Goal: Task Accomplishment & Management: Manage account settings

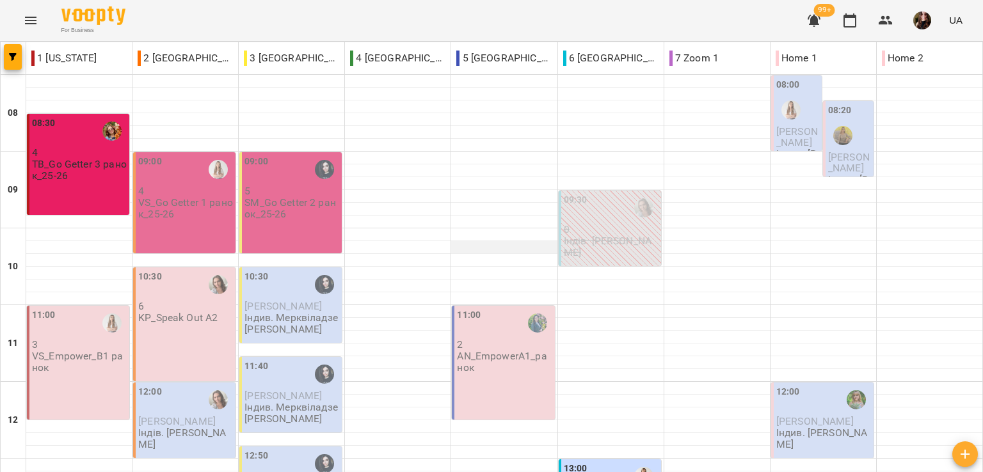
scroll to position [128, 0]
click at [553, 19] on div "For Business 99+ UA" at bounding box center [491, 20] width 983 height 41
click at [693, 15] on div "For Business 99+ UA" at bounding box center [491, 20] width 983 height 41
click at [264, 14] on div "For Business 99+ UA" at bounding box center [491, 20] width 983 height 41
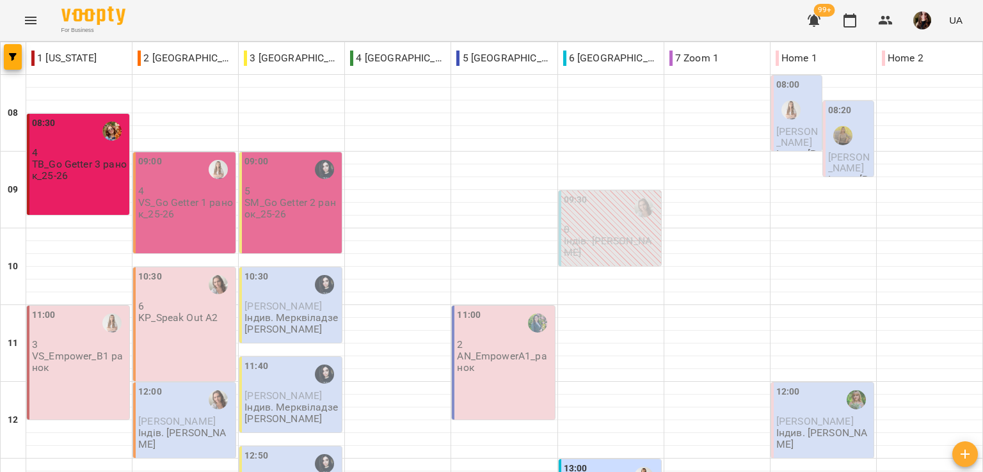
scroll to position [576, 0]
click at [174, 19] on div "For Business 99+ UA" at bounding box center [491, 20] width 983 height 41
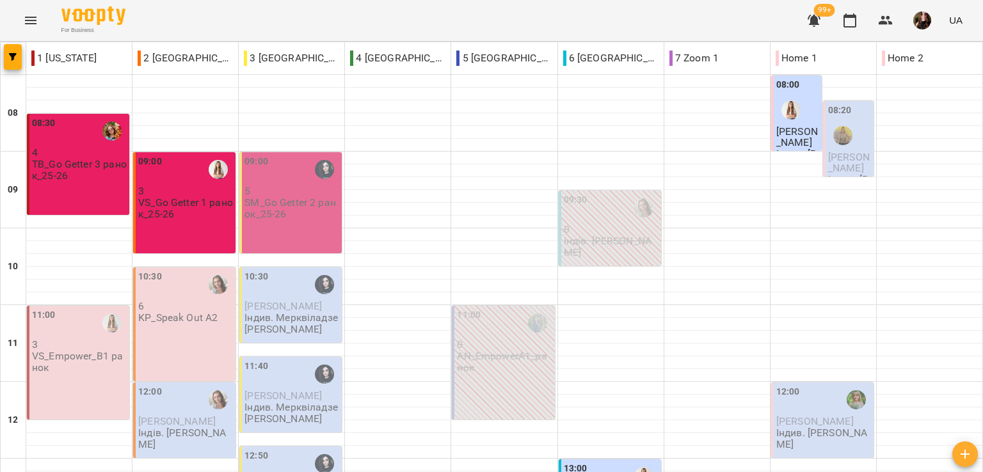
scroll to position [448, 0]
drag, startPoint x: 191, startPoint y: 13, endPoint x: 232, endPoint y: 0, distance: 43.1
click at [191, 13] on div "For Business 99+ UA" at bounding box center [491, 20] width 983 height 41
click at [155, 11] on div "For Business 99+ UA" at bounding box center [491, 20] width 983 height 41
click at [25, 15] on icon "Menu" at bounding box center [30, 20] width 15 height 15
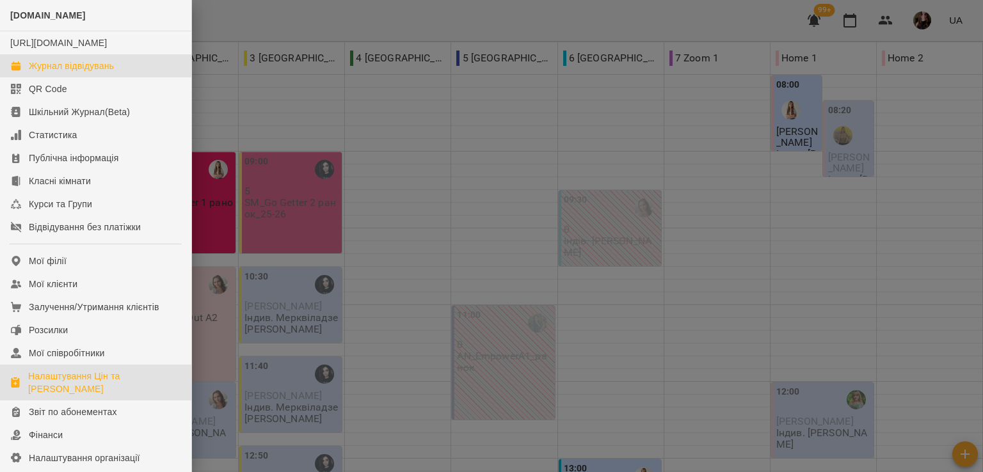
click at [65, 395] on div "Налаштування Цін та [PERSON_NAME]" at bounding box center [104, 383] width 153 height 26
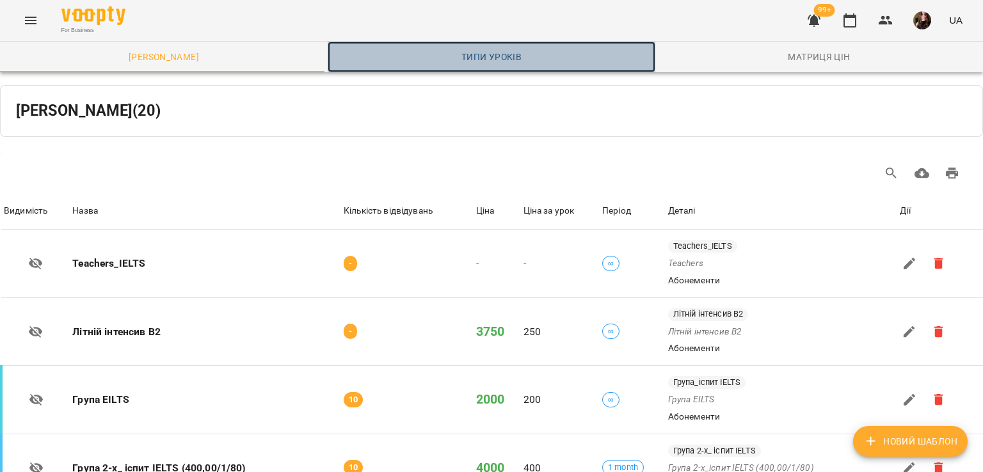
click at [489, 57] on span "Типи уроків" at bounding box center [491, 56] width 312 height 15
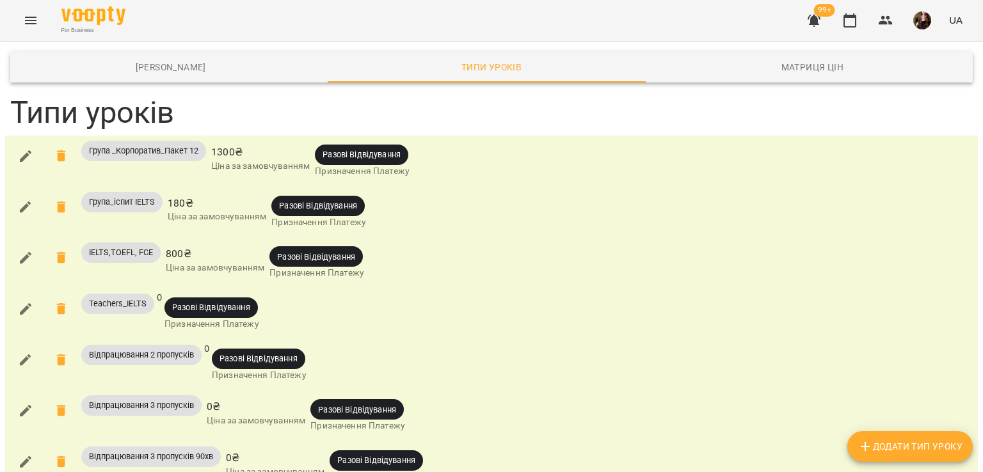
click at [27, 360] on icon "button" at bounding box center [26, 360] width 12 height 12
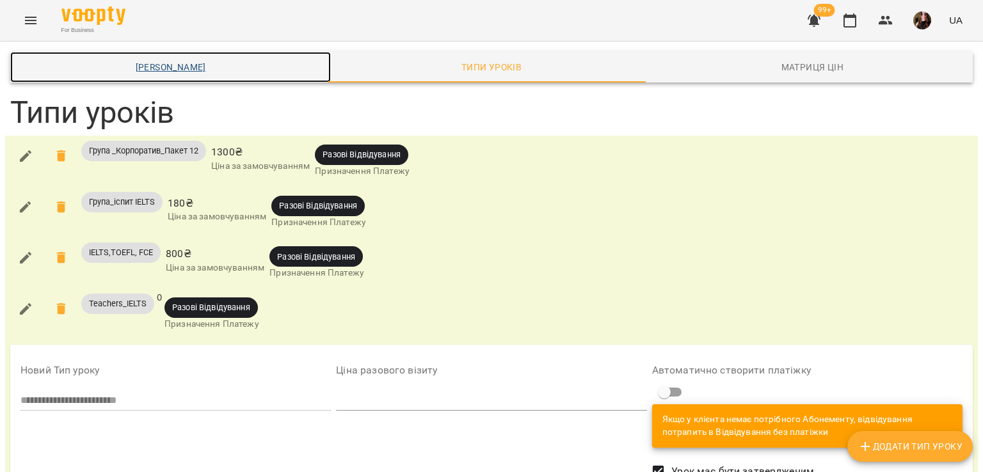
click at [193, 72] on span "[PERSON_NAME]" at bounding box center [170, 66] width 305 height 15
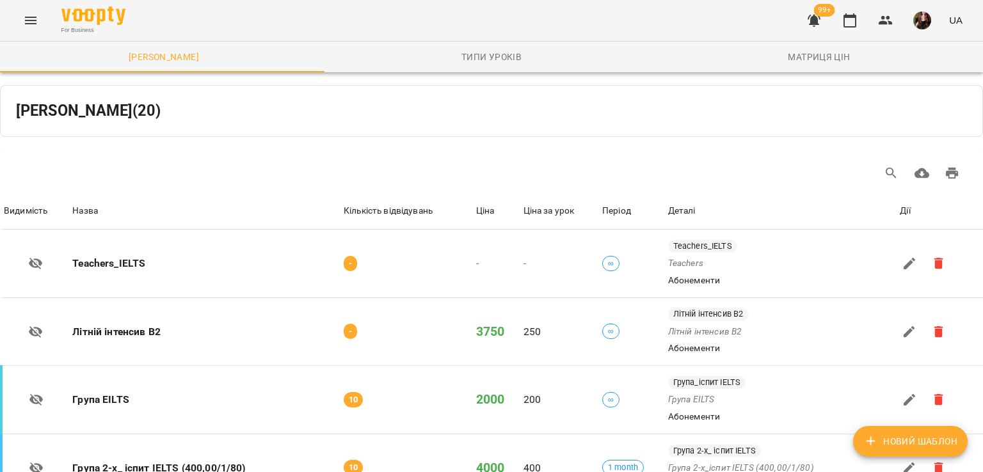
scroll to position [1205, 0]
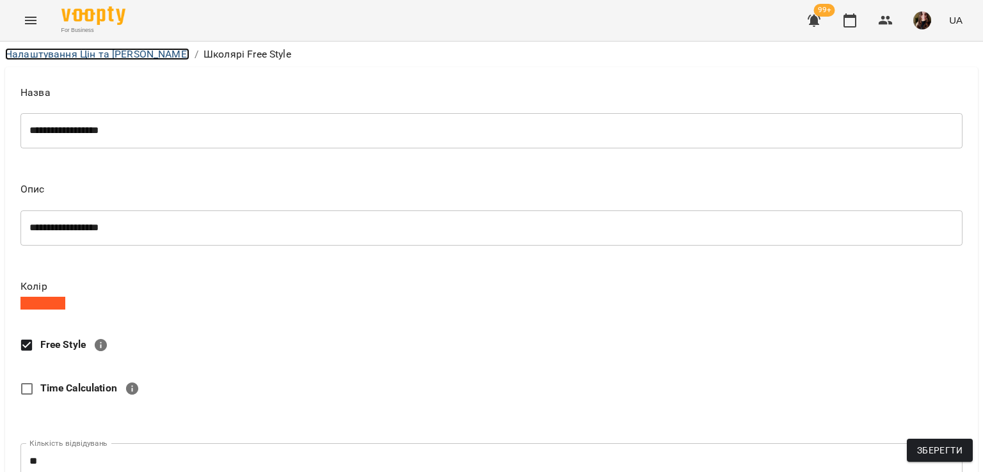
click at [122, 58] on link "Налаштування Цін та [PERSON_NAME]" at bounding box center [97, 54] width 184 height 12
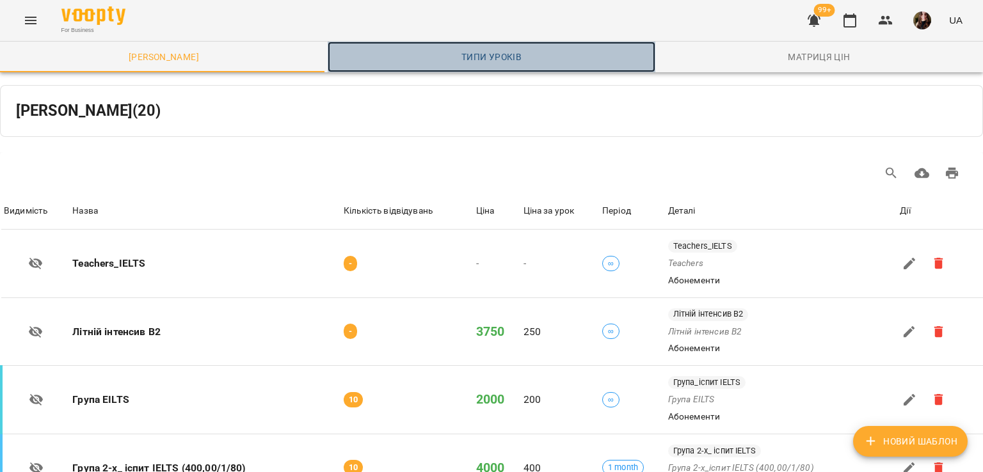
click at [491, 52] on span "Типи уроків" at bounding box center [491, 56] width 312 height 15
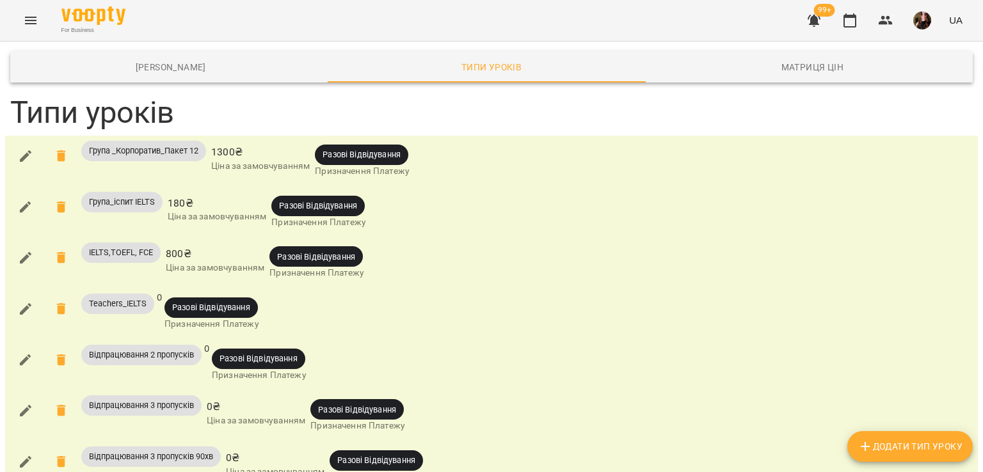
scroll to position [1208, 0]
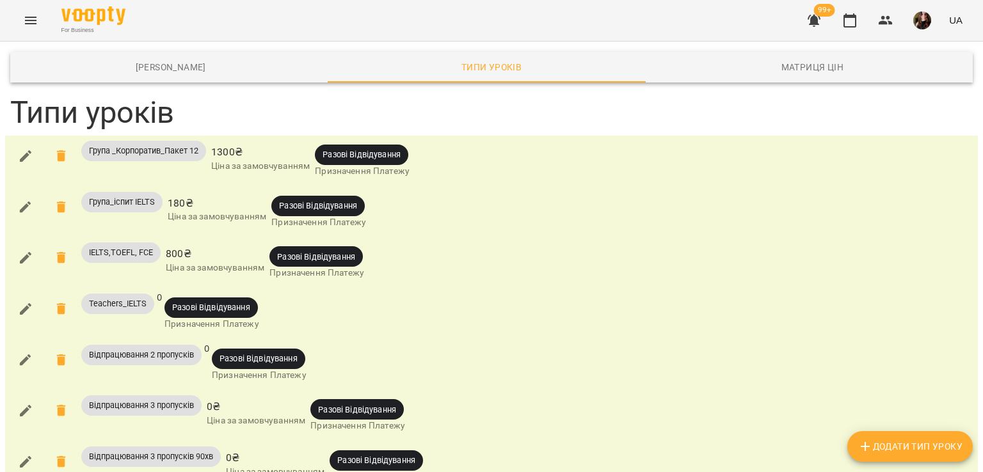
scroll to position [824, 0]
click at [8, 240] on div at bounding box center [26, 263] width 36 height 46
click at [19, 250] on icon "button" at bounding box center [25, 257] width 15 height 15
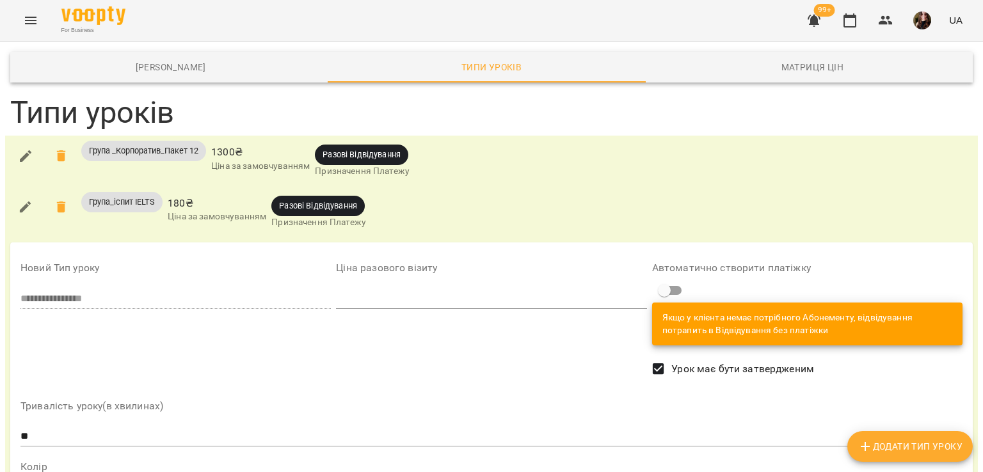
scroll to position [0, 0]
click at [28, 152] on icon "button" at bounding box center [26, 156] width 12 height 12
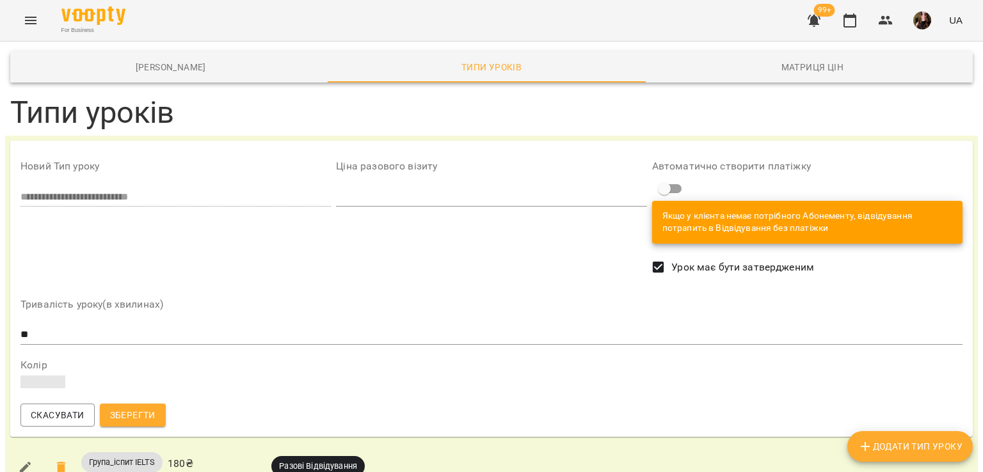
scroll to position [3043, 0]
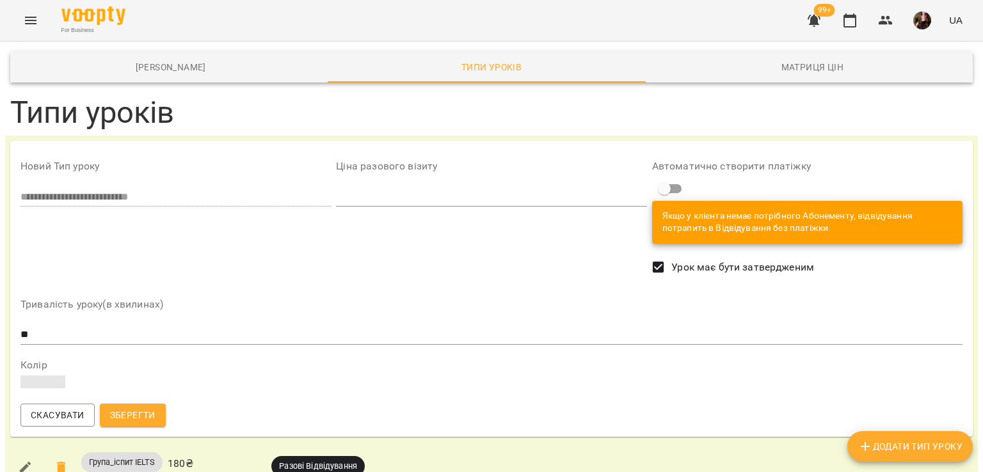
type input "**"
drag, startPoint x: 164, startPoint y: 8, endPoint x: 177, endPoint y: 15, distance: 14.3
click at [164, 8] on div "For Business 99+ UA" at bounding box center [491, 20] width 983 height 41
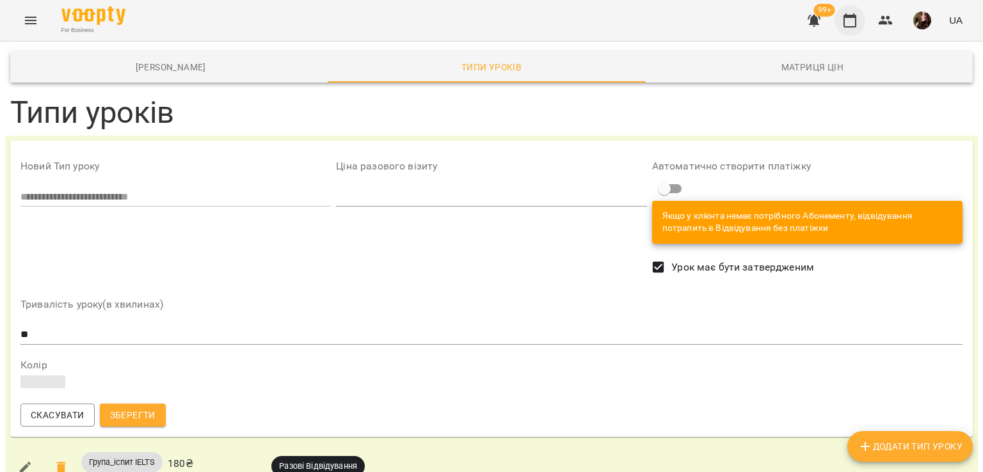
click at [838, 26] on button "button" at bounding box center [849, 20] width 31 height 31
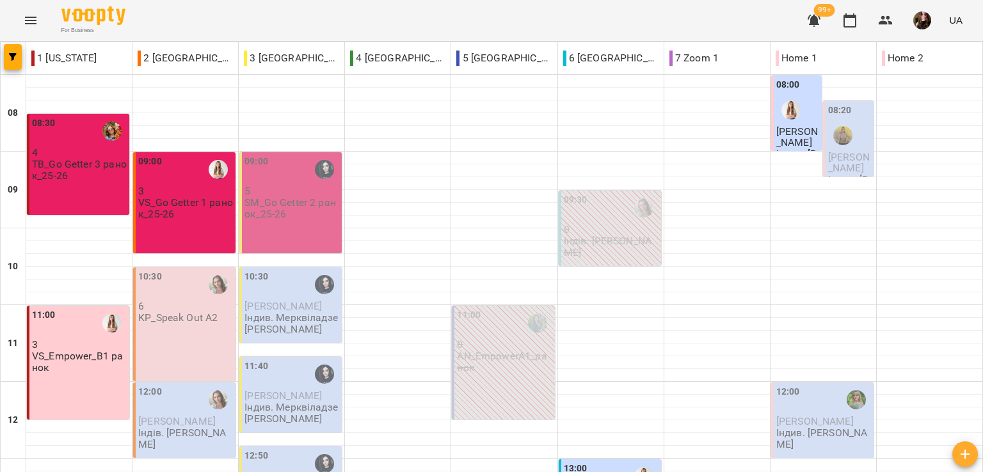
click at [474, 22] on div "For Business 99+ UA" at bounding box center [491, 20] width 983 height 41
click at [198, 24] on div "For Business 99+ UA" at bounding box center [491, 20] width 983 height 41
drag, startPoint x: 334, startPoint y: 432, endPoint x: 347, endPoint y: 441, distance: 15.8
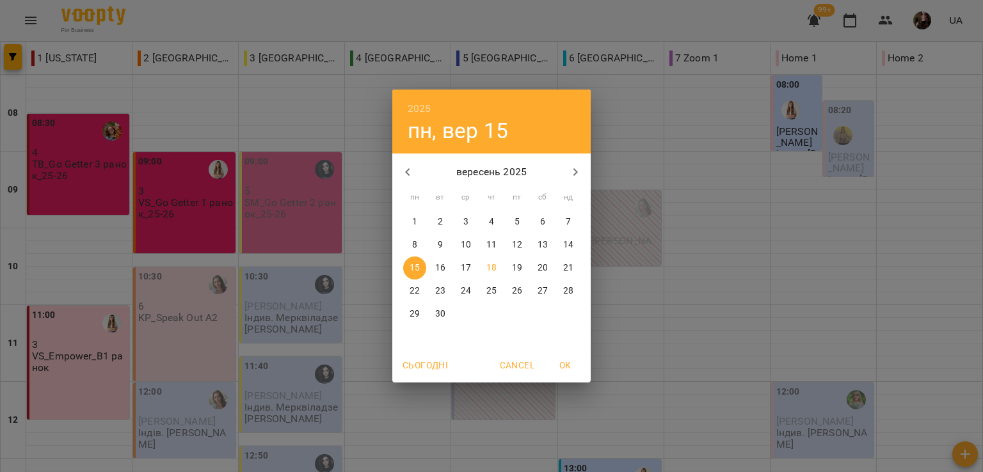
click at [441, 244] on p "9" at bounding box center [440, 245] width 5 height 13
type input "**********"
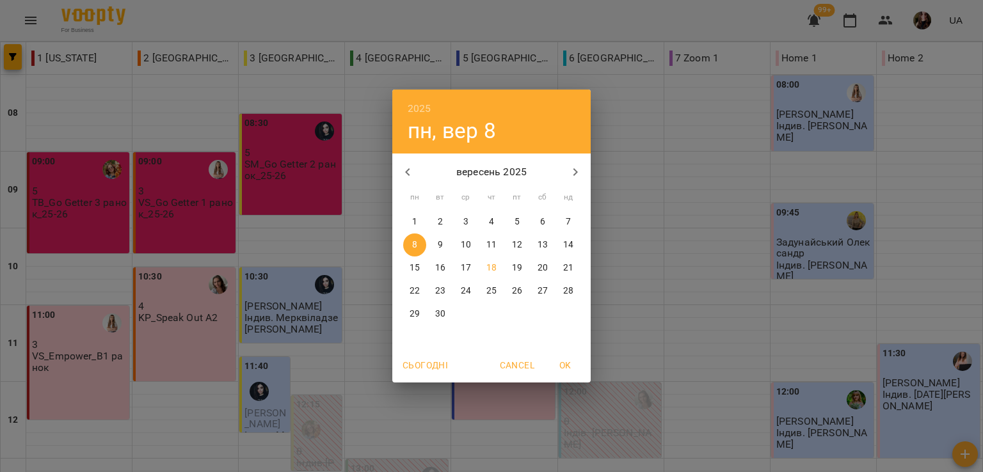
click at [494, 267] on p "18" at bounding box center [491, 268] width 10 height 13
type input "**********"
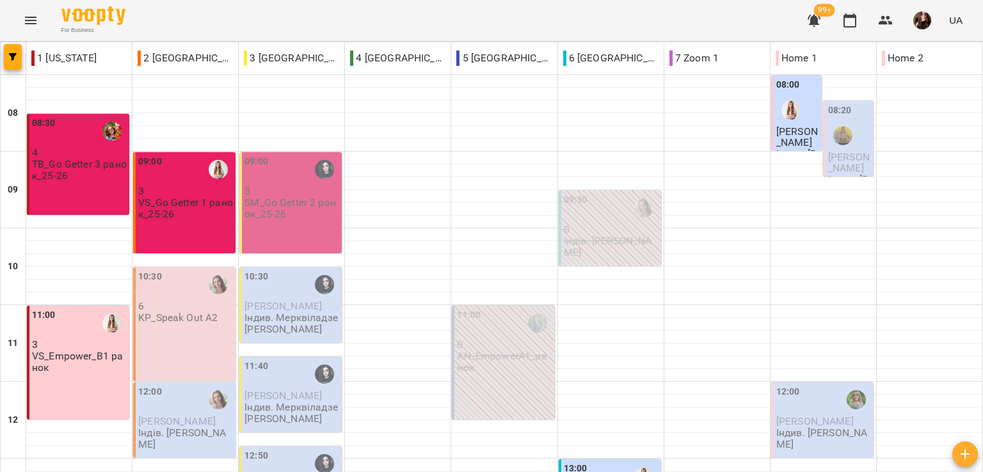
click at [180, 22] on div "For Business 99+ UA" at bounding box center [491, 20] width 983 height 41
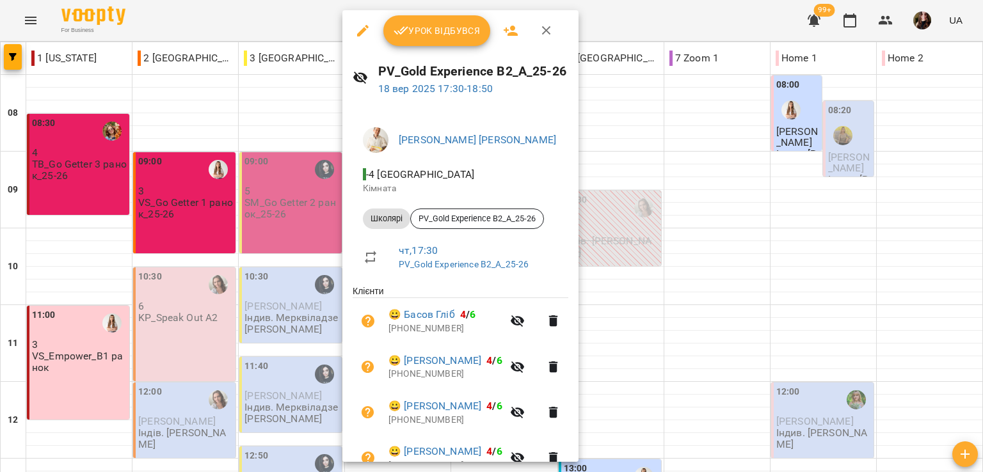
click at [364, 29] on icon "button" at bounding box center [363, 31] width 12 height 12
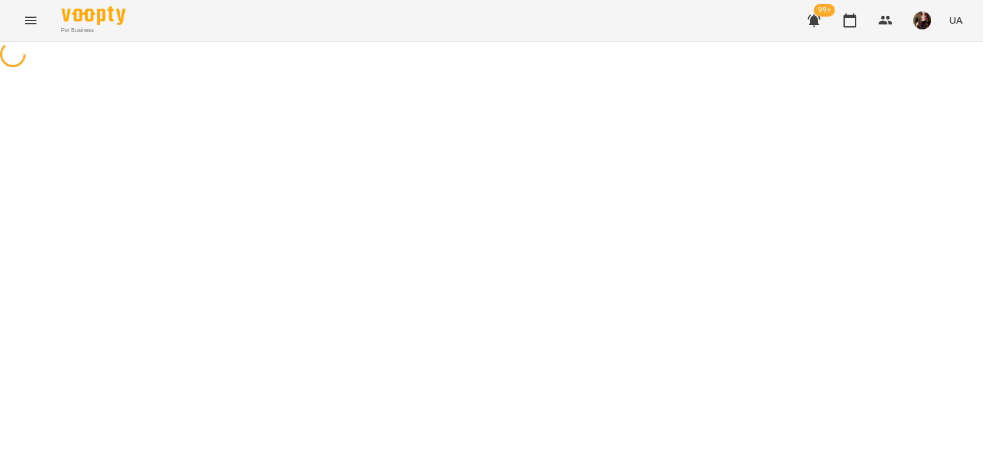
select select "*******"
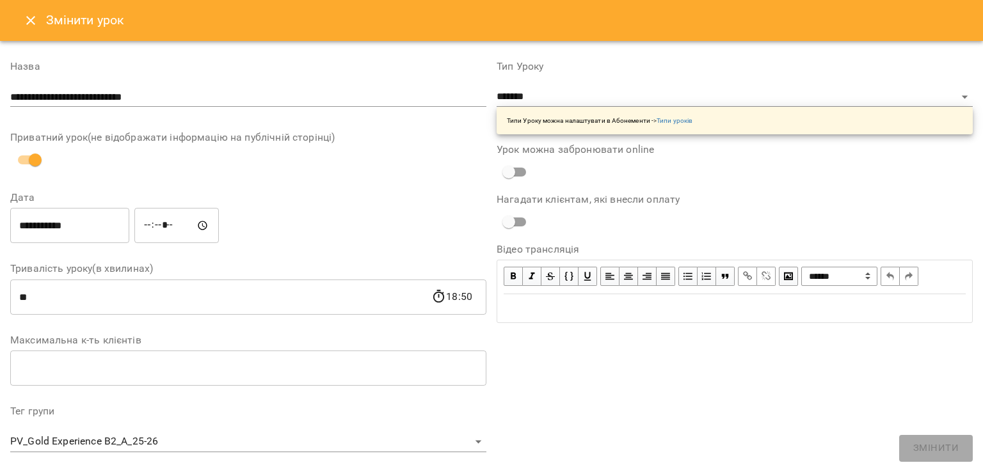
scroll to position [361, 0]
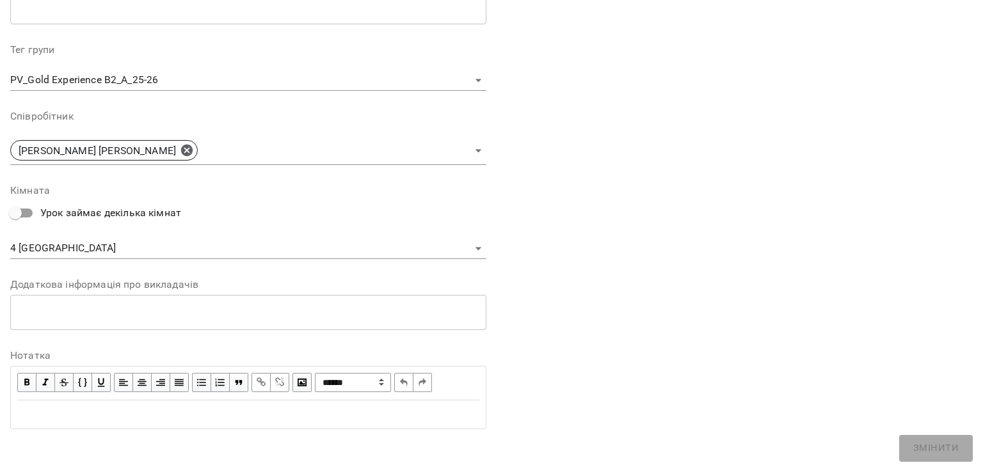
click at [45, 244] on body "For Business 99+ UA Журнал відвідувань / PV_Gold Experience B2_A_25-26 чт, 18 в…" at bounding box center [491, 366] width 983 height 732
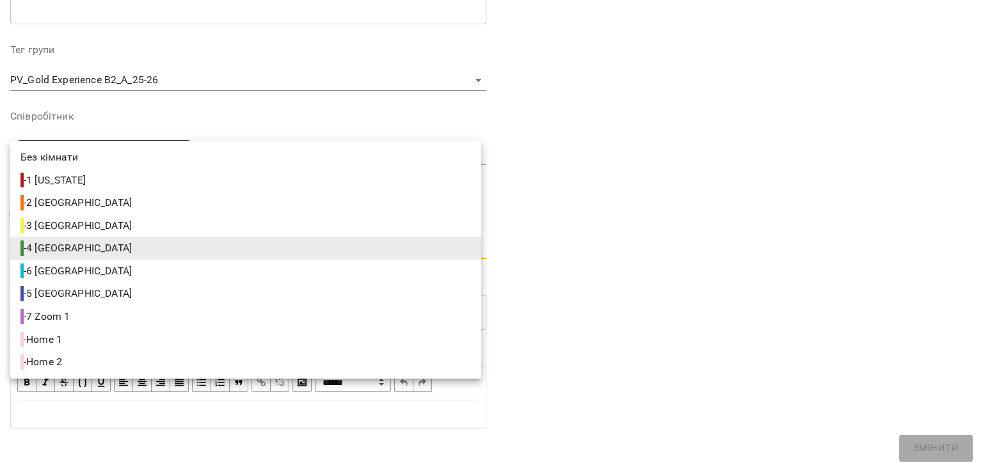
click at [49, 286] on span "- 5 Paris" at bounding box center [77, 293] width 114 height 15
type input "**********"
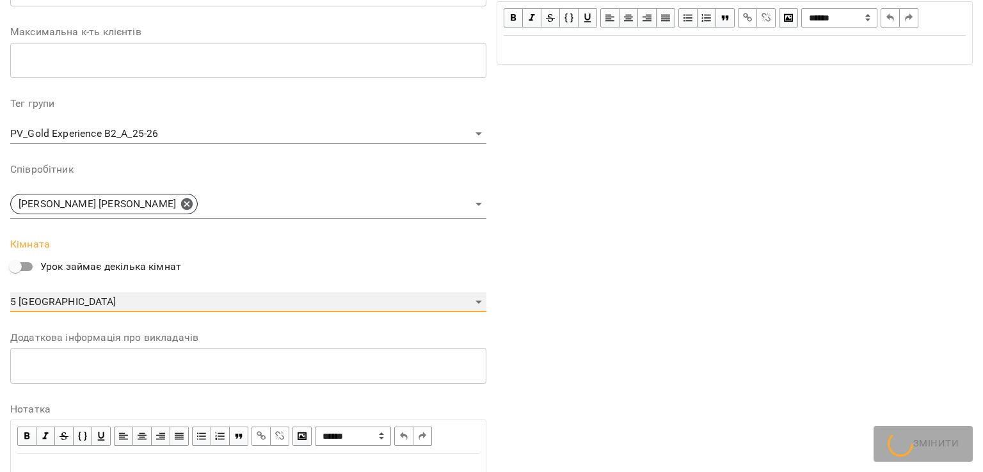
scroll to position [415, 0]
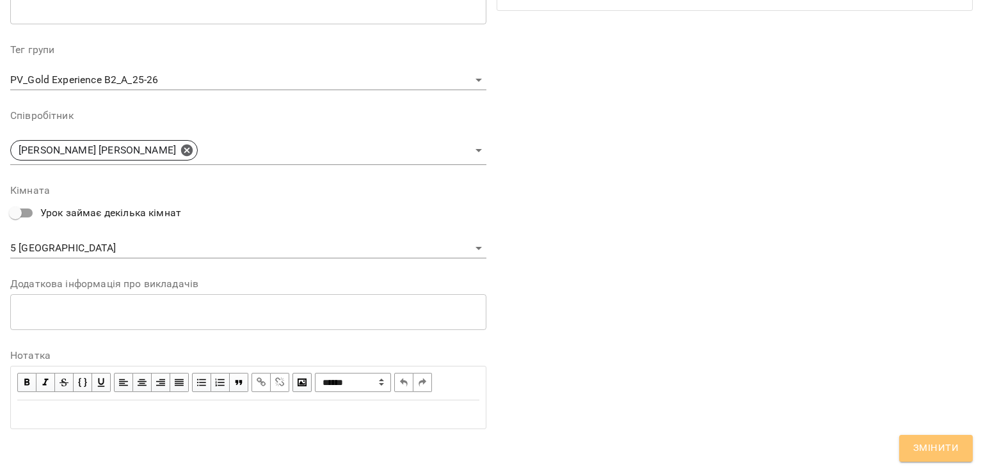
click at [917, 446] on span "Змінити" at bounding box center [935, 448] width 45 height 17
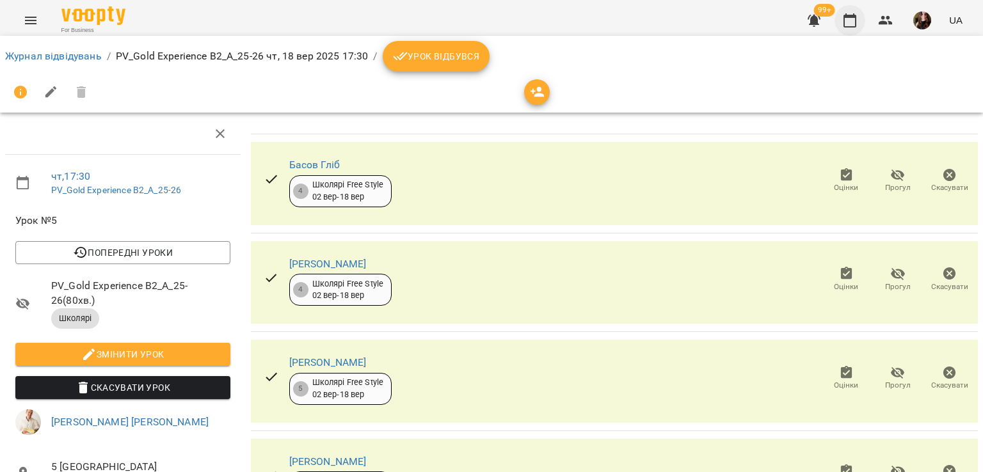
click at [850, 25] on icon "button" at bounding box center [849, 20] width 15 height 15
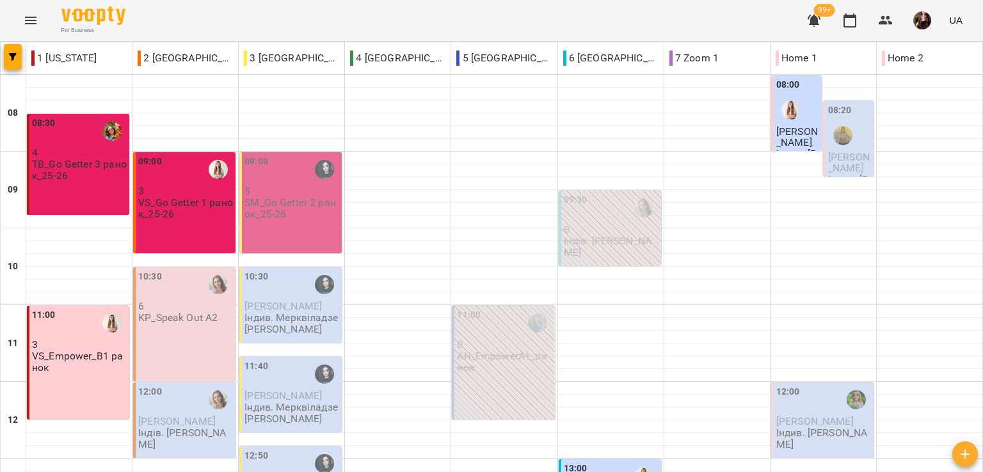
scroll to position [640, 0]
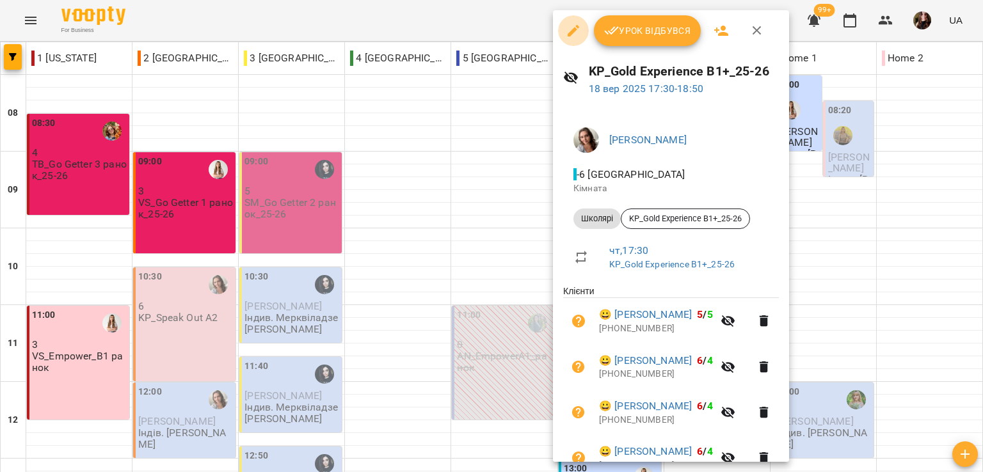
click at [573, 31] on icon "button" at bounding box center [573, 31] width 12 height 12
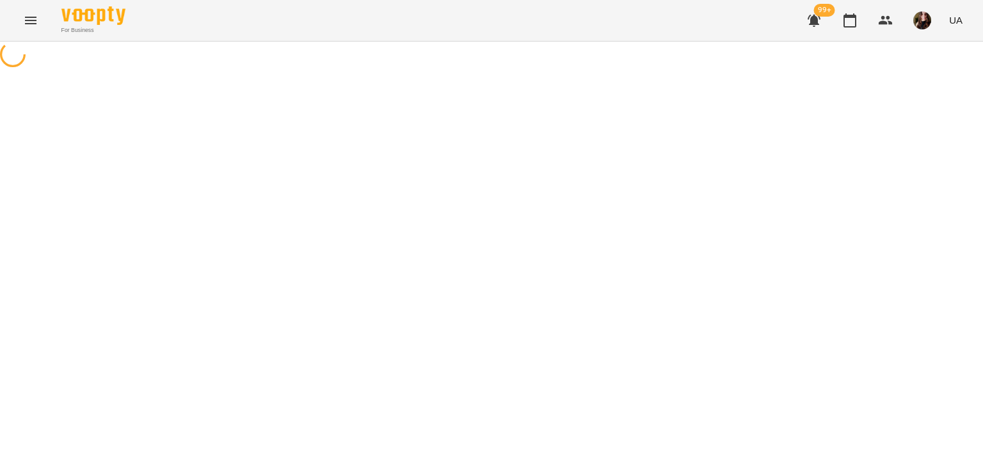
select select "*******"
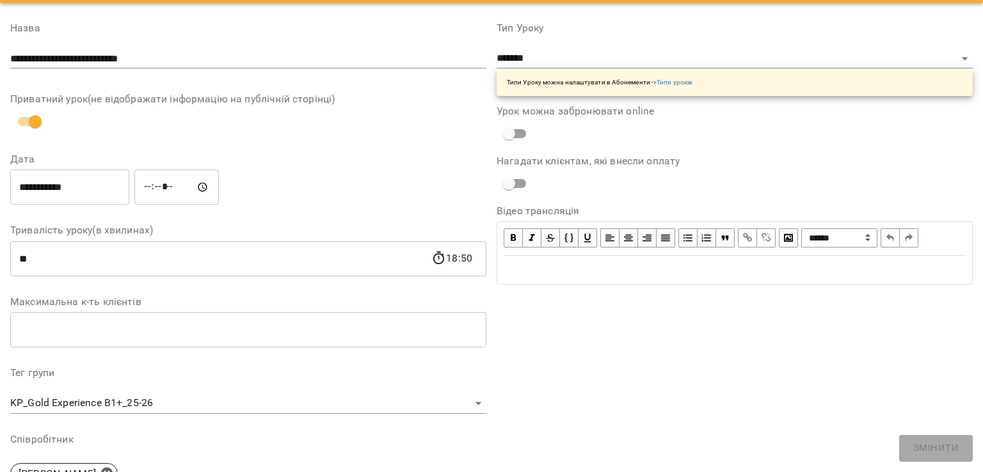
scroll to position [256, 0]
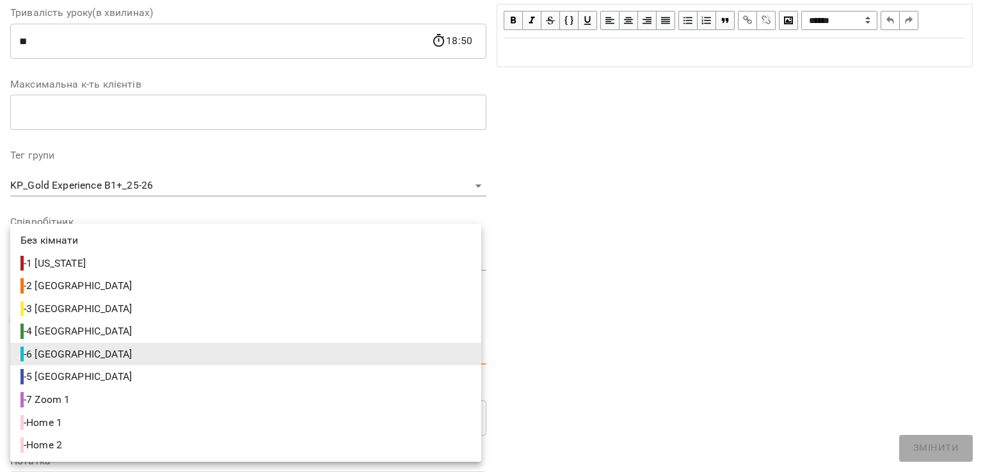
click at [52, 356] on body "For Business 99+ UA Журнал відвідувань / KP_Gold Experience B1+_25-26 чт, 18 ве…" at bounding box center [491, 317] width 983 height 634
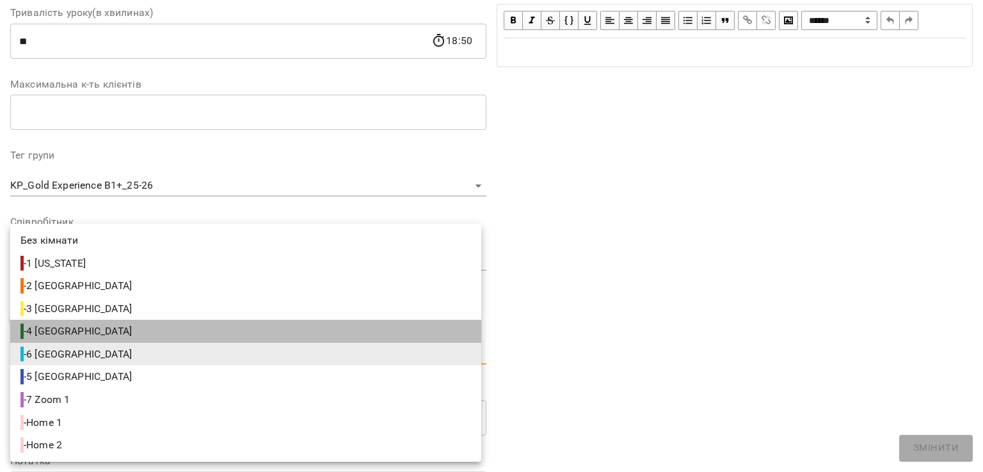
click at [55, 331] on span "- 4 Berlin" at bounding box center [77, 331] width 114 height 15
type input "**********"
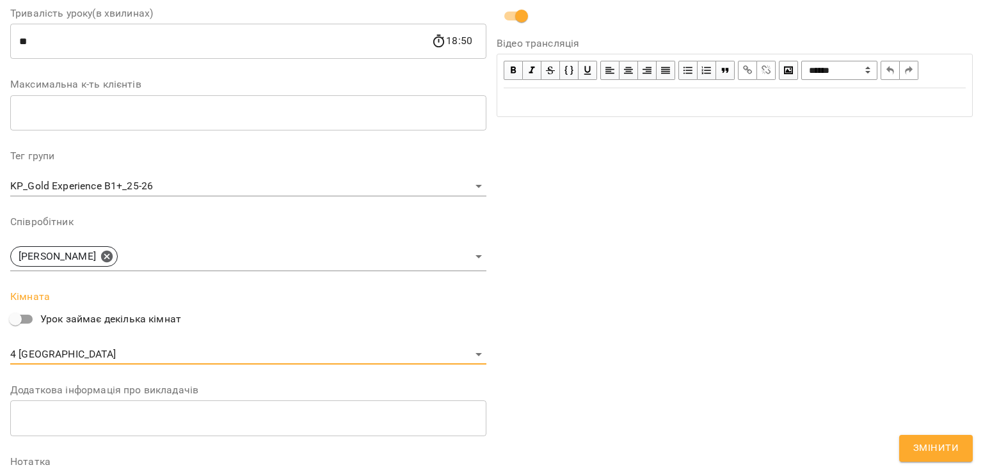
click at [934, 455] on span "Змінити" at bounding box center [935, 448] width 45 height 17
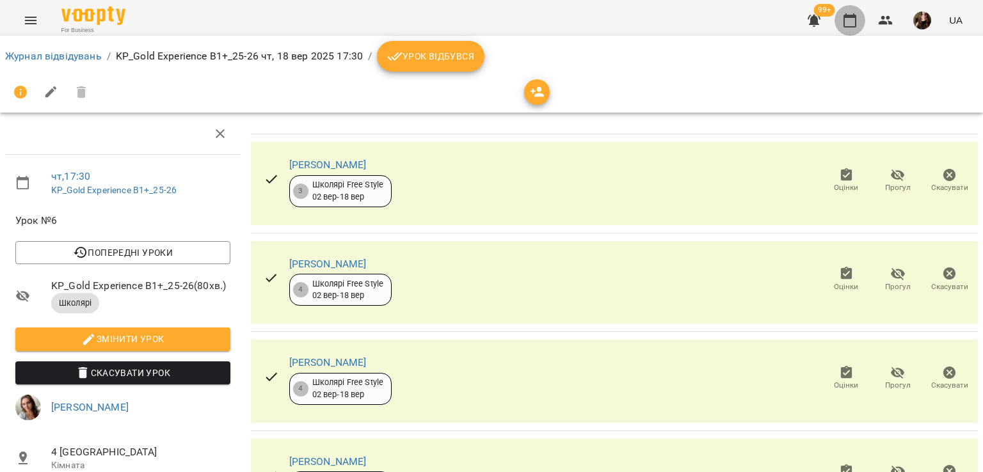
click at [853, 17] on icon "button" at bounding box center [849, 20] width 13 height 14
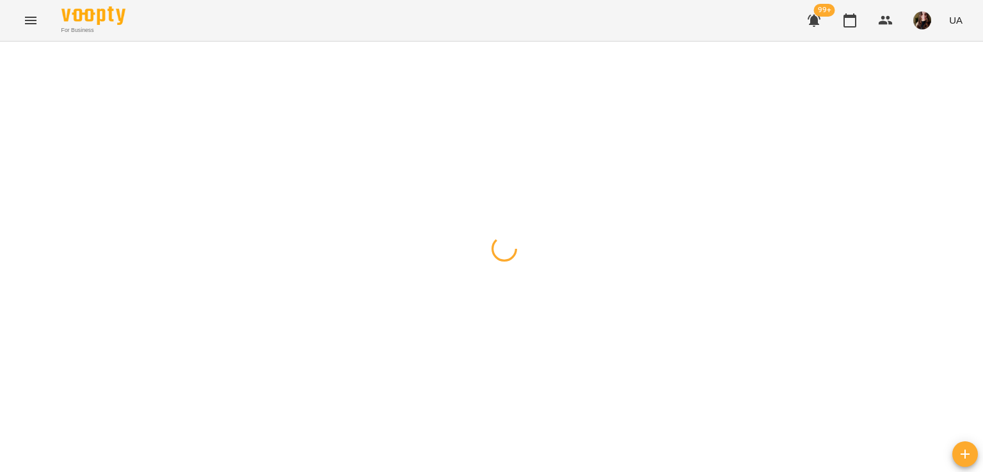
click at [509, 16] on div "For Business 99+ UA" at bounding box center [491, 20] width 983 height 41
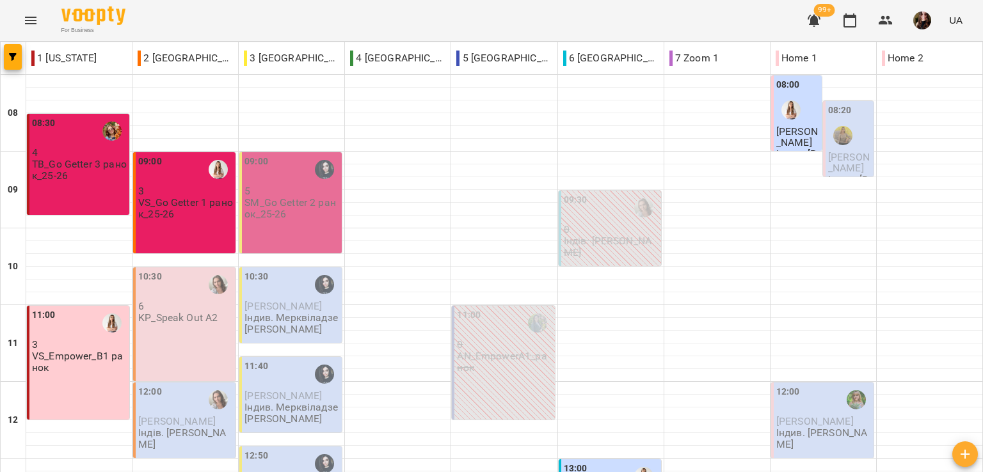
scroll to position [576, 0]
drag, startPoint x: 314, startPoint y: 448, endPoint x: 332, endPoint y: 390, distance: 60.9
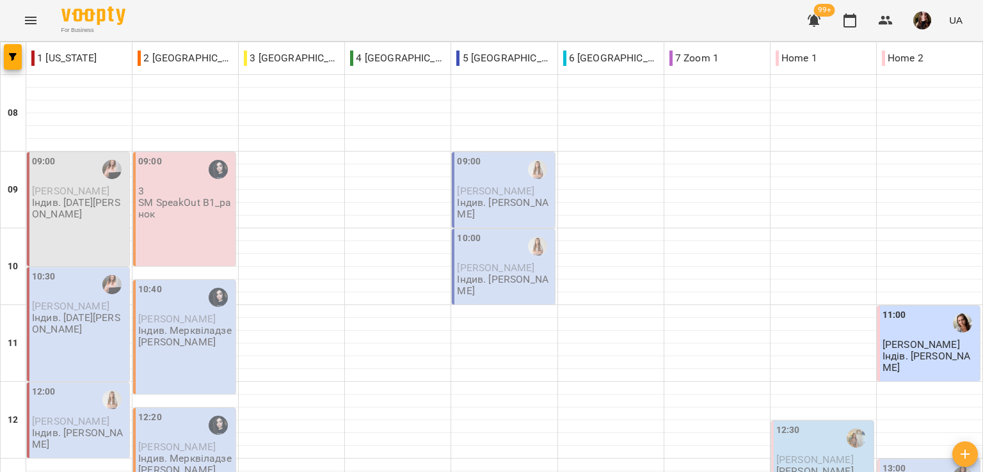
scroll to position [512, 0]
click at [198, 25] on div "For Business 99+ UA" at bounding box center [491, 20] width 983 height 41
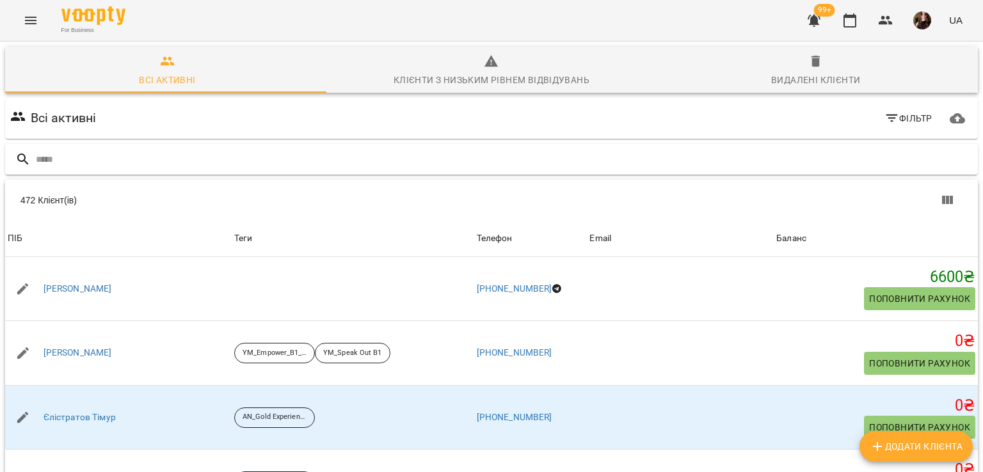
click at [358, 158] on input "text" at bounding box center [504, 159] width 937 height 21
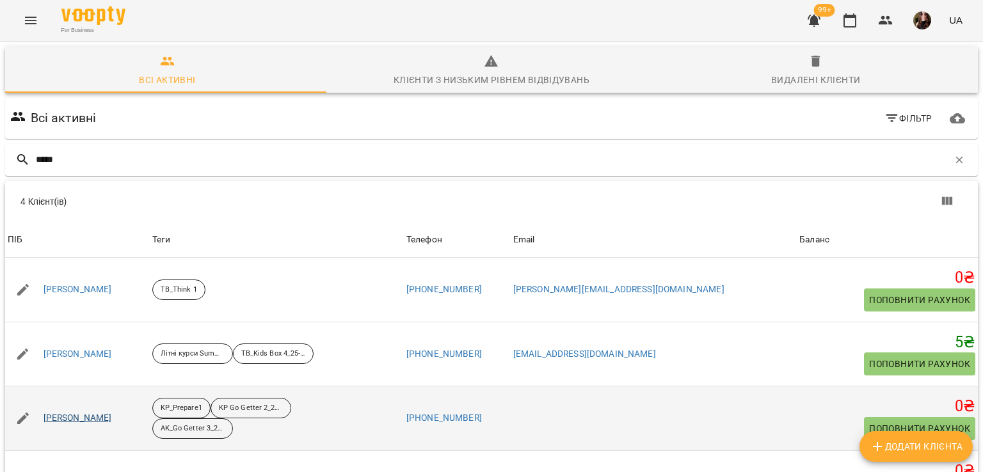
type input "*****"
click at [82, 420] on link "[PERSON_NAME]" at bounding box center [77, 418] width 68 height 13
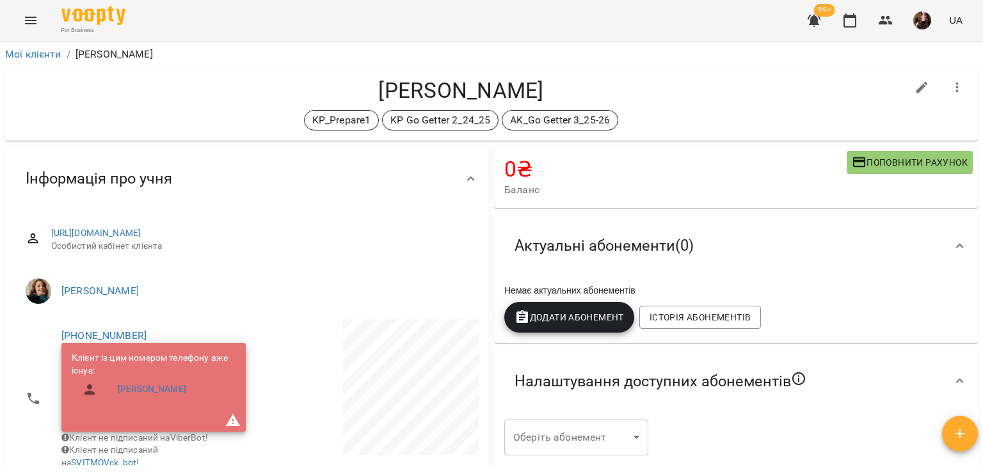
click at [139, 108] on div "Левенець Кіра KP_Prepare1 KP Go Getter 2_24_25 AK_Go Getter 3_25-26" at bounding box center [460, 103] width 891 height 53
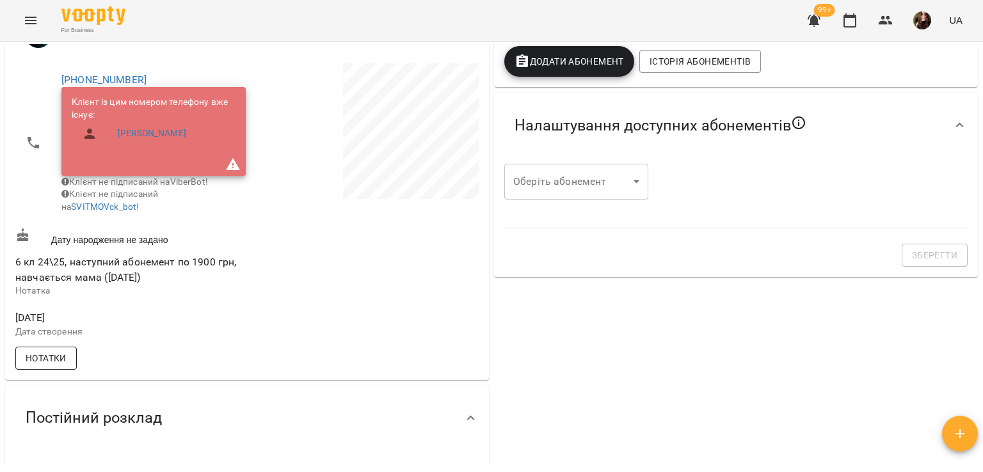
click at [54, 363] on span "Нотатки" at bounding box center [46, 358] width 41 height 15
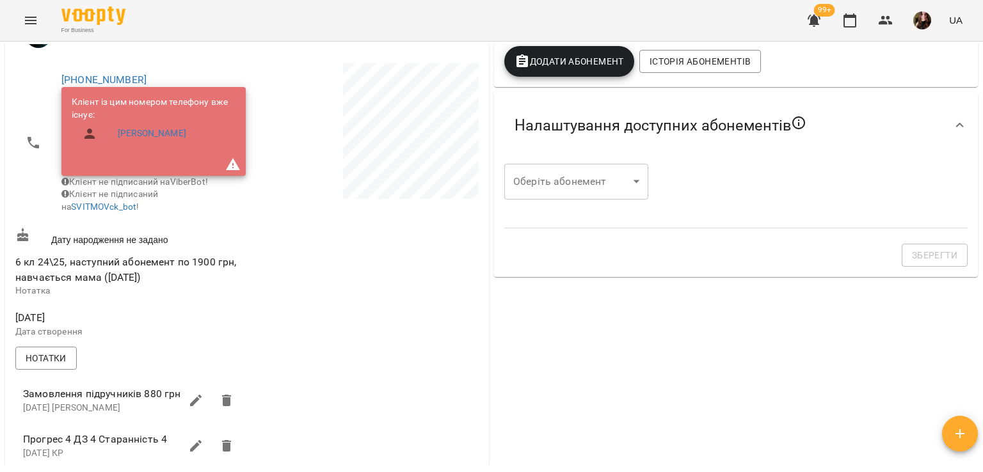
scroll to position [0, 0]
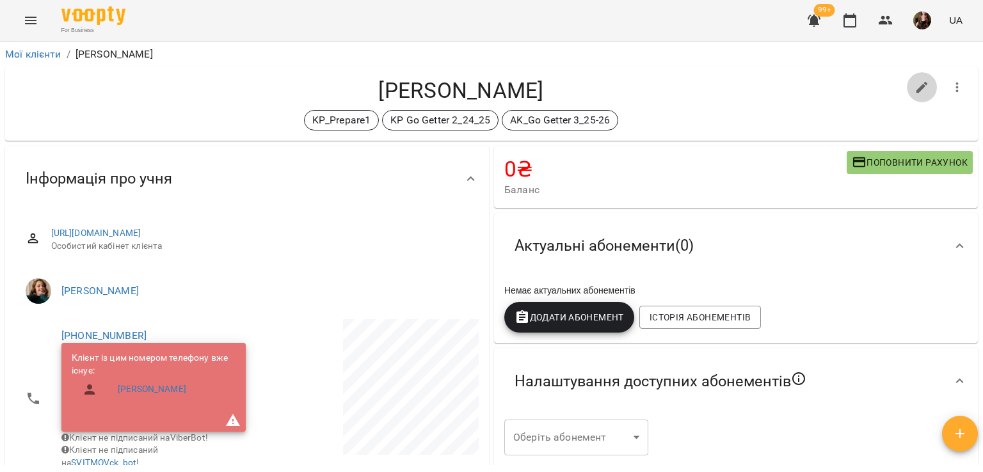
click at [914, 86] on icon "button" at bounding box center [921, 87] width 15 height 15
select select "**"
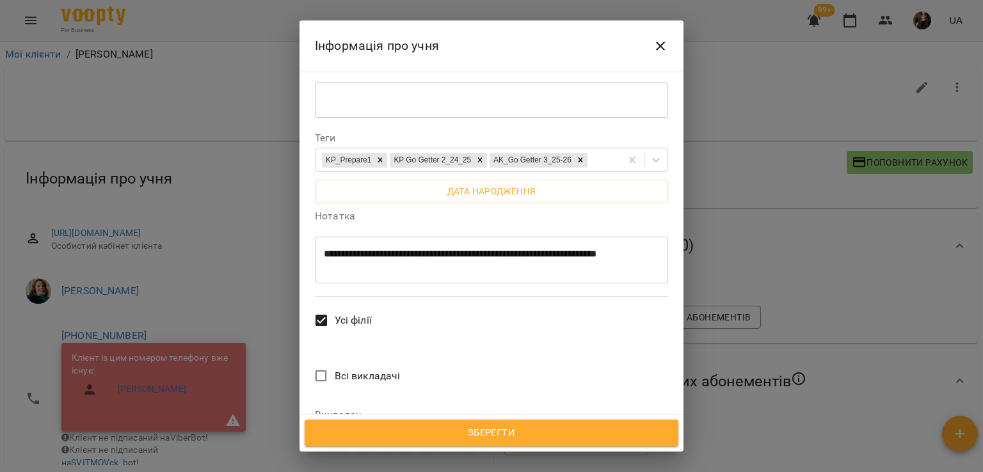
scroll to position [320, 0]
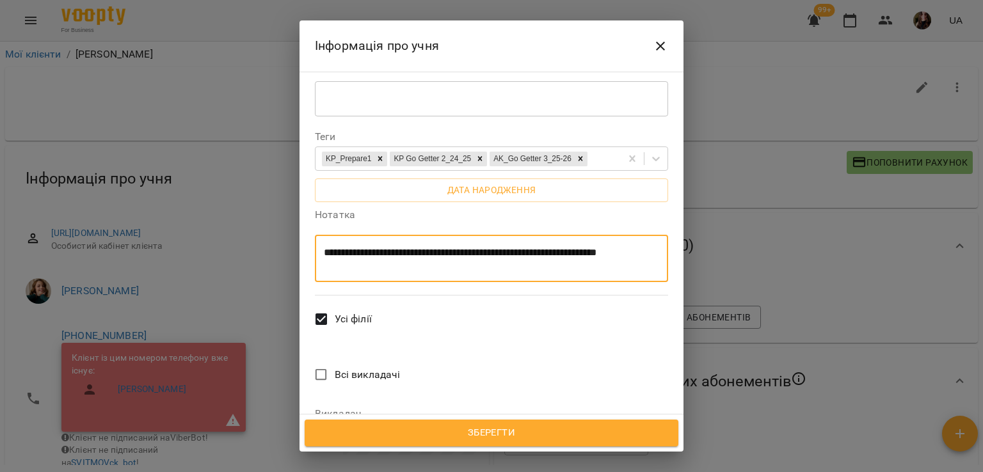
drag, startPoint x: 429, startPoint y: 161, endPoint x: 379, endPoint y: 161, distance: 50.5
click at [379, 247] on textarea "**********" at bounding box center [487, 259] width 326 height 24
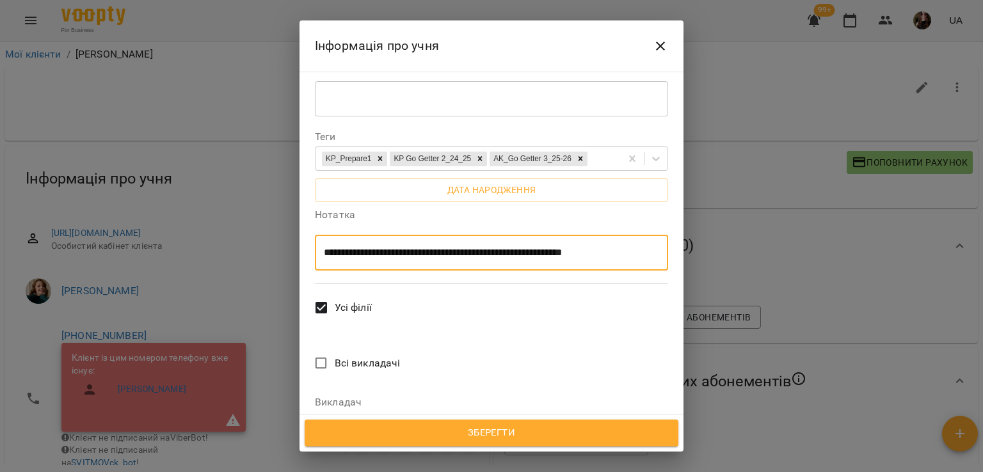
click at [329, 247] on textarea "**********" at bounding box center [487, 253] width 326 height 12
click at [355, 247] on textarea "**********" at bounding box center [487, 253] width 326 height 12
click at [460, 247] on textarea "**********" at bounding box center [487, 253] width 326 height 12
click at [495, 247] on textarea "**********" at bounding box center [487, 253] width 326 height 12
click at [582, 247] on textarea "**********" at bounding box center [487, 253] width 326 height 12
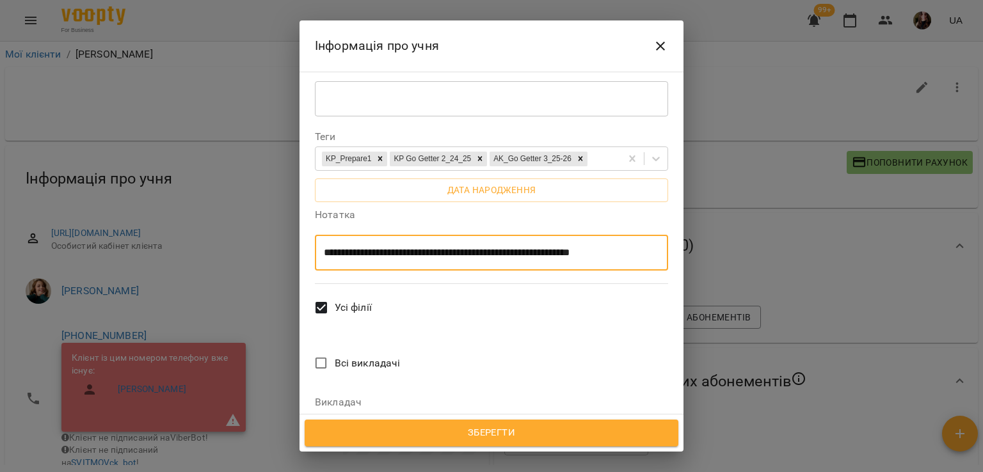
drag, startPoint x: 638, startPoint y: 161, endPoint x: 591, endPoint y: 165, distance: 47.5
click at [591, 247] on textarea "**********" at bounding box center [487, 253] width 326 height 12
type textarea "**********"
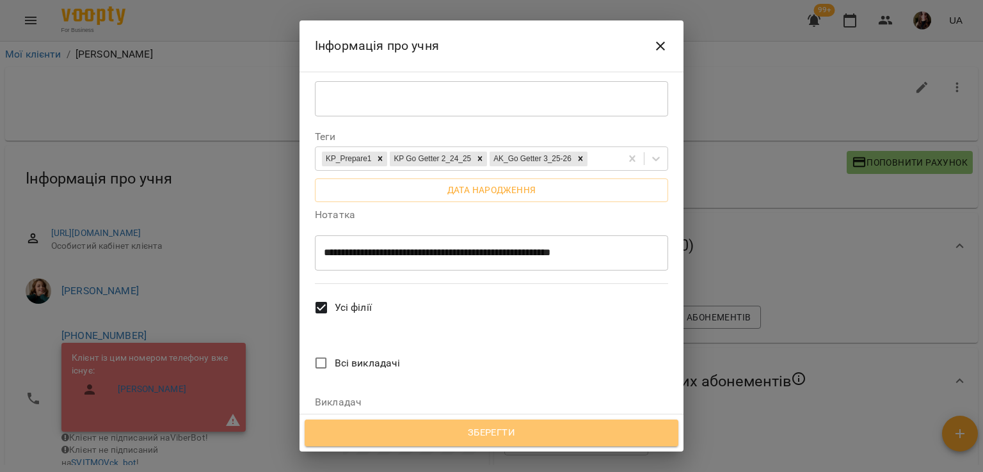
click at [546, 431] on span "Зберегти" at bounding box center [491, 433] width 345 height 17
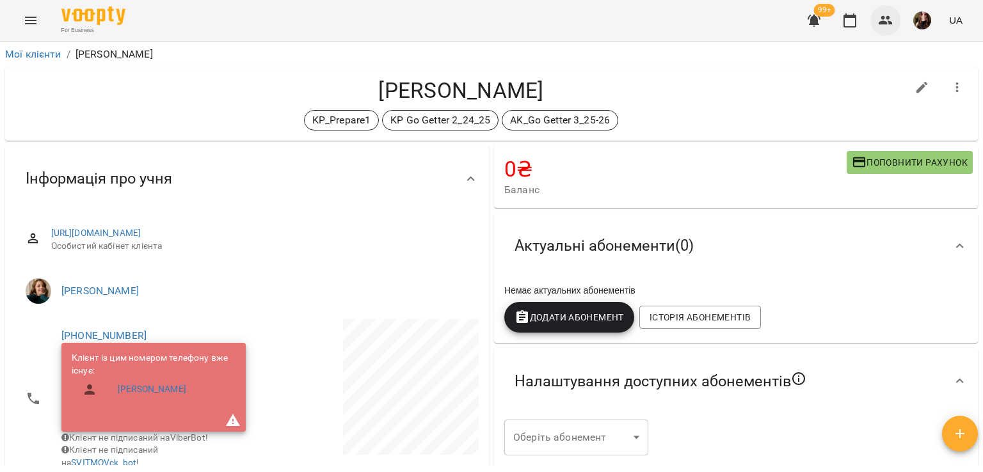
click at [887, 22] on icon "button" at bounding box center [885, 20] width 15 height 15
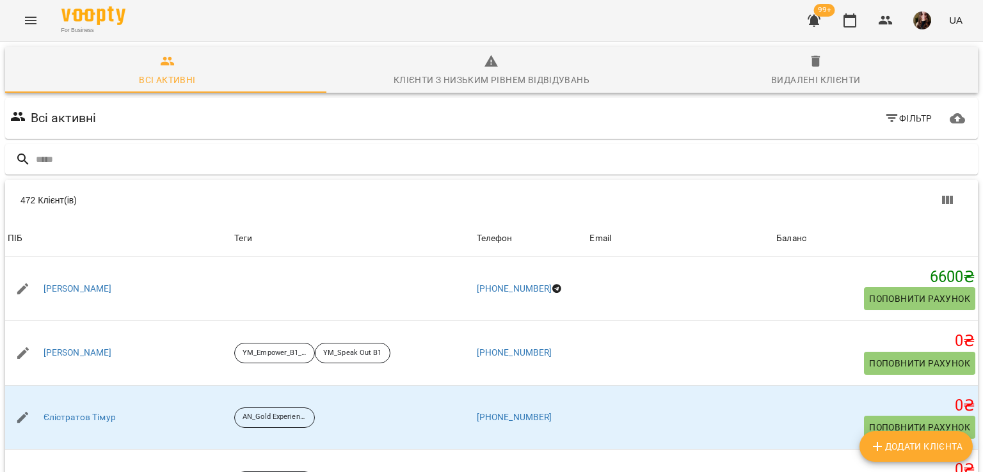
click at [436, 29] on div "For Business 99+ UA" at bounding box center [491, 20] width 983 height 41
click at [336, 155] on input "text" at bounding box center [504, 159] width 937 height 21
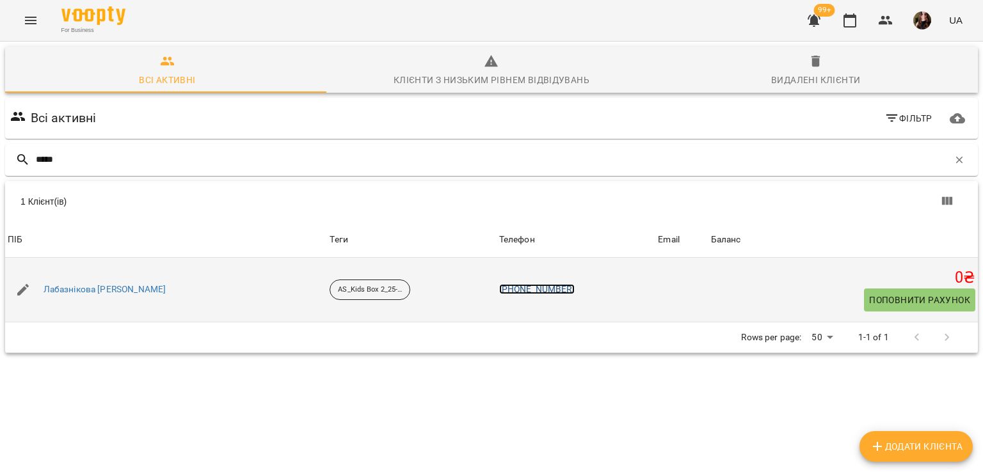
click at [514, 290] on link "+380954392928" at bounding box center [536, 289] width 75 height 10
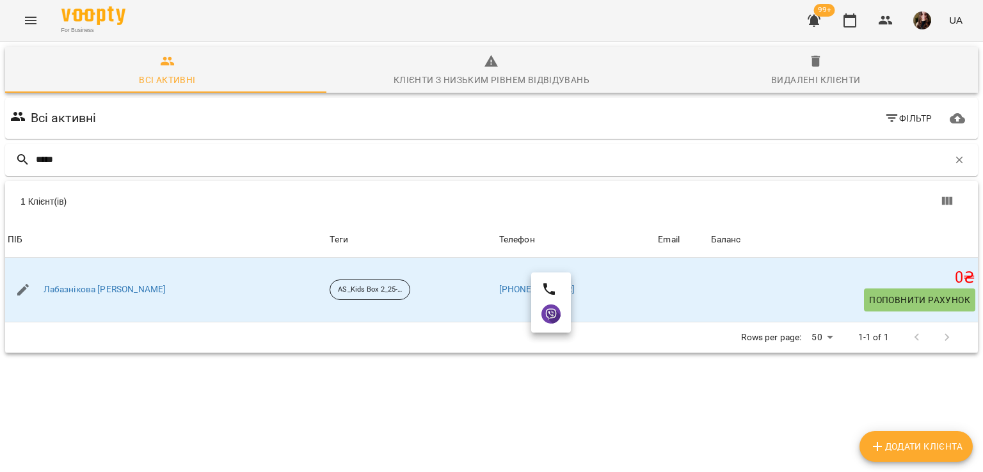
click at [552, 319] on div at bounding box center [491, 236] width 983 height 472
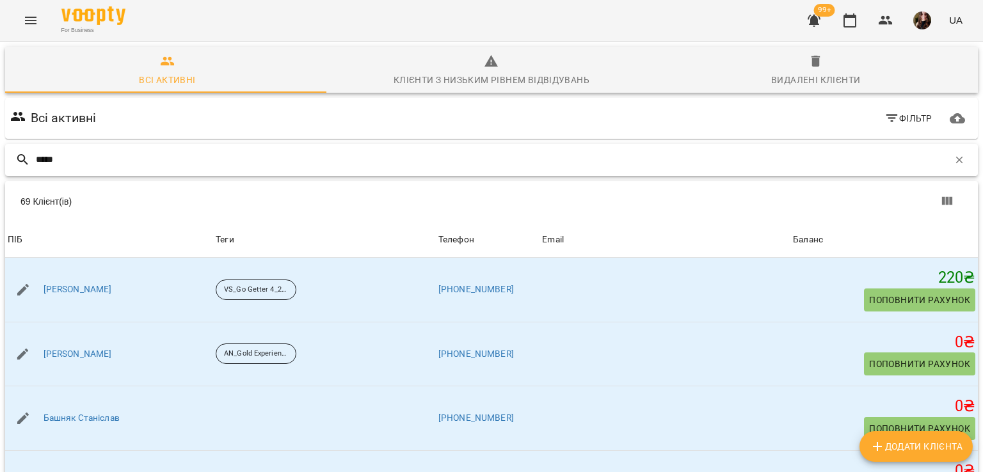
click at [328, 151] on input "*****" at bounding box center [492, 159] width 912 height 21
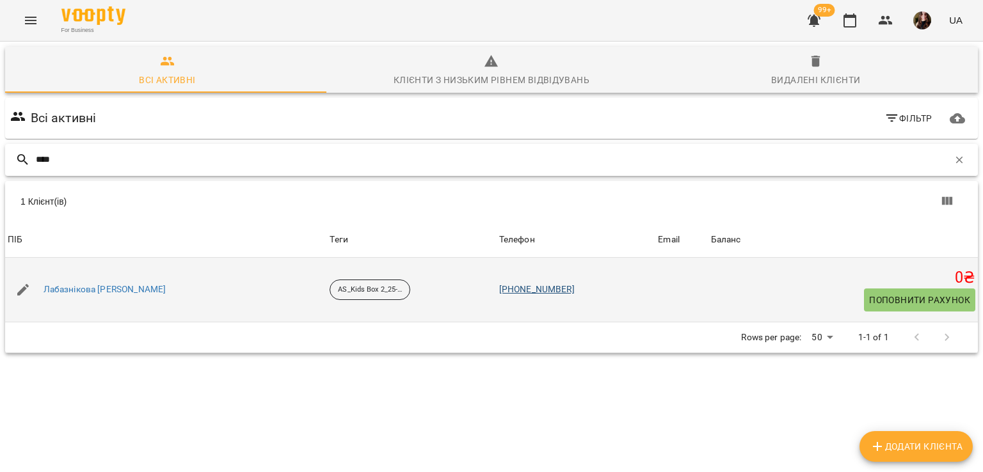
type input "****"
click at [517, 289] on link "+380954392928" at bounding box center [536, 289] width 75 height 10
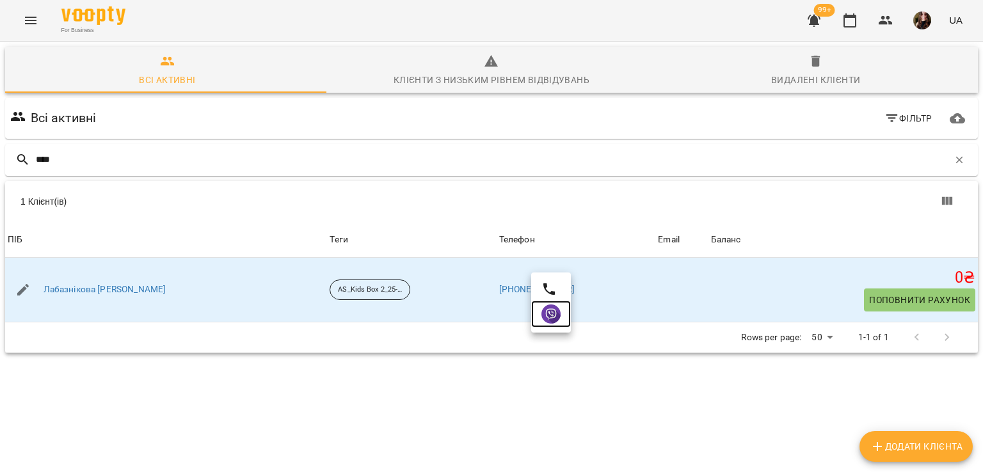
click at [550, 312] on img at bounding box center [550, 313] width 19 height 19
click at [168, 21] on div "For Business 99+ UA" at bounding box center [491, 20] width 983 height 41
click at [956, 159] on icon "button" at bounding box center [959, 159] width 7 height 7
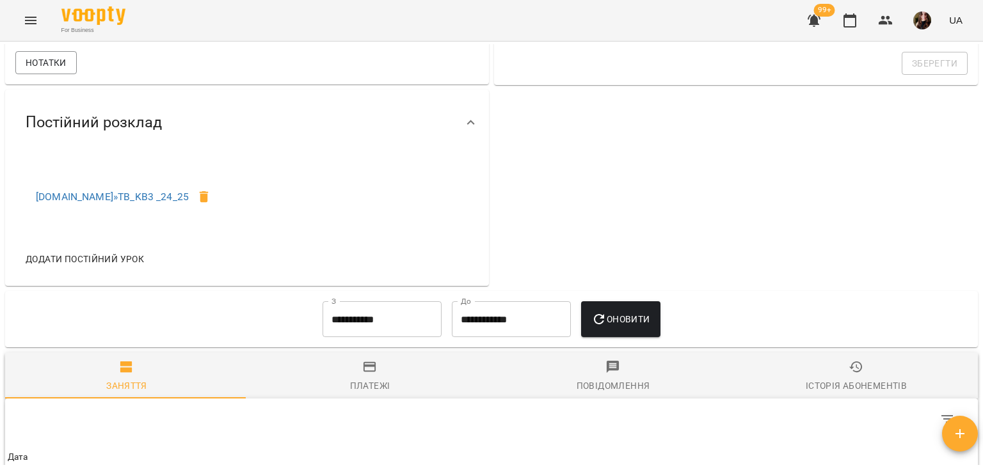
scroll to position [320, 0]
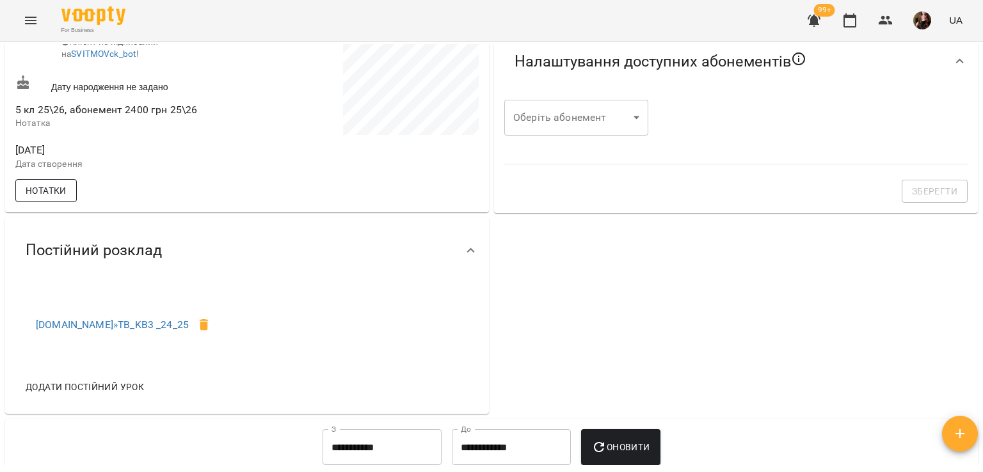
click at [55, 195] on span "Нотатки" at bounding box center [46, 190] width 41 height 15
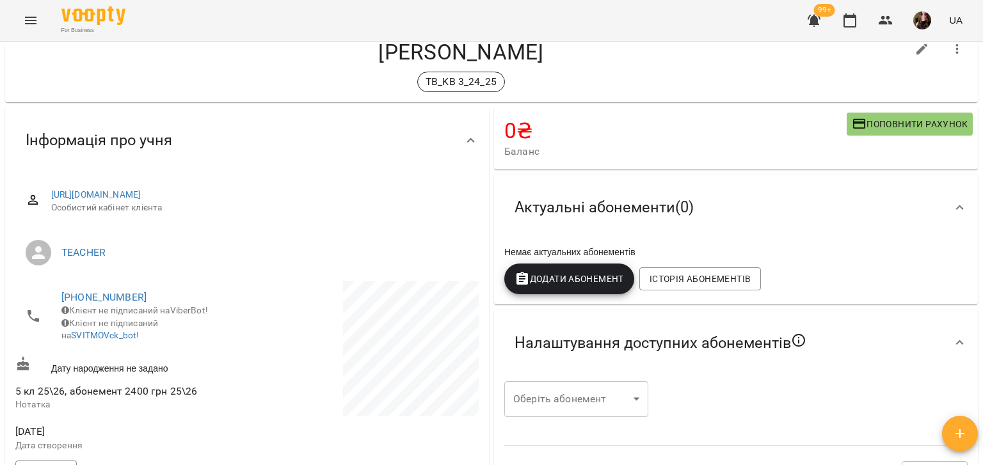
scroll to position [0, 0]
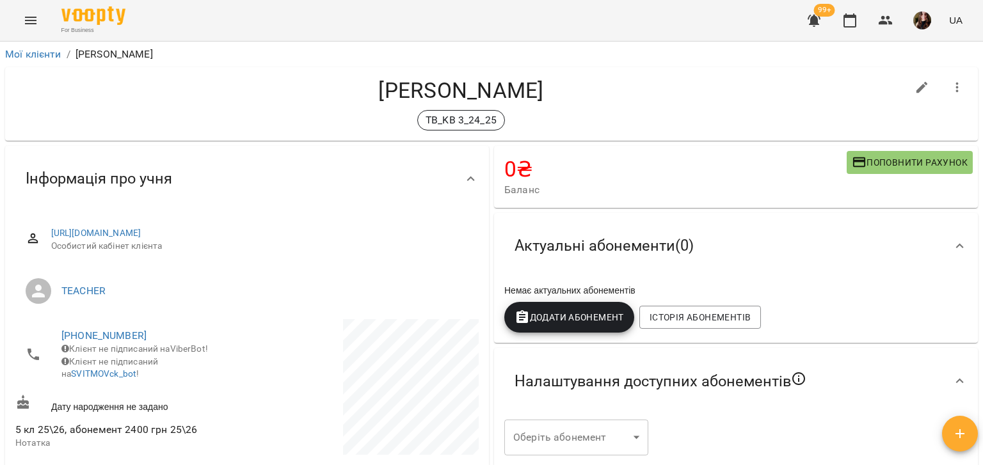
click at [952, 81] on icon "button" at bounding box center [956, 87] width 15 height 15
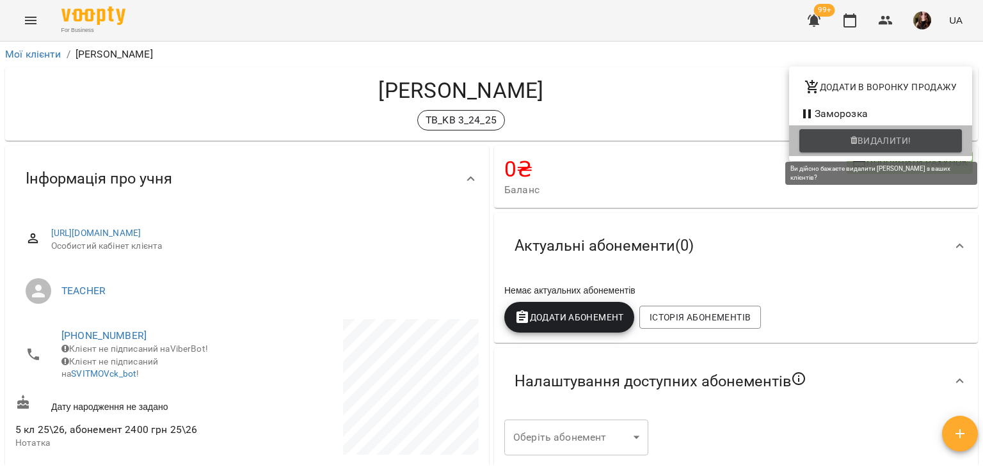
click at [837, 138] on span "Видалити!" at bounding box center [880, 140] width 142 height 15
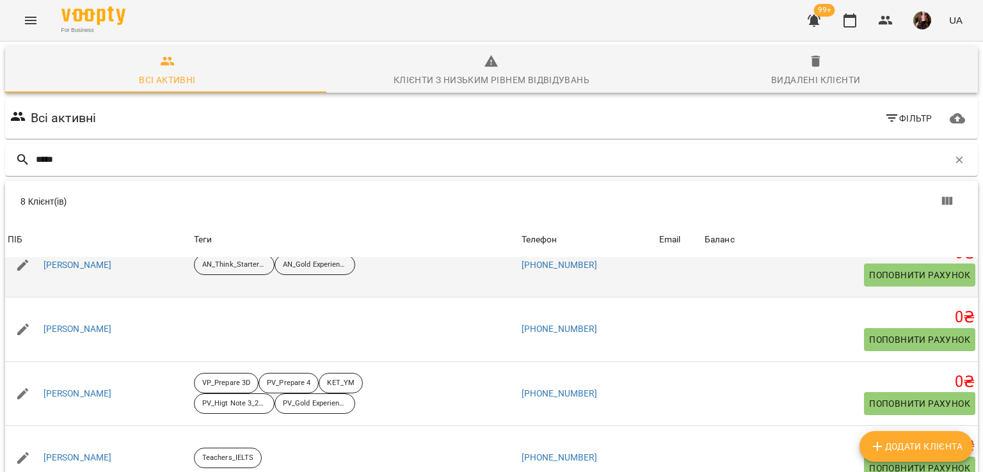
scroll to position [230, 0]
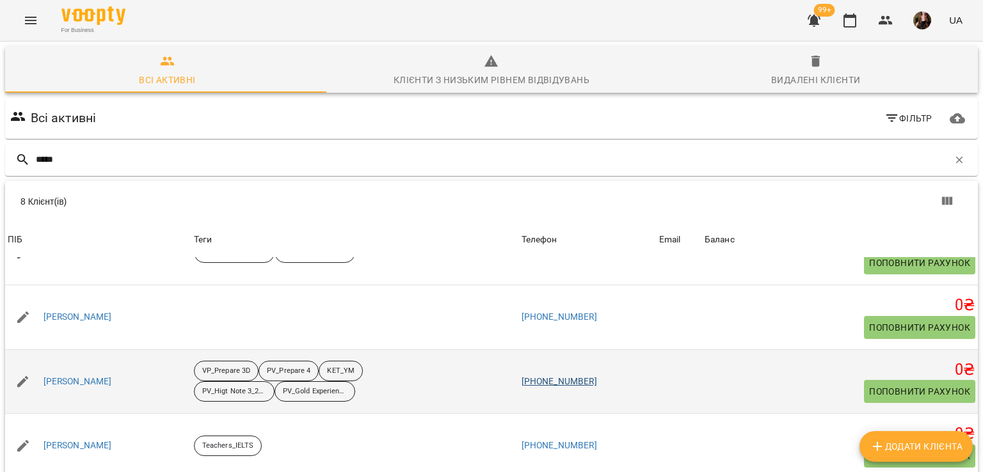
type input "*****"
click at [597, 382] on link "+380634280960" at bounding box center [558, 381] width 75 height 10
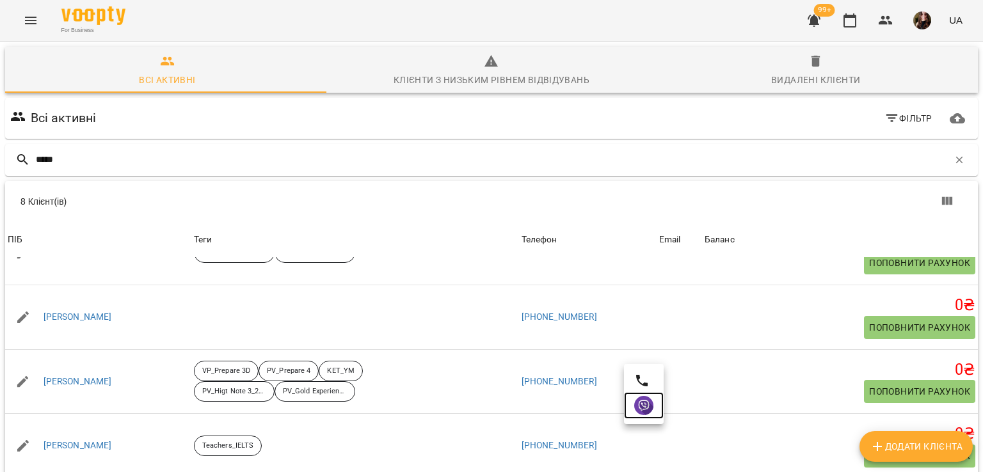
click at [648, 407] on img at bounding box center [643, 405] width 19 height 19
click at [161, 13] on div "For Business 99+ UA" at bounding box center [491, 20] width 983 height 41
click at [953, 161] on icon "button" at bounding box center [959, 160] width 12 height 12
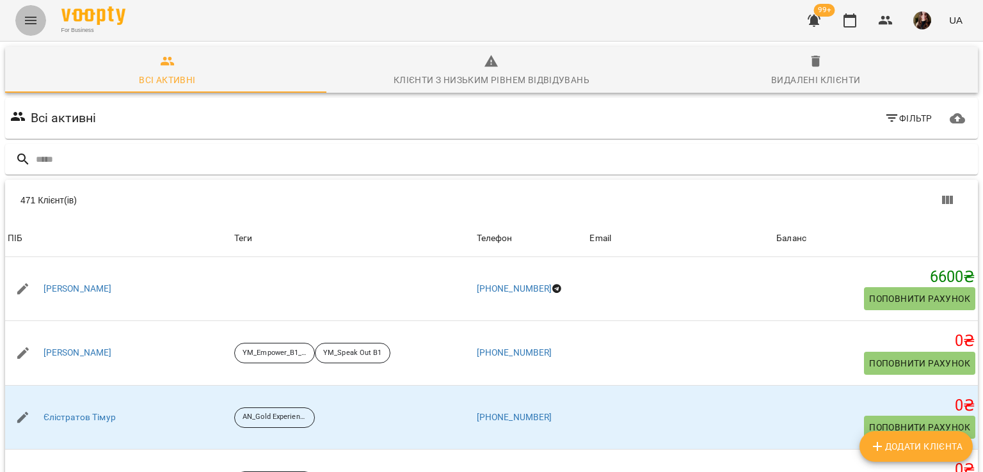
click at [23, 21] on icon "Menu" at bounding box center [30, 20] width 15 height 15
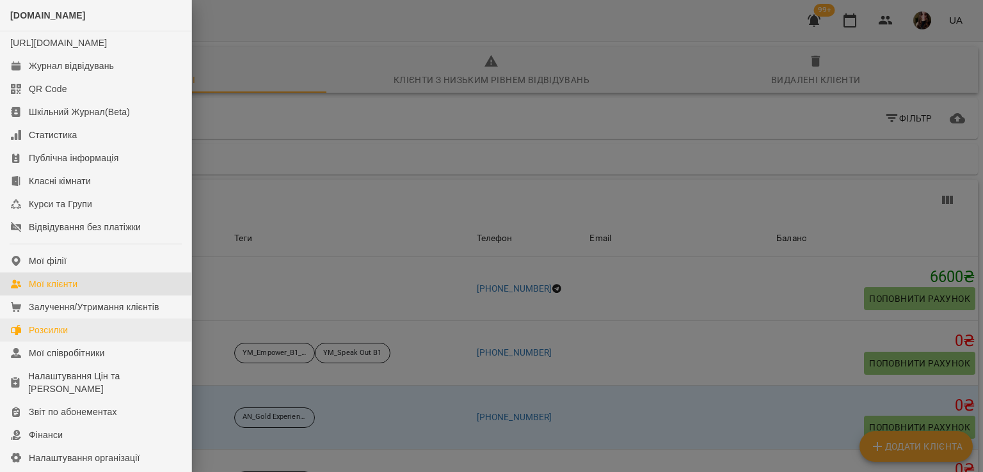
scroll to position [64, 0]
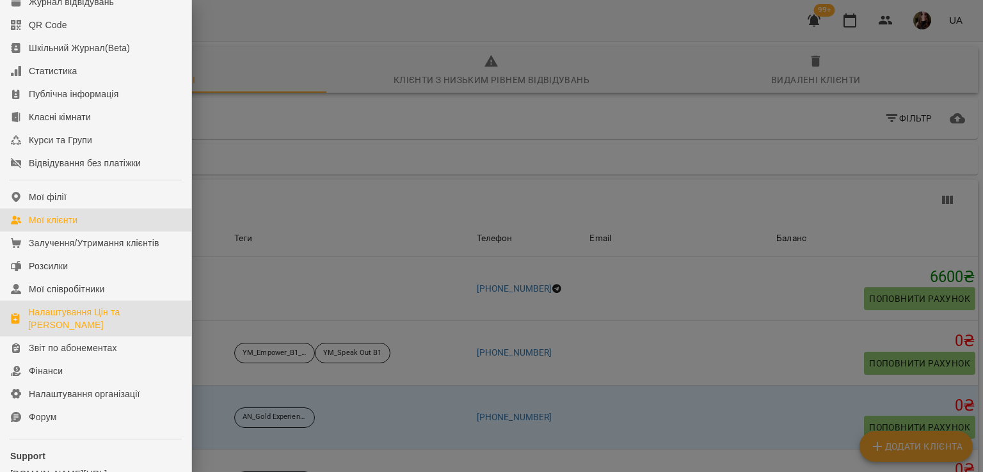
click at [86, 331] on div "Налаштування Цін та Абонементів" at bounding box center [104, 319] width 153 height 26
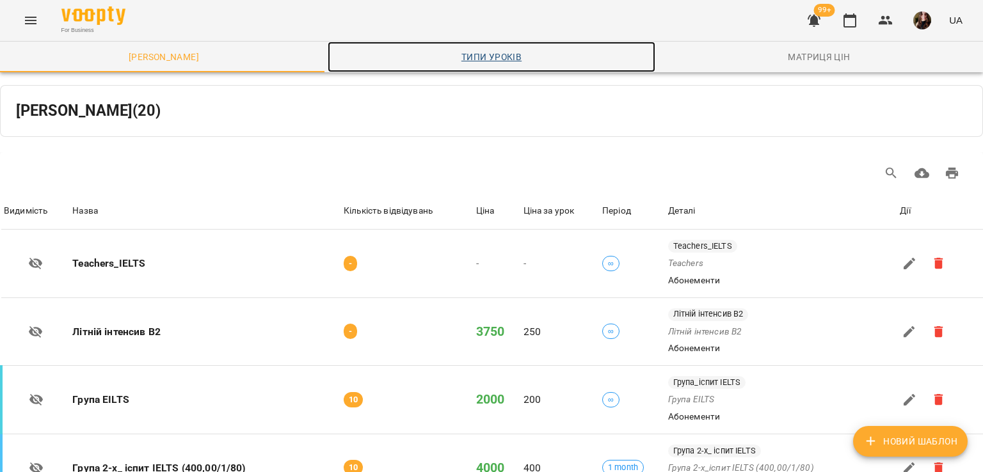
click at [491, 51] on span "Типи уроків" at bounding box center [491, 56] width 312 height 15
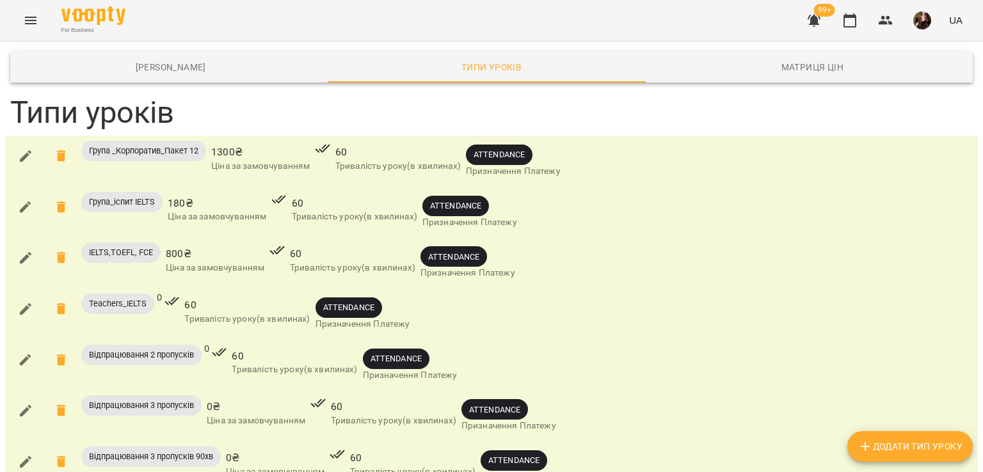
click at [503, 19] on div "For Business 99+ UA" at bounding box center [491, 20] width 983 height 41
click at [599, 21] on div "For Business 99+ UA" at bounding box center [491, 20] width 983 height 41
click at [24, 157] on icon "button" at bounding box center [26, 156] width 12 height 12
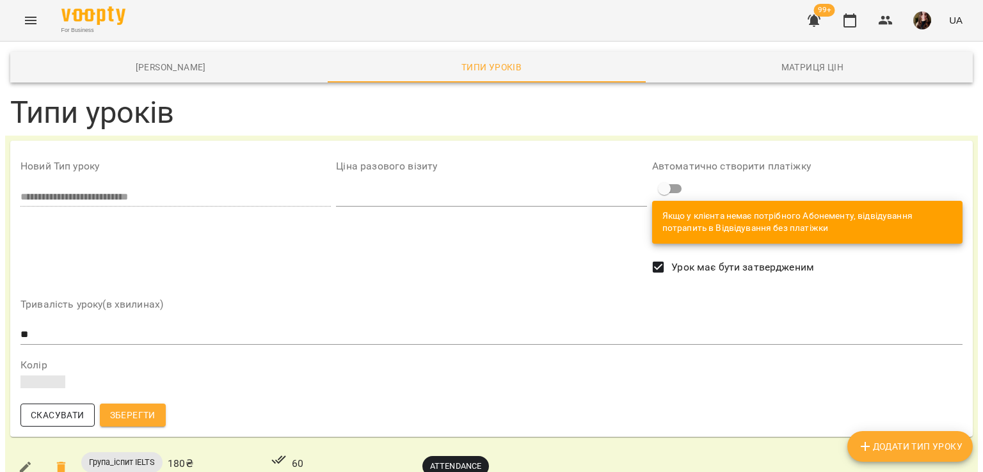
click at [60, 416] on span "Скасувати" at bounding box center [58, 414] width 54 height 15
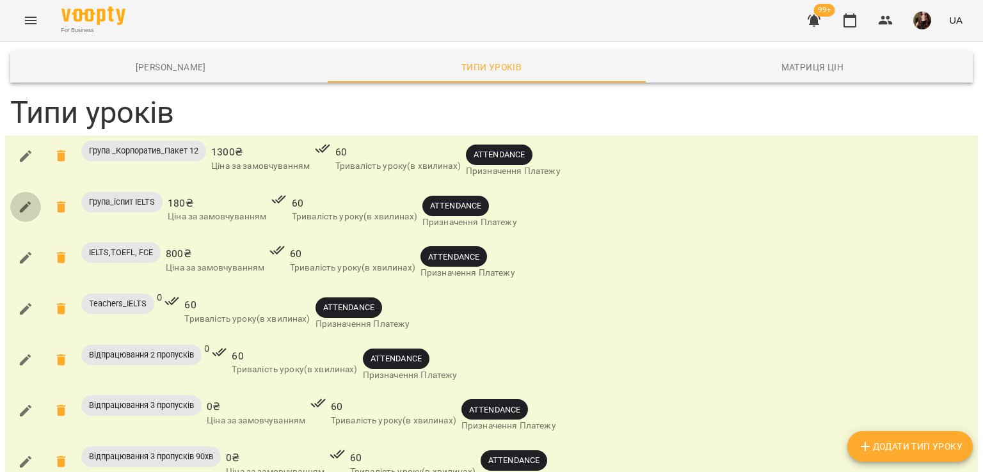
click at [27, 207] on icon "button" at bounding box center [26, 208] width 12 height 12
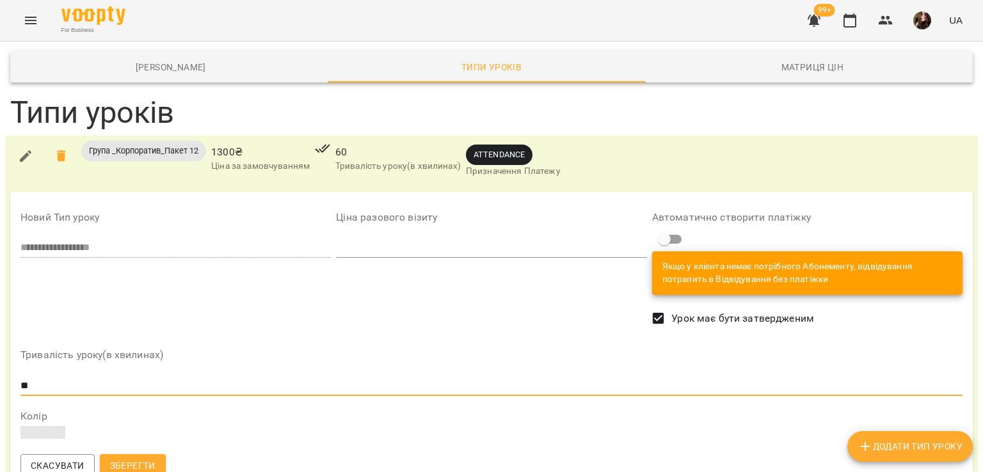
click at [47, 383] on input "**" at bounding box center [491, 386] width 942 height 20
type input "*"
type input "**"
click at [54, 426] on span at bounding box center [42, 432] width 45 height 13
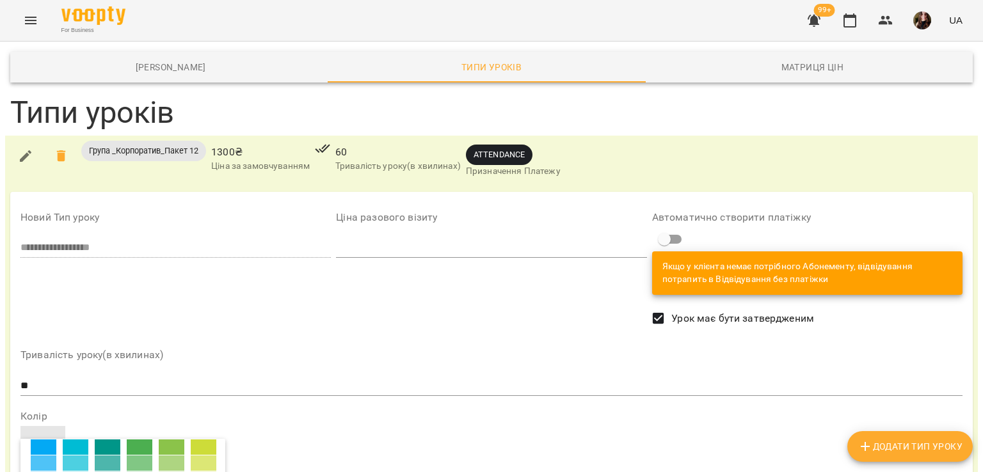
click at [56, 455] on div at bounding box center [44, 462] width 26 height 15
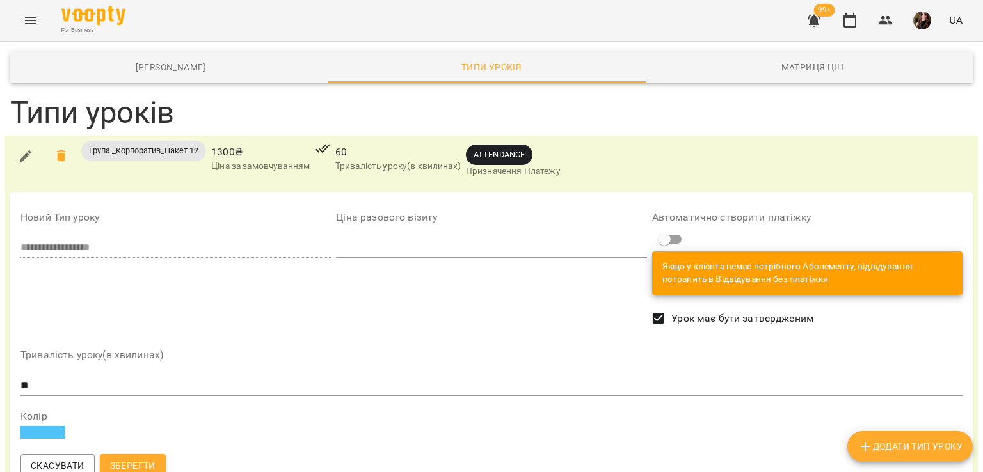
click at [49, 426] on span at bounding box center [42, 432] width 45 height 13
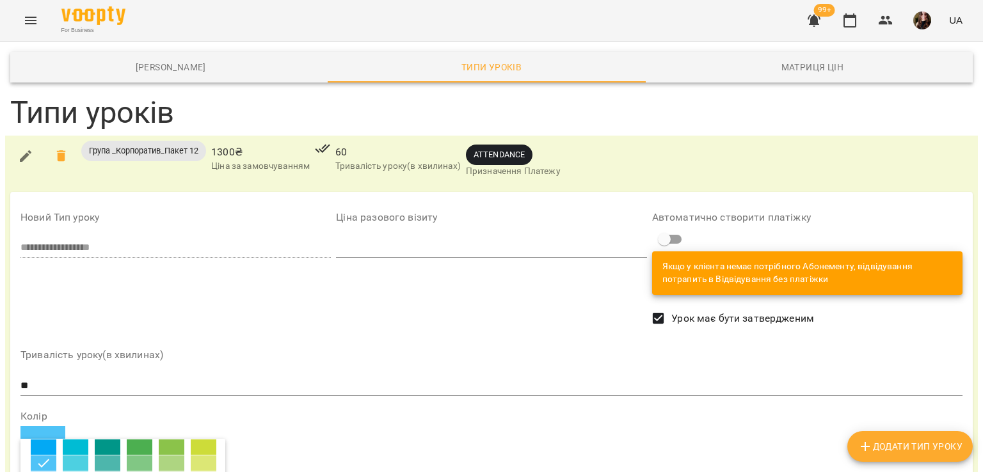
click at [88, 455] on div at bounding box center [76, 462] width 26 height 15
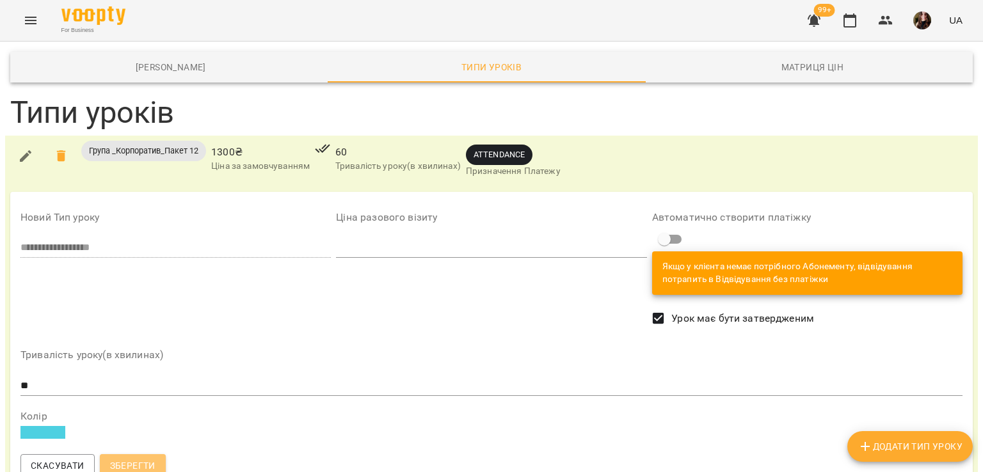
click at [140, 458] on span "Зберегти" at bounding box center [132, 465] width 45 height 15
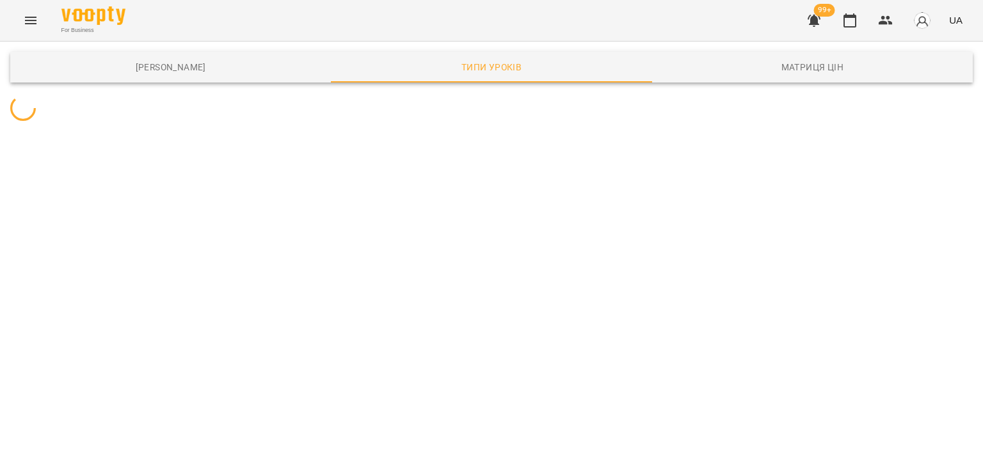
scroll to position [0, 0]
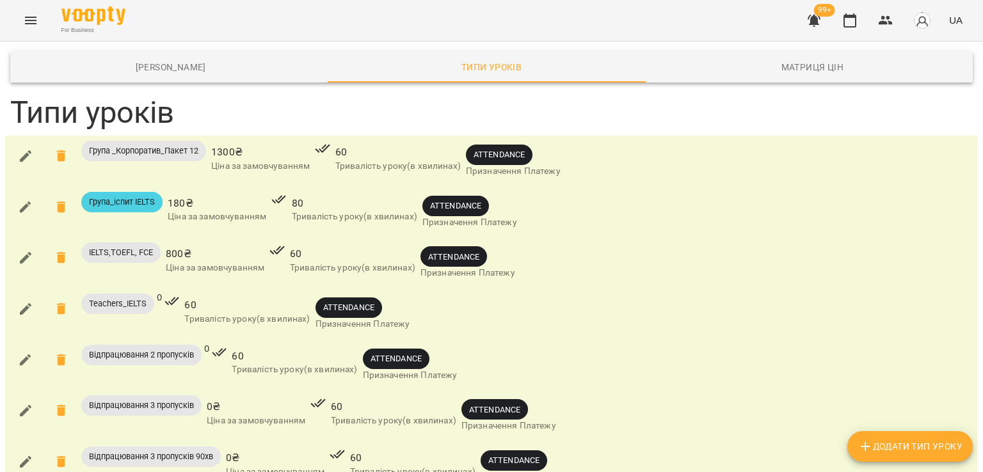
click at [22, 157] on icon "button" at bounding box center [25, 155] width 15 height 15
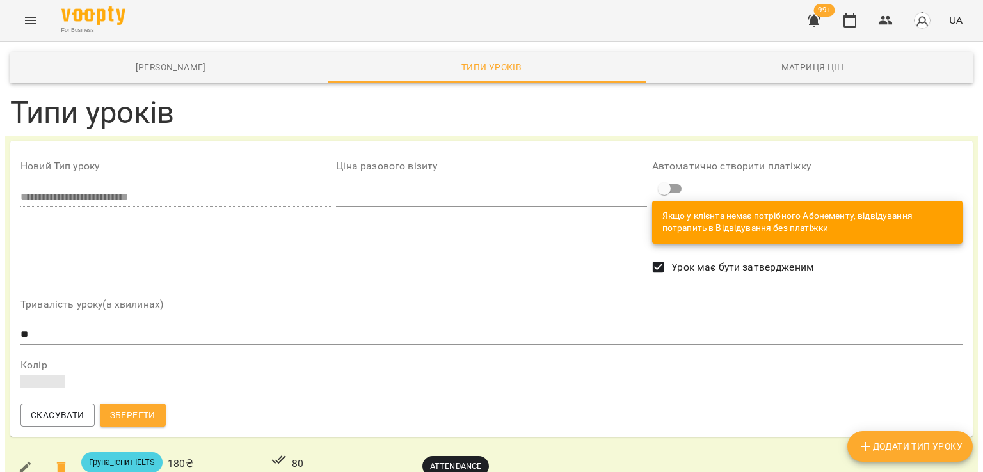
click at [35, 335] on input "**" at bounding box center [491, 334] width 942 height 20
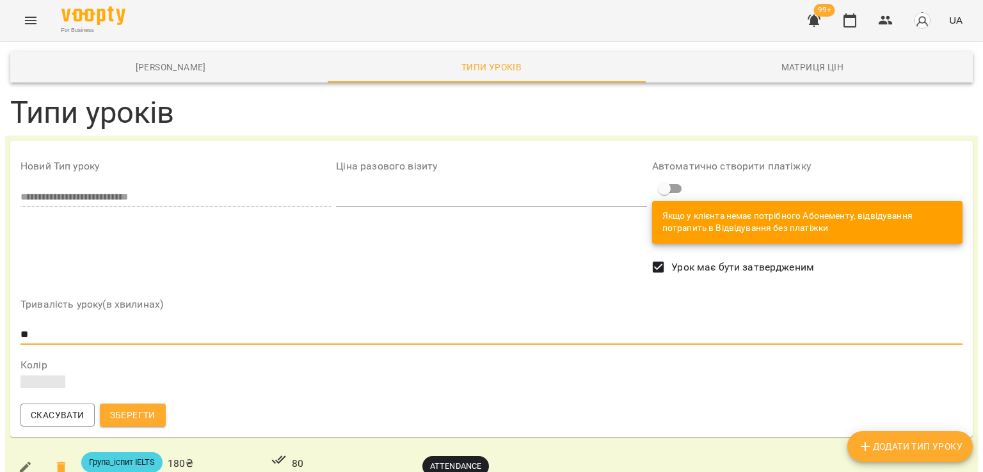
type input "*"
type input "**"
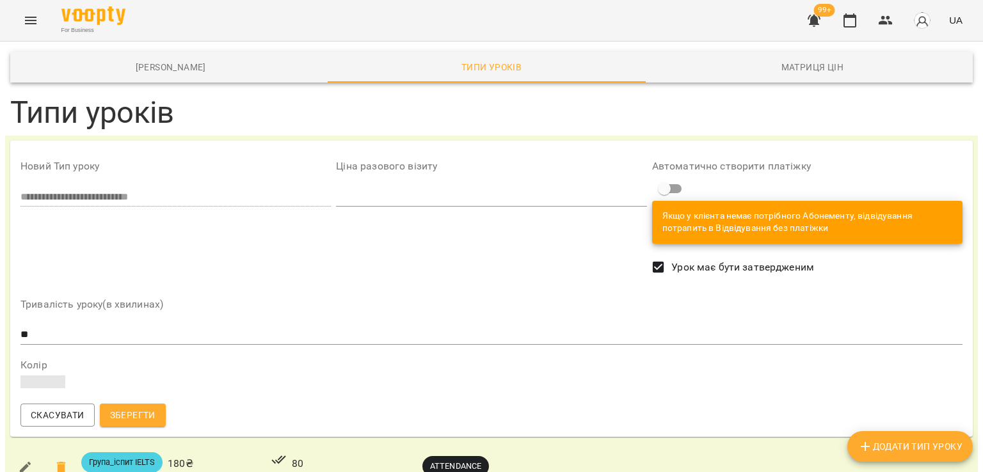
click at [36, 384] on span at bounding box center [42, 382] width 45 height 13
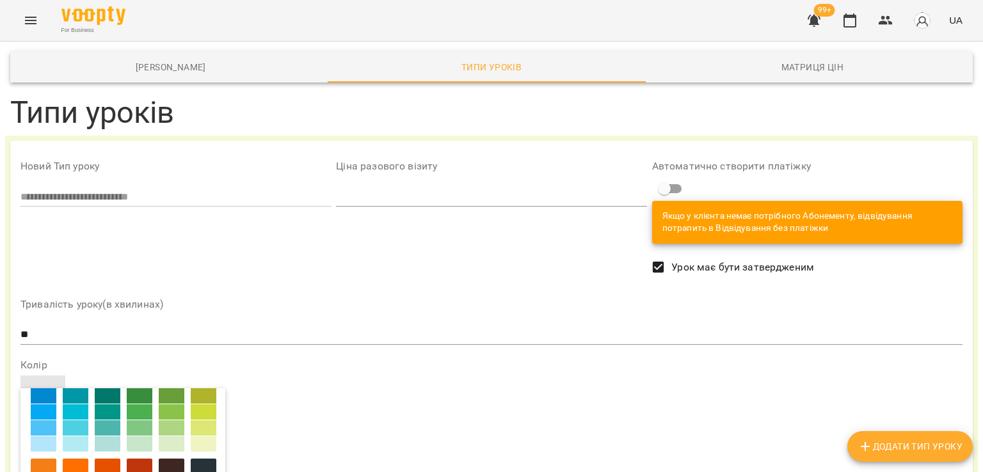
scroll to position [128, 0]
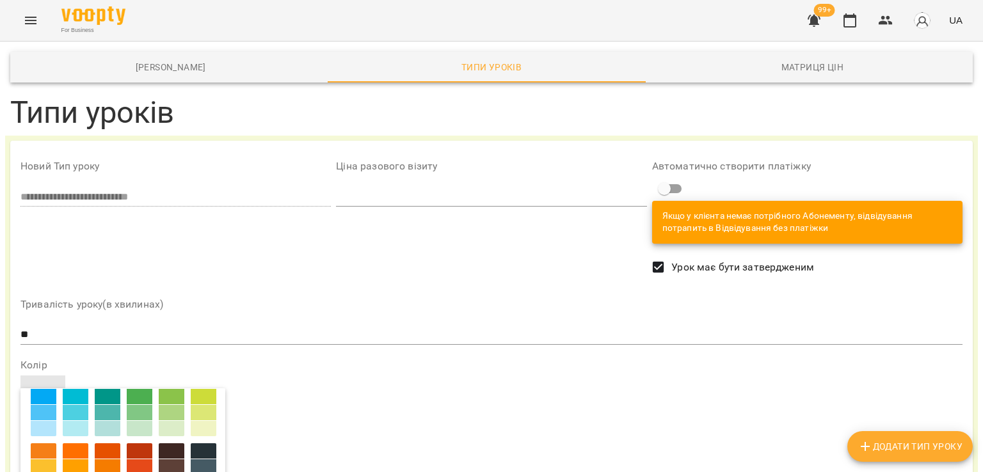
click at [159, 421] on div at bounding box center [172, 428] width 26 height 15
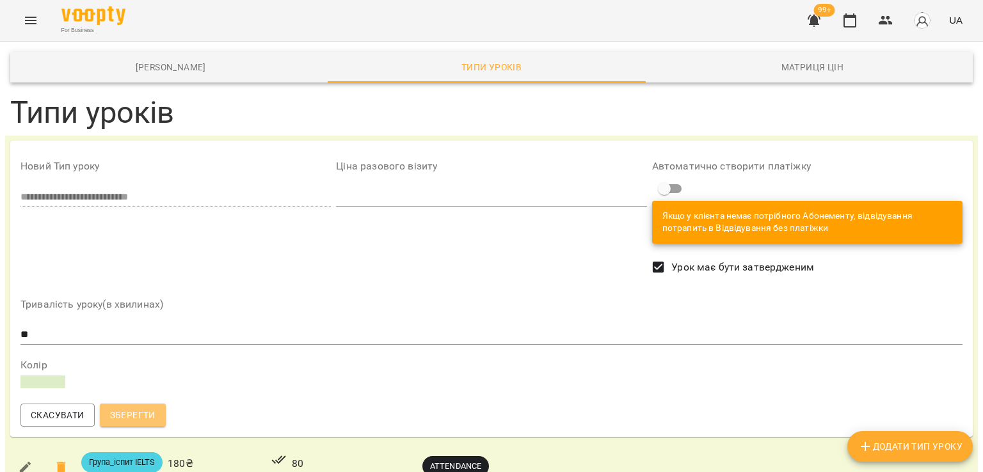
click at [134, 407] on span "Зберегти" at bounding box center [132, 414] width 45 height 15
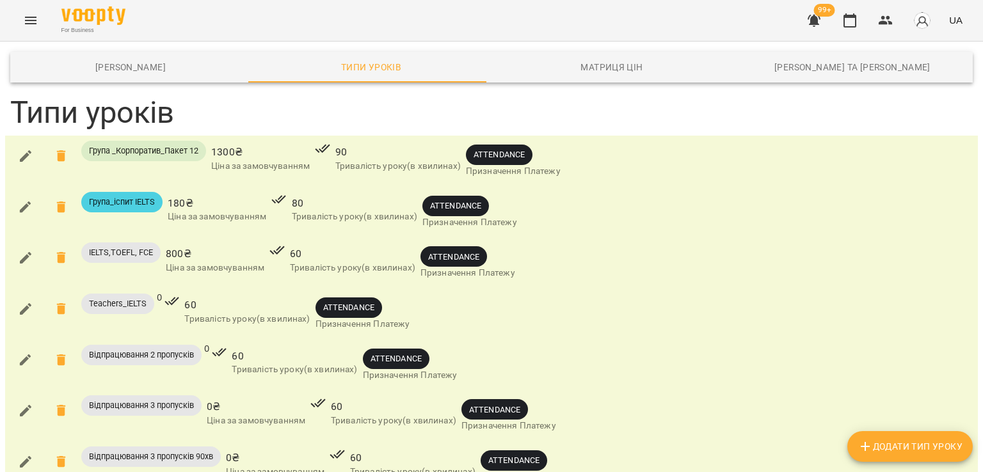
scroll to position [56, 0]
click at [20, 250] on icon "button" at bounding box center [25, 257] width 15 height 15
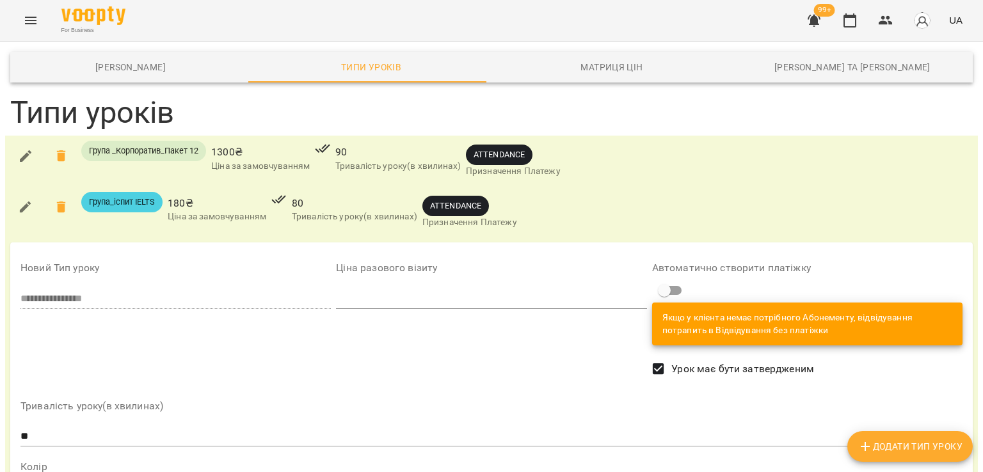
scroll to position [120, 0]
click at [60, 427] on input "**" at bounding box center [491, 437] width 942 height 20
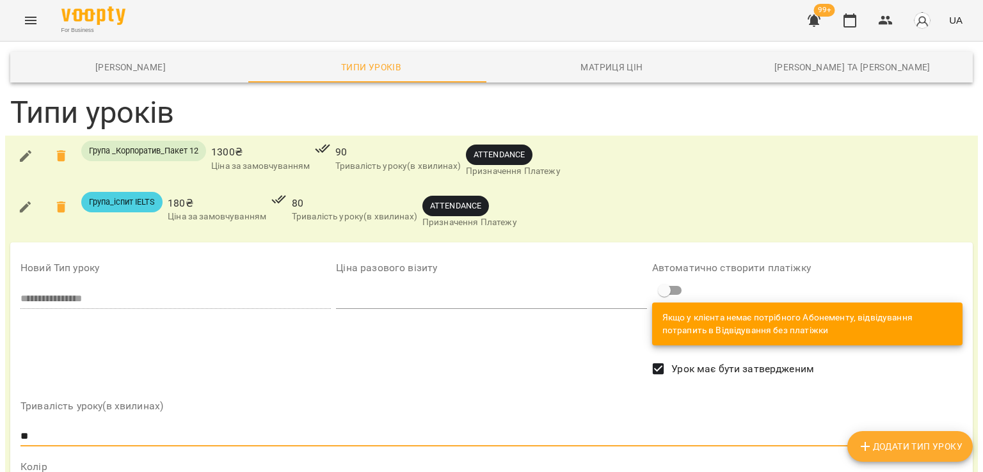
type input "*"
type input "**"
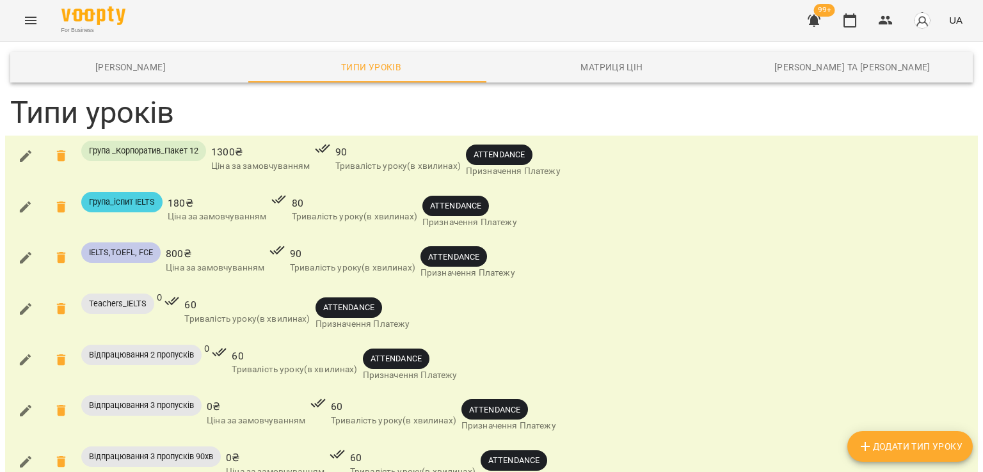
scroll to position [1016, 0]
drag, startPoint x: 175, startPoint y: 400, endPoint x: 248, endPoint y: 365, distance: 80.7
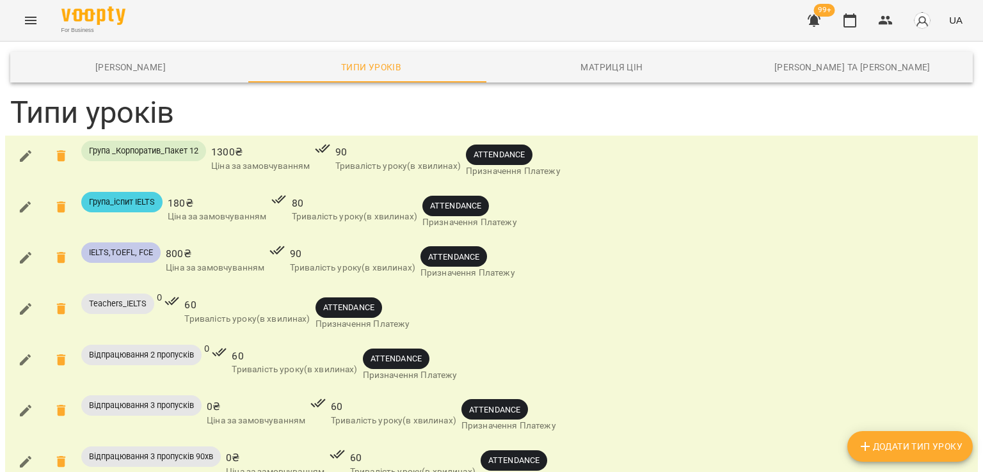
type input "**"
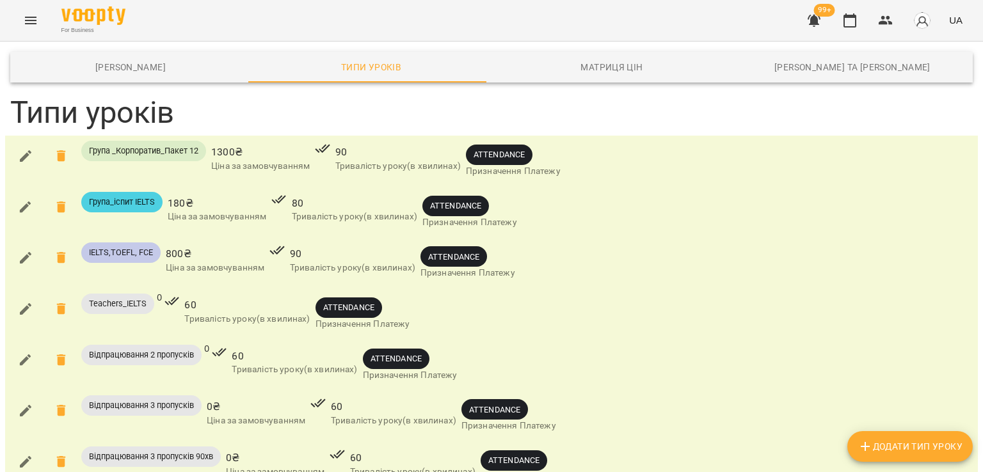
scroll to position [1407, 0]
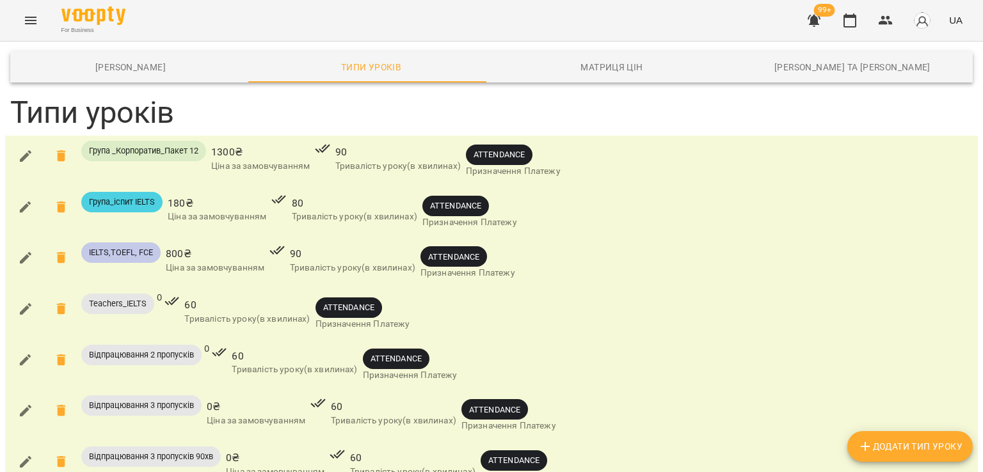
scroll to position [1279, 0]
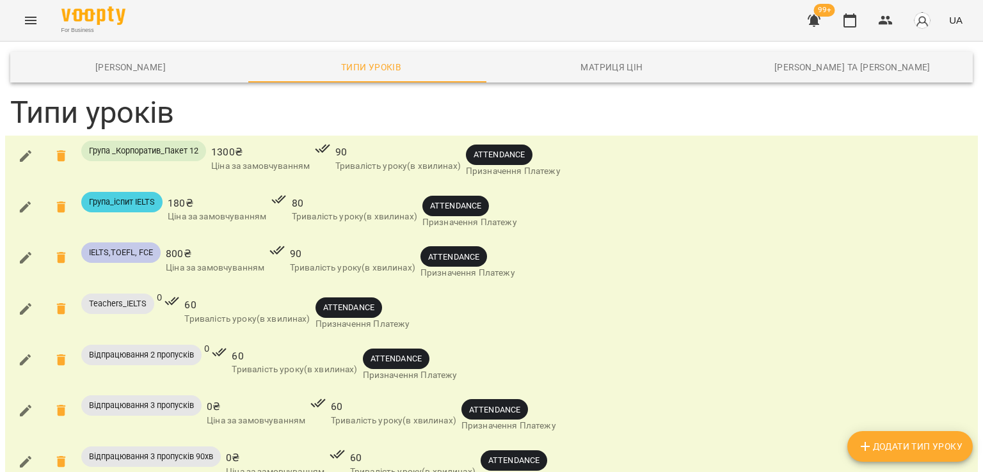
scroll to position [1024, 0]
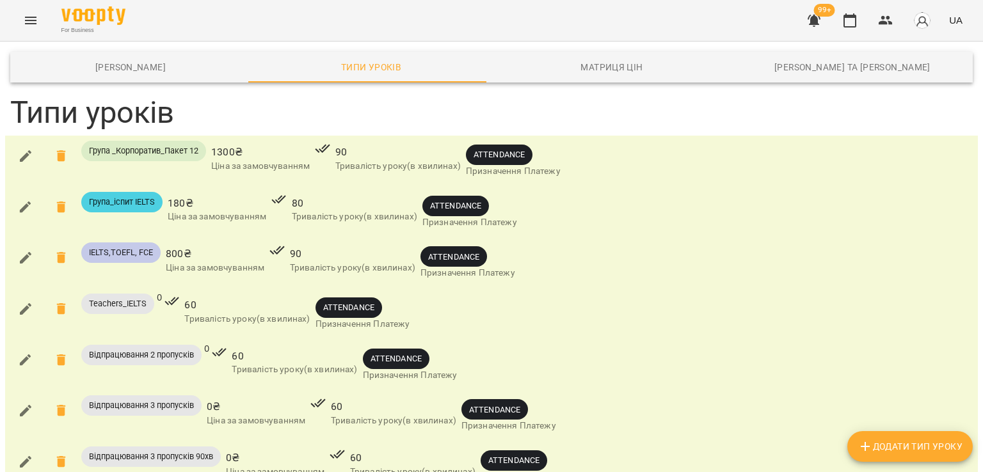
click at [32, 250] on icon "button" at bounding box center [25, 257] width 15 height 15
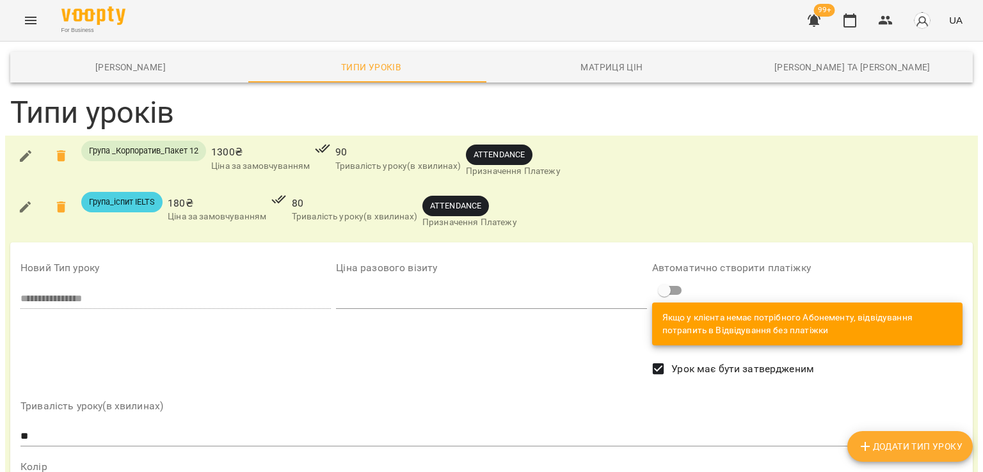
scroll to position [256, 0]
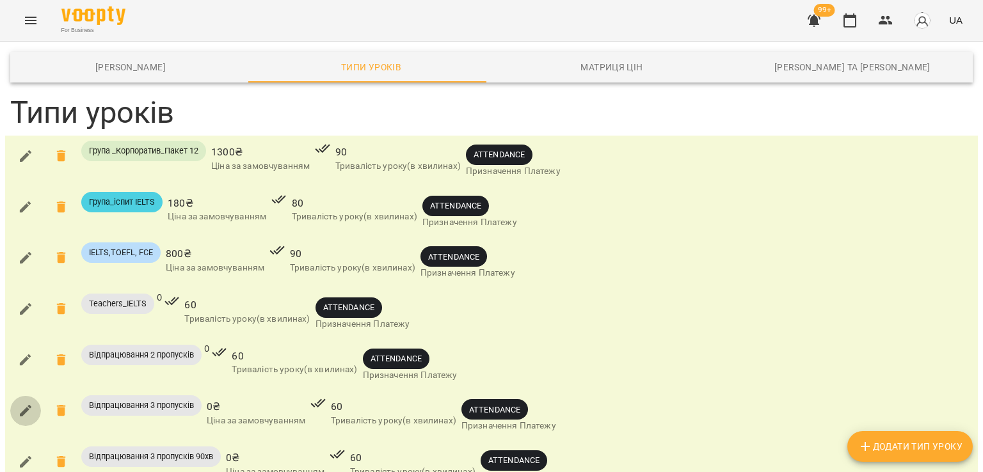
click at [18, 403] on icon "button" at bounding box center [25, 410] width 15 height 15
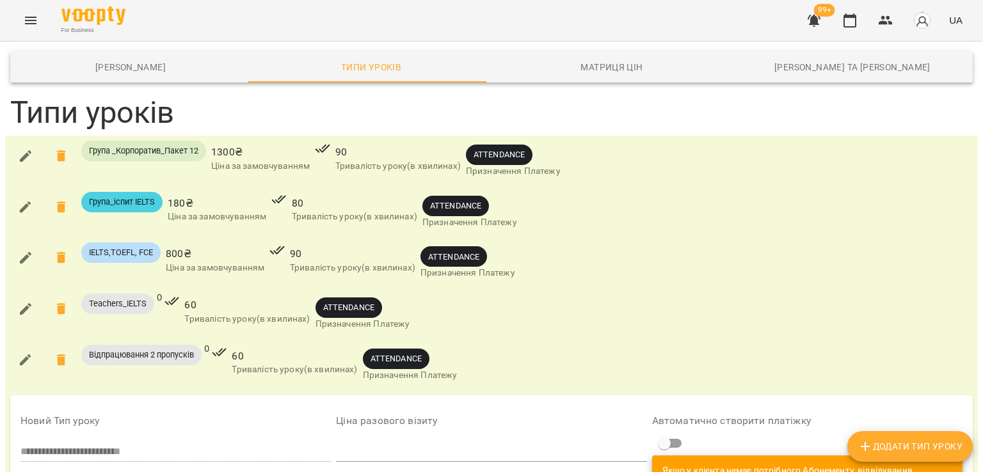
scroll to position [320, 0]
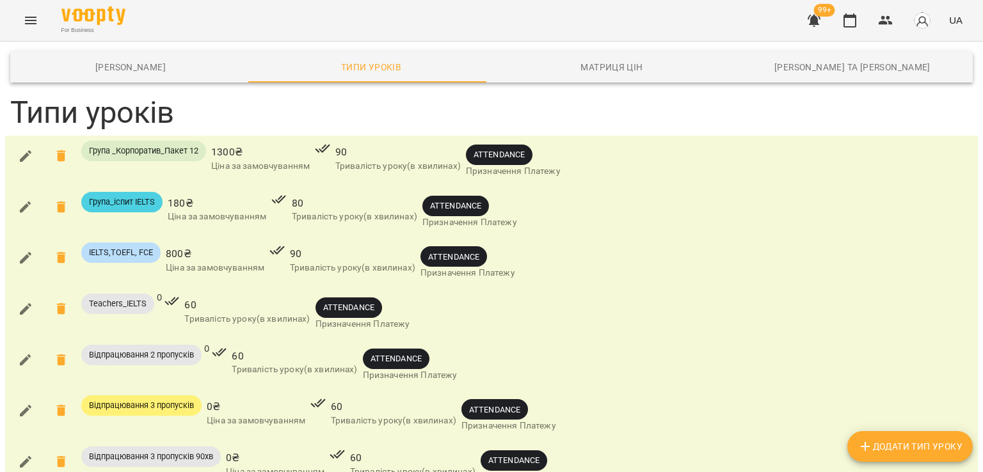
click at [24, 405] on icon "button" at bounding box center [26, 411] width 12 height 12
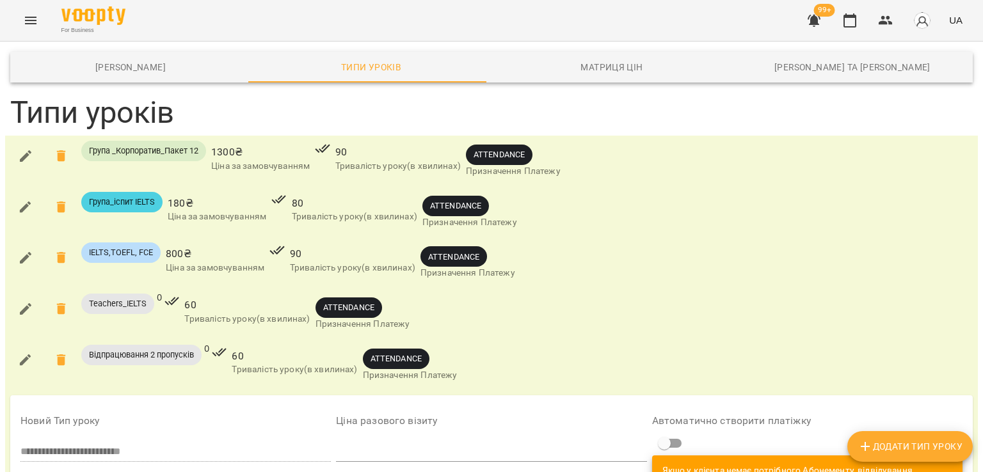
scroll to position [384, 0]
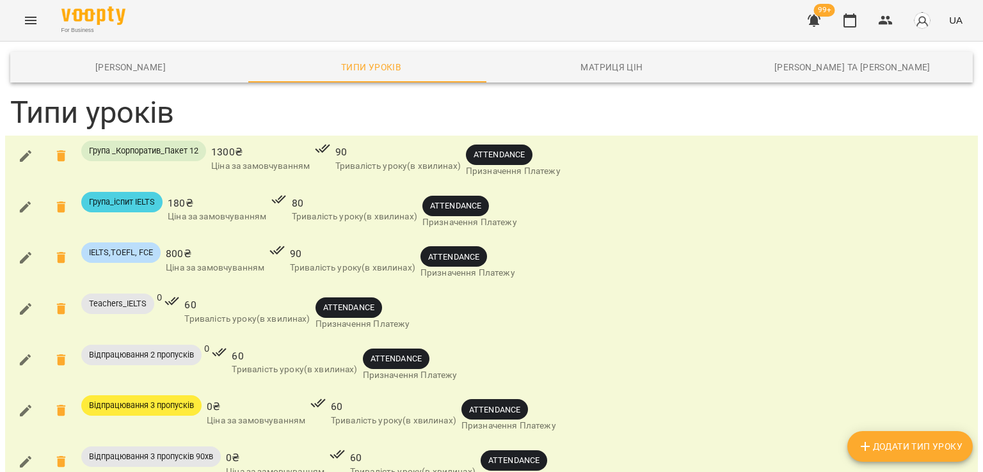
scroll to position [1208, 0]
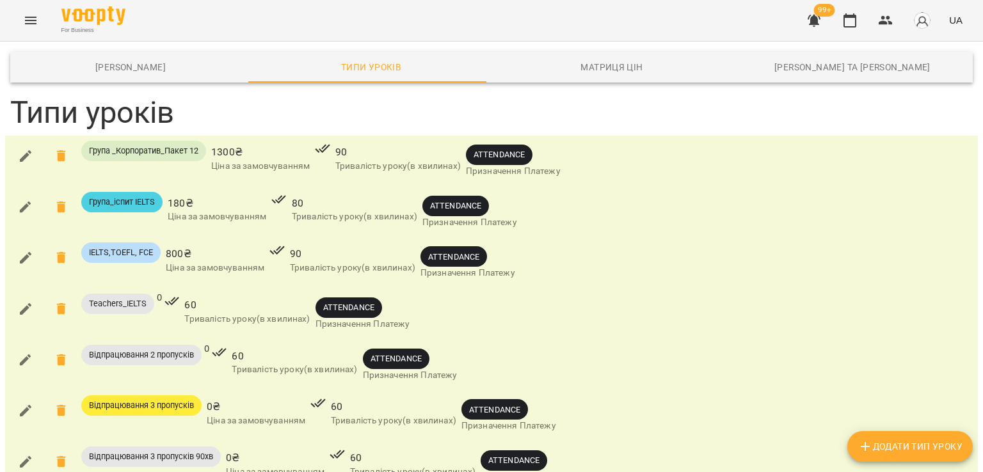
type input "*"
type input "**"
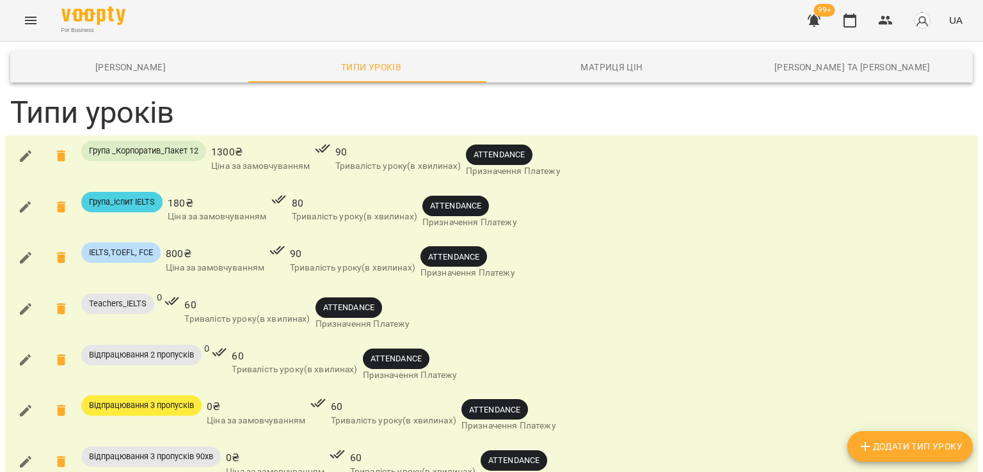
scroll to position [1208, 0]
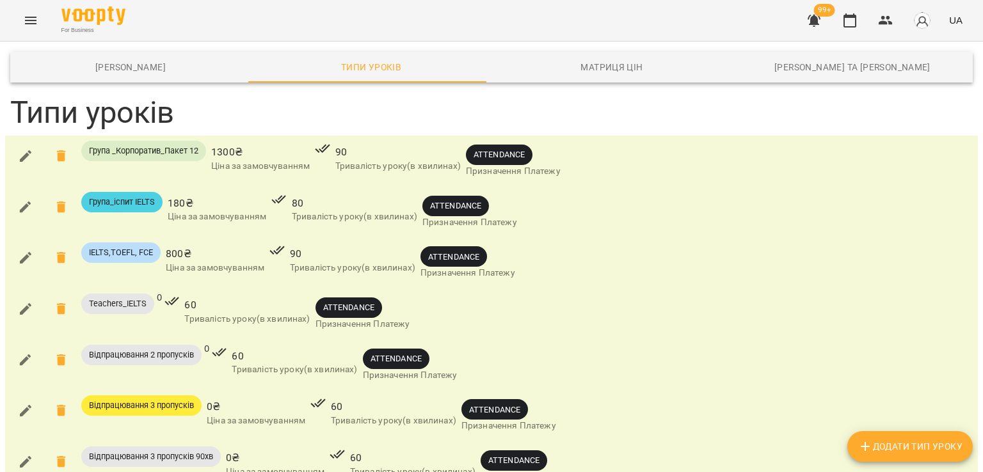
type input "**"
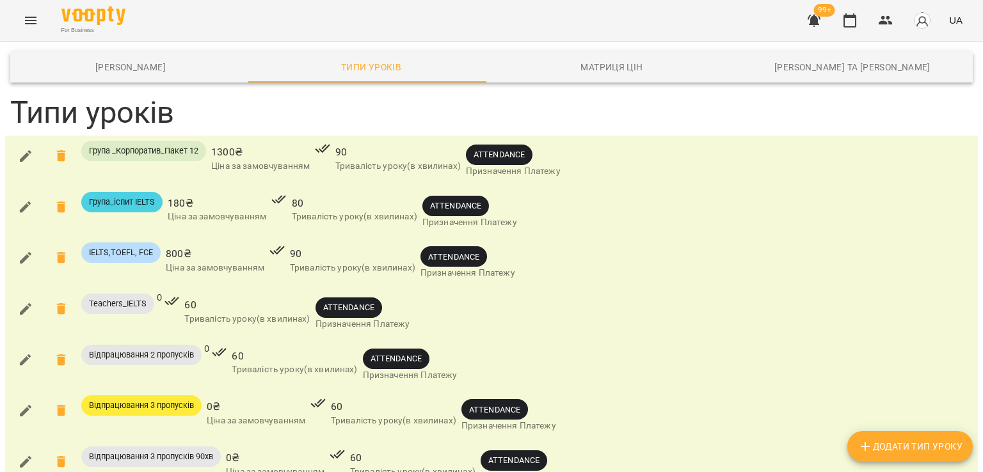
type input "*"
type input "**"
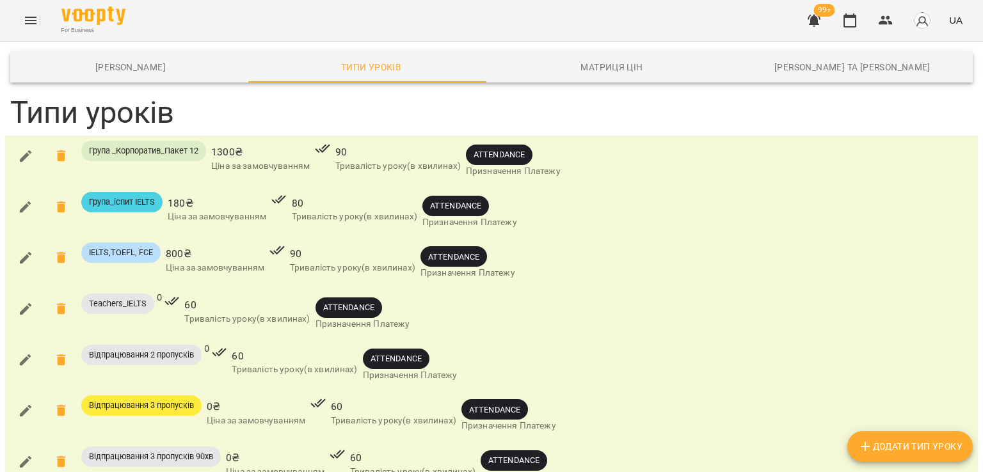
click at [29, 301] on icon "button" at bounding box center [25, 308] width 15 height 15
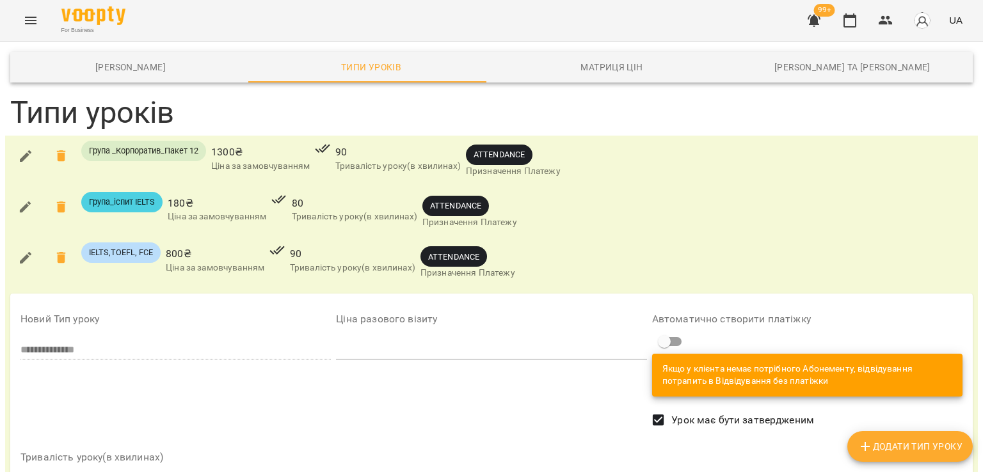
scroll to position [256, 0]
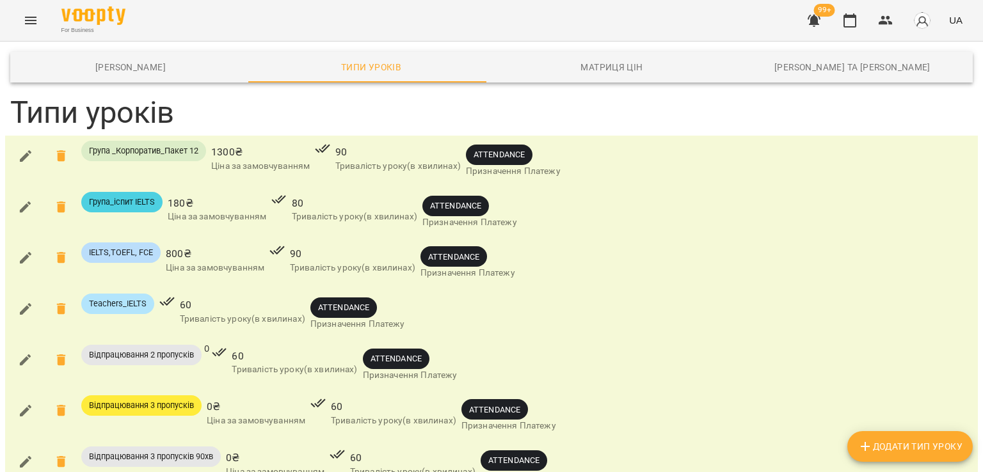
scroll to position [64, 0]
click at [24, 352] on icon "button" at bounding box center [25, 359] width 15 height 15
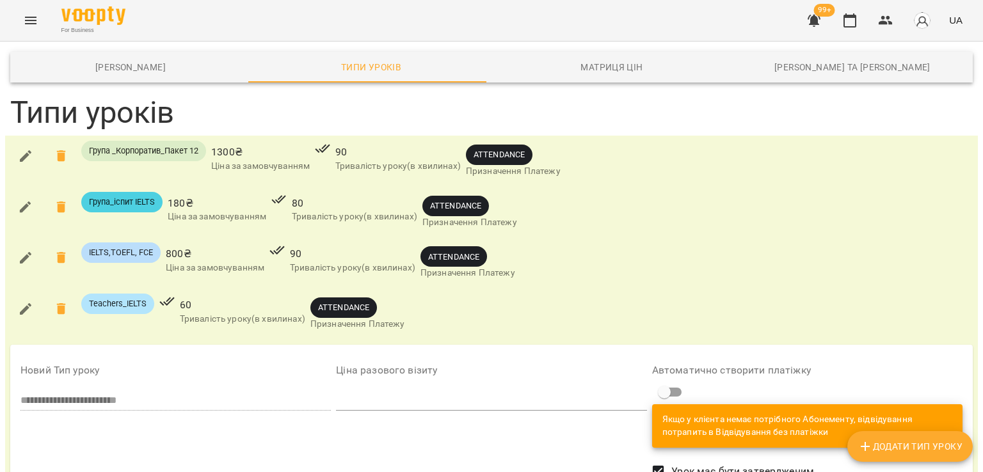
scroll to position [320, 0]
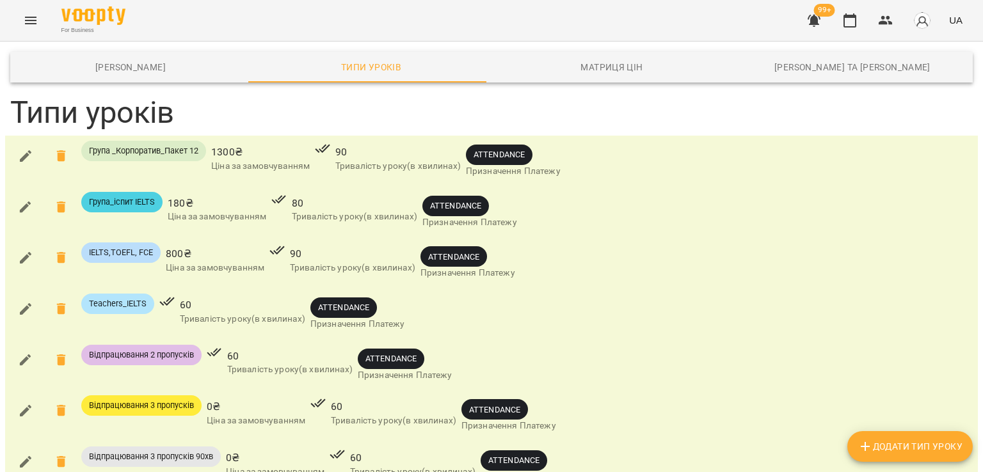
scroll to position [64, 0]
click at [26, 352] on icon "button" at bounding box center [25, 359] width 15 height 15
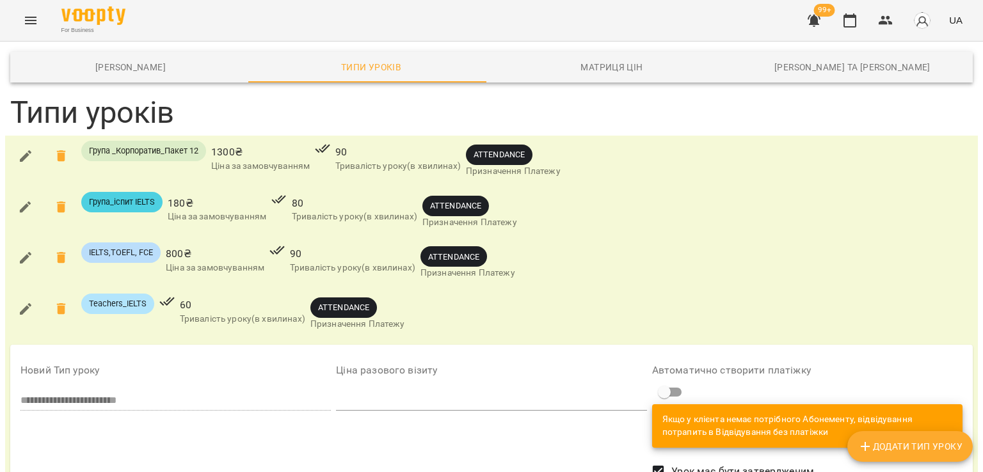
scroll to position [192, 0]
type input "**"
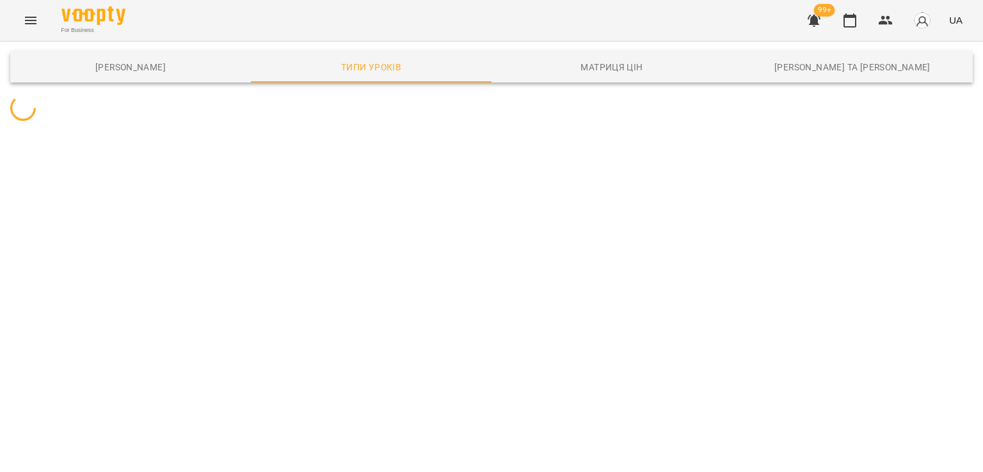
scroll to position [0, 0]
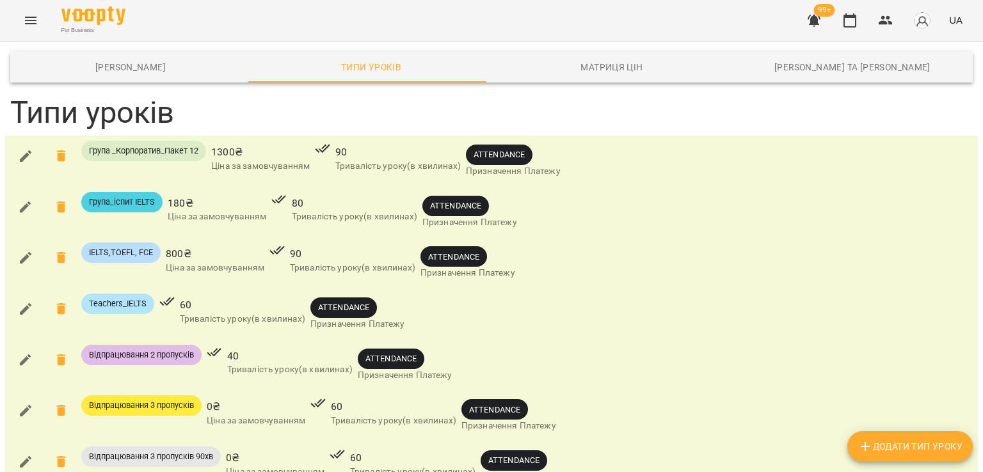
click at [28, 306] on icon "button" at bounding box center [26, 309] width 12 height 12
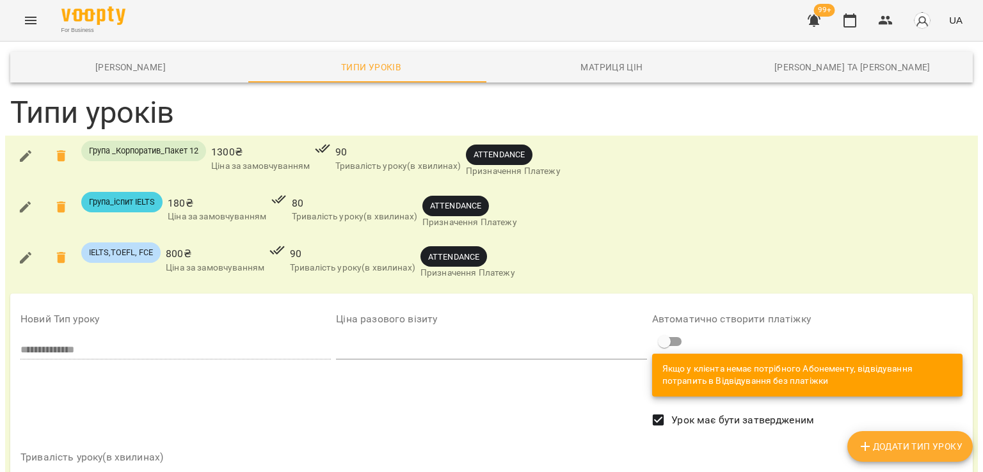
scroll to position [192, 0]
type input "**"
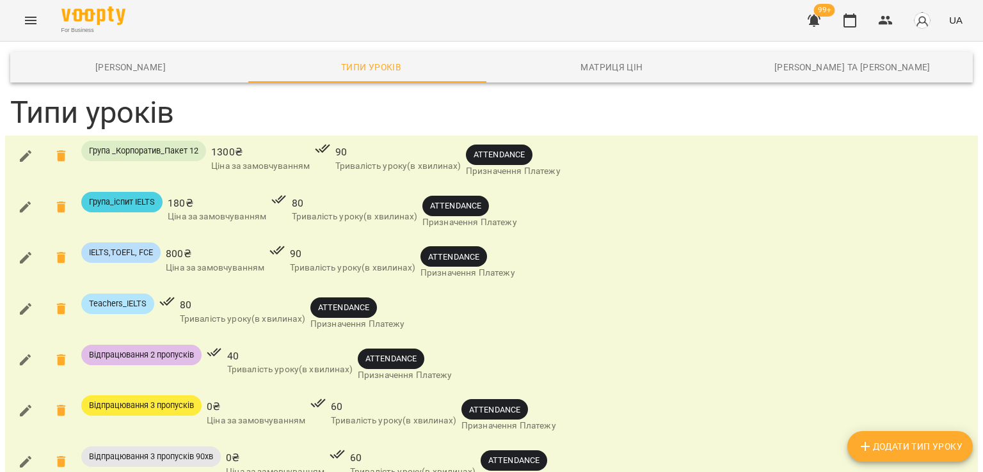
scroll to position [64, 0]
click at [24, 354] on icon "button" at bounding box center [26, 360] width 12 height 12
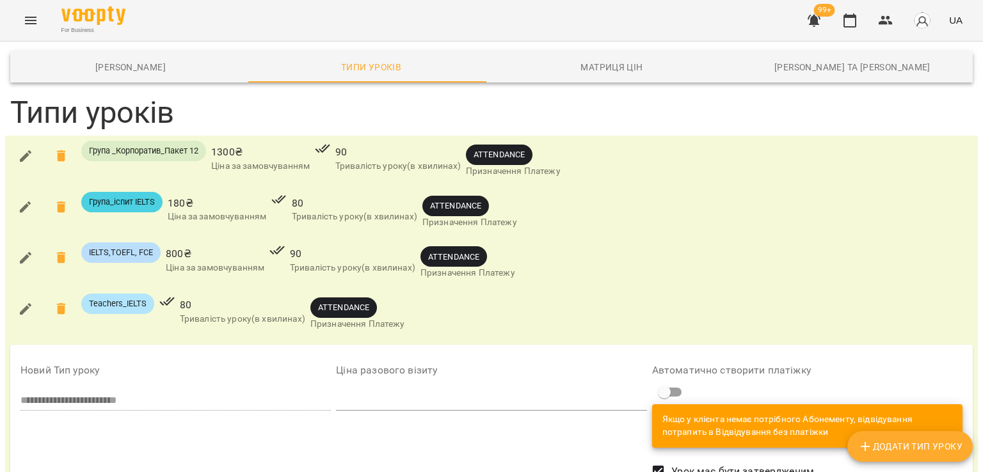
scroll to position [192, 0]
click at [361, 390] on input "number" at bounding box center [491, 400] width 310 height 20
type input "*"
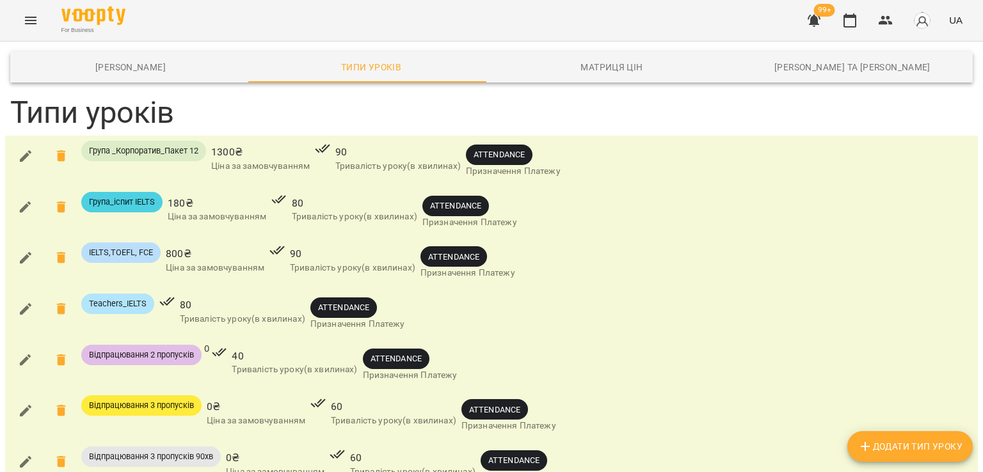
scroll to position [64, 0]
click at [22, 352] on icon "button" at bounding box center [25, 359] width 15 height 15
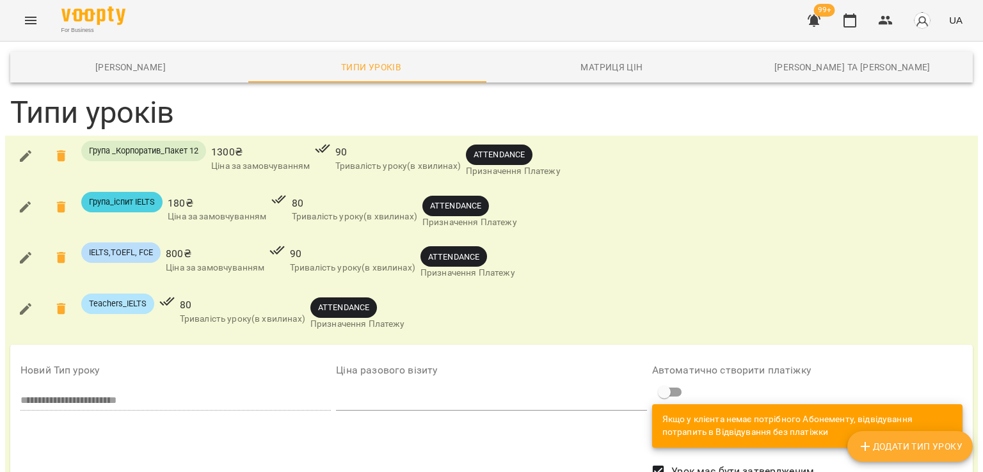
scroll to position [192, 0]
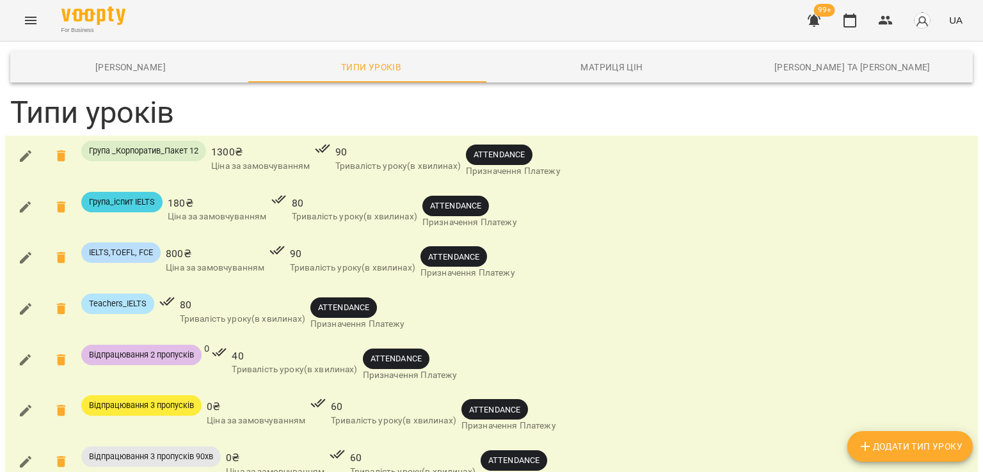
click at [212, 342] on div at bounding box center [219, 365] width 20 height 46
click at [20, 454] on icon "button" at bounding box center [25, 461] width 15 height 15
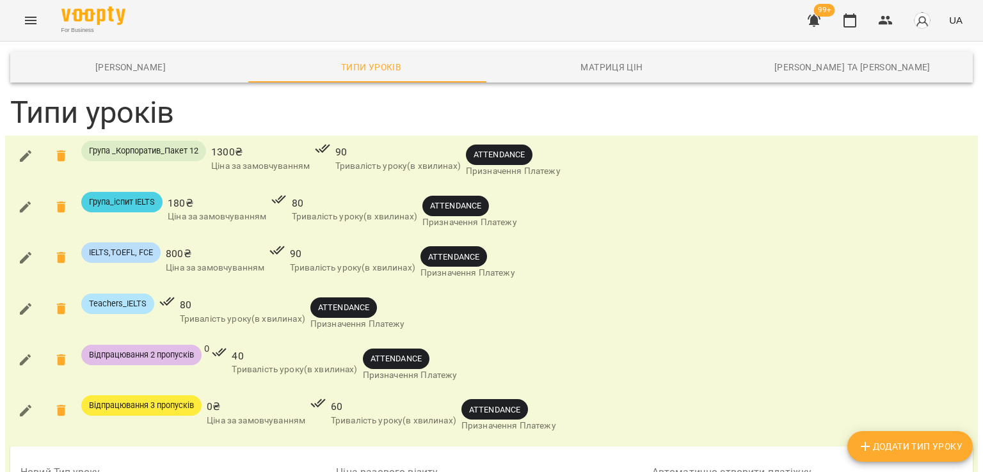
scroll to position [320, 0]
type input "**"
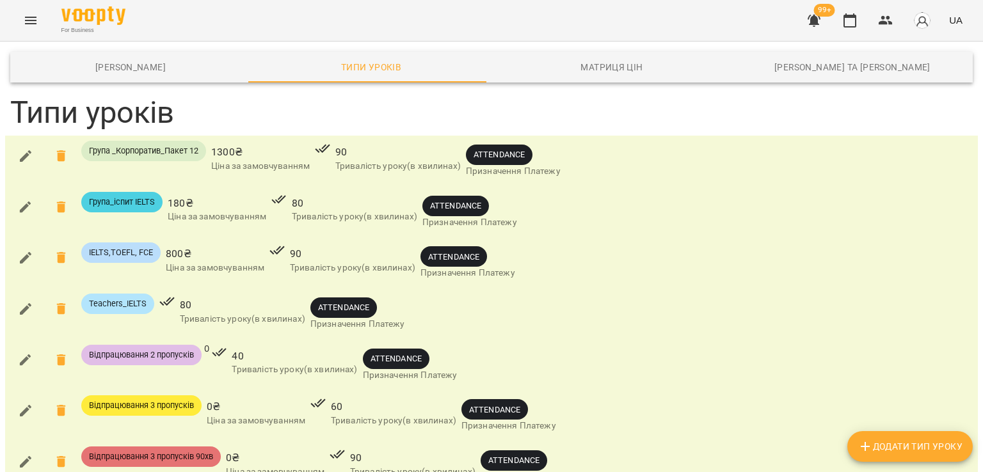
scroll to position [256, 0]
type input "**"
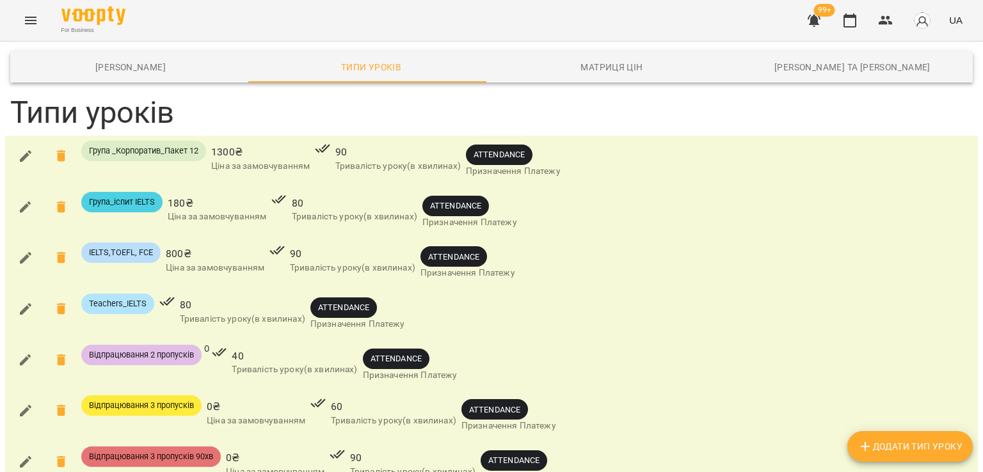
type input "**"
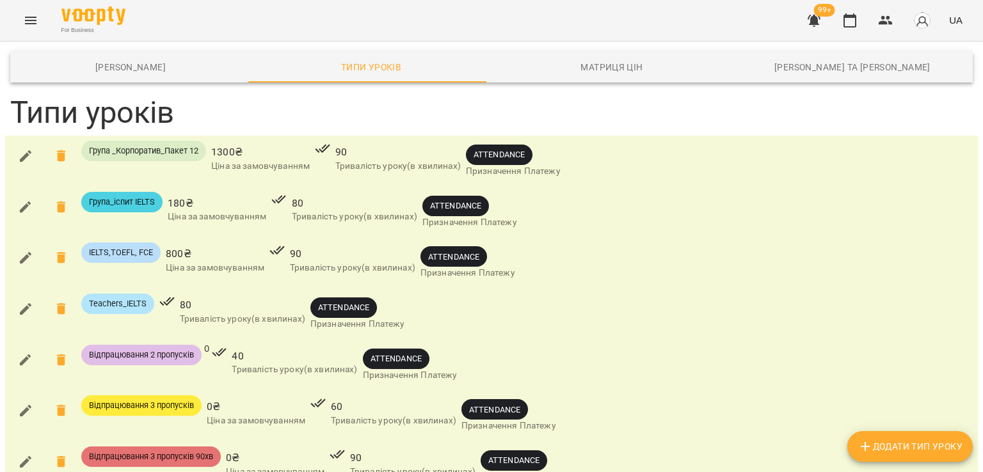
type input "**"
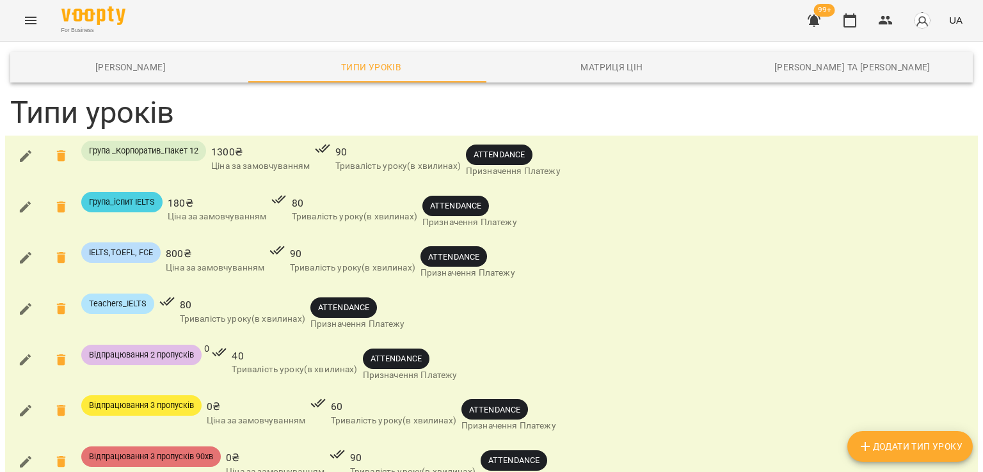
scroll to position [576, 0]
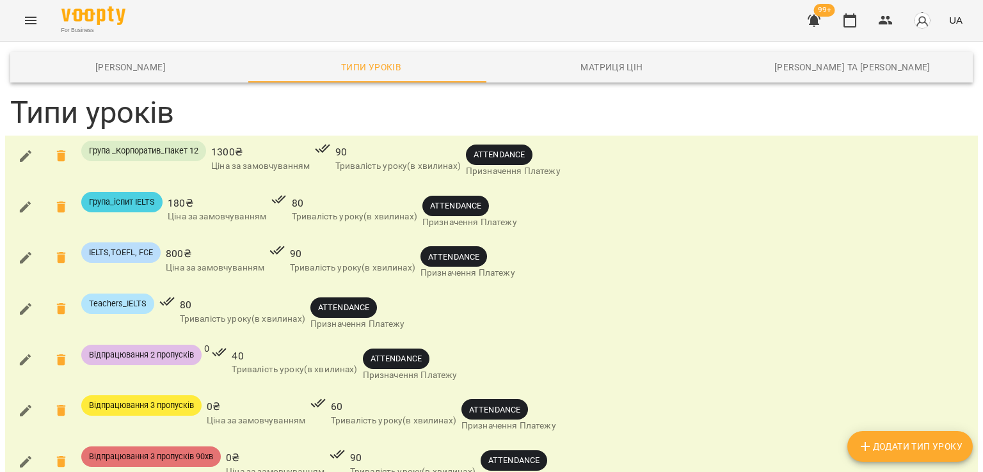
scroll to position [512, 0]
type input "**"
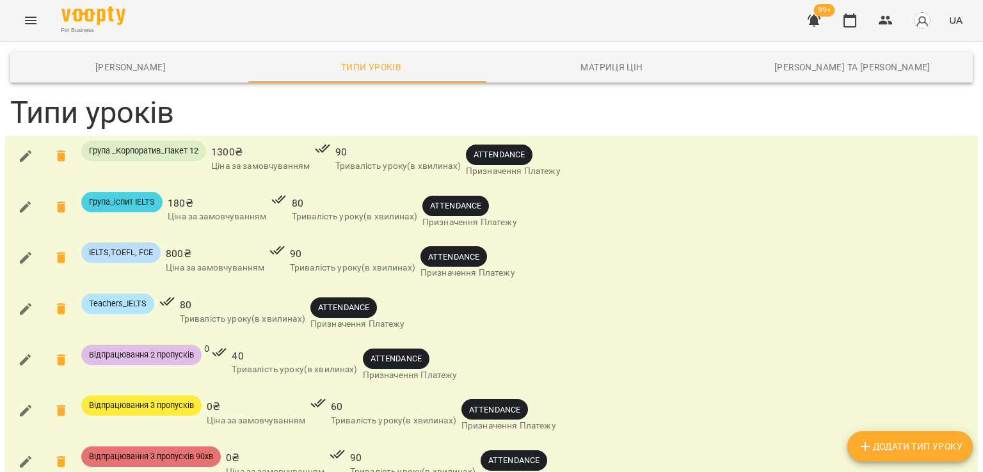
scroll to position [1464, 0]
type input "**"
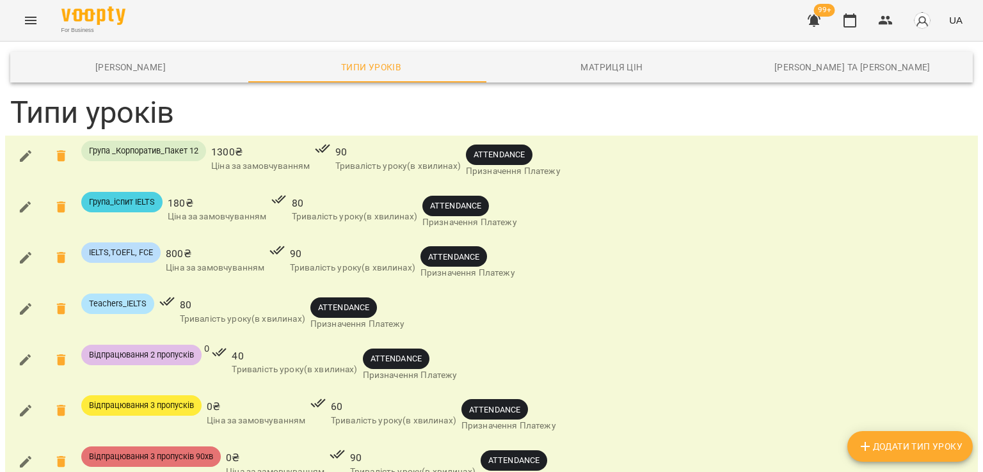
scroll to position [760, 0]
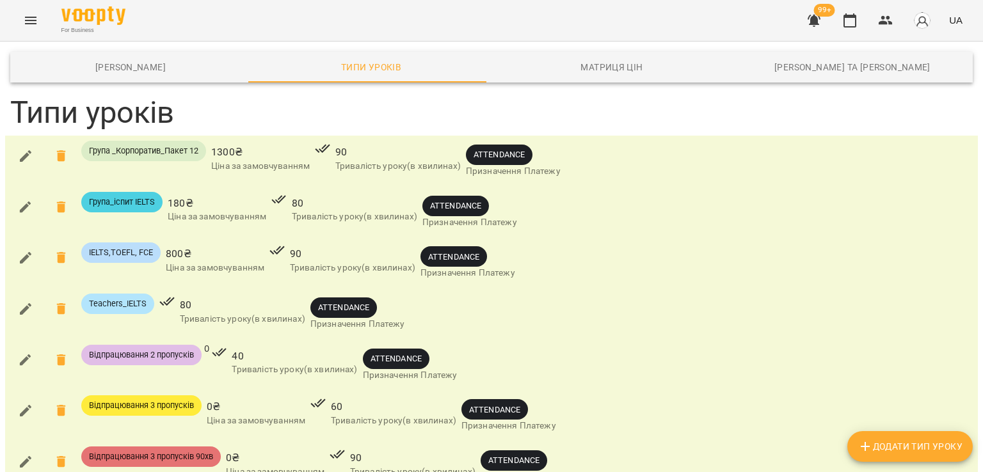
scroll to position [960, 0]
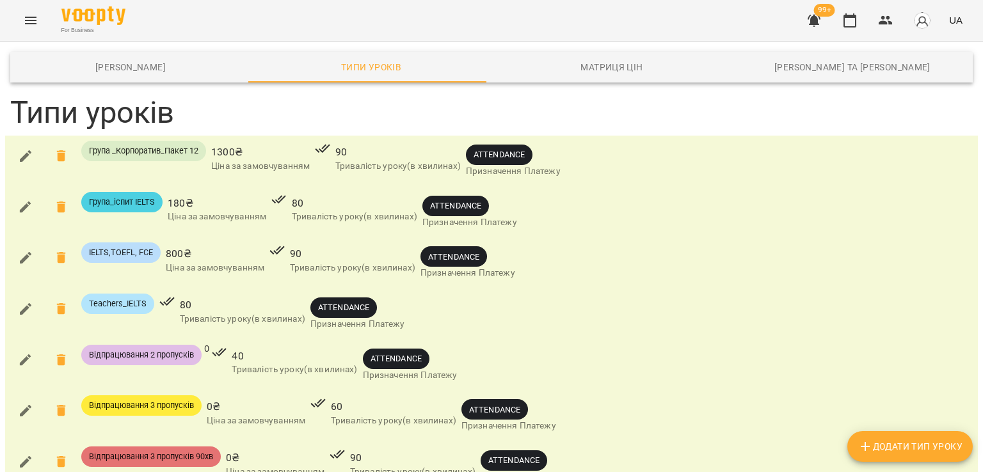
scroll to position [128, 0]
click at [29, 352] on icon "button" at bounding box center [25, 359] width 15 height 15
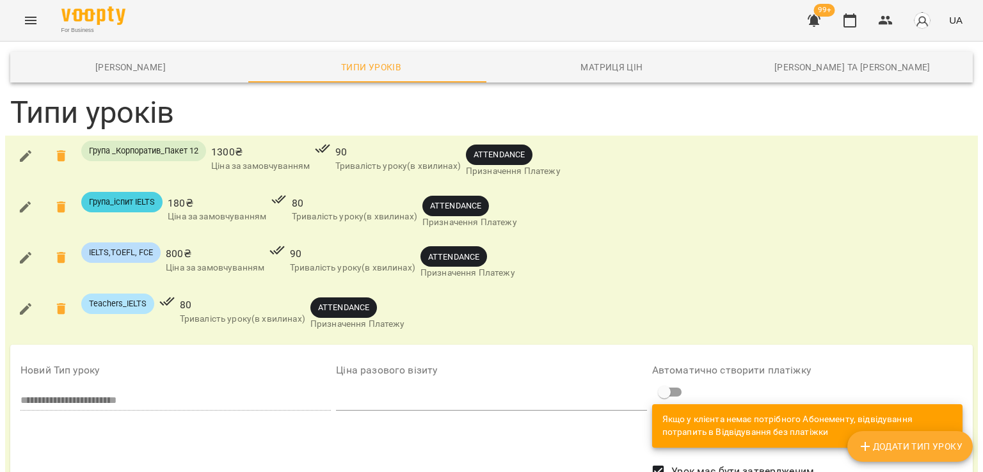
scroll to position [256, 0]
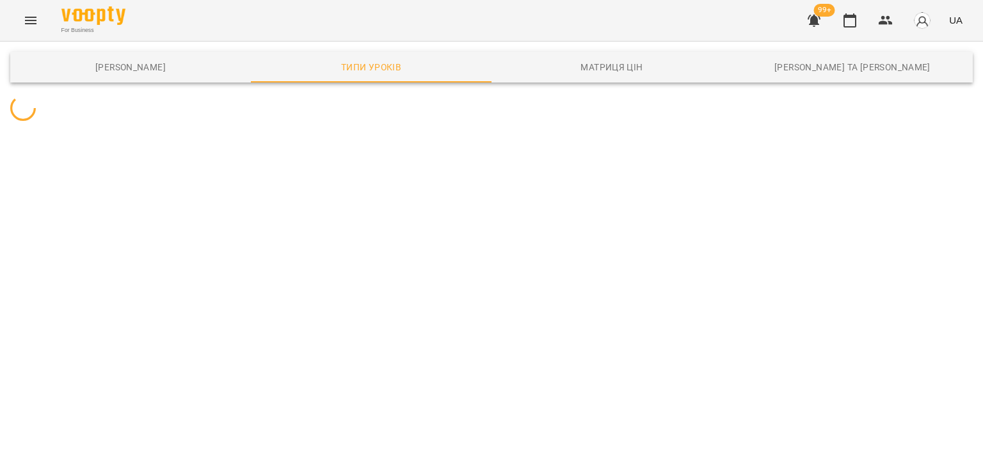
scroll to position [0, 0]
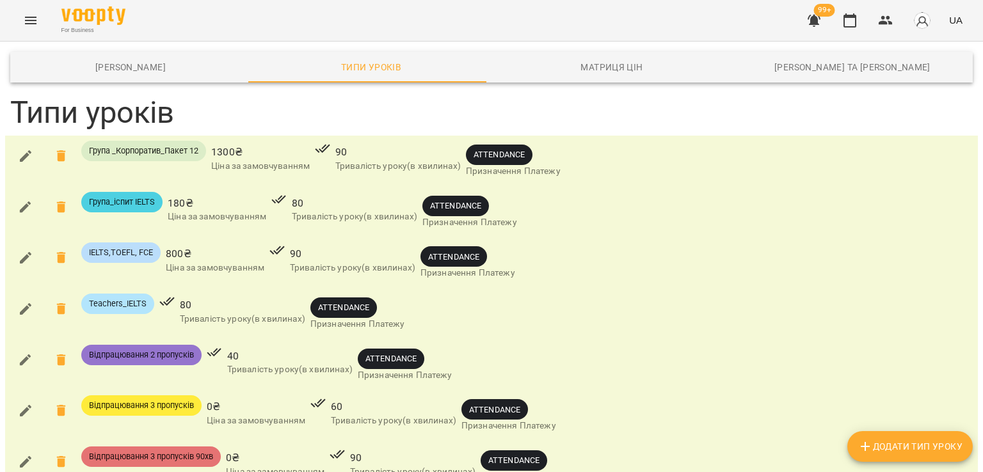
click at [19, 360] on icon "button" at bounding box center [25, 359] width 15 height 15
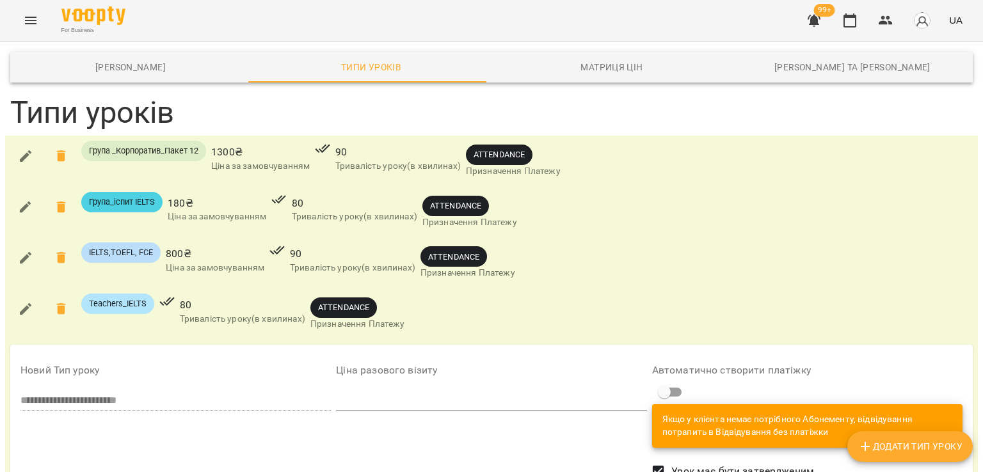
scroll to position [192, 0]
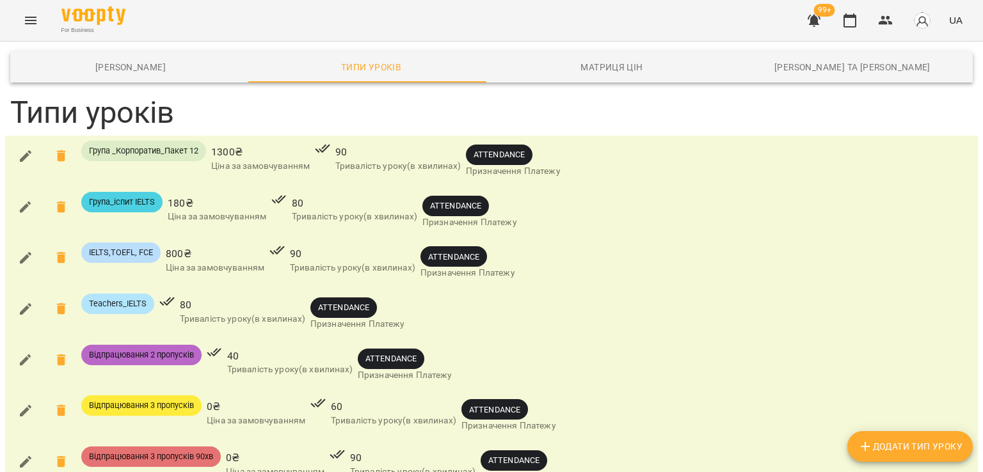
scroll to position [512, 0]
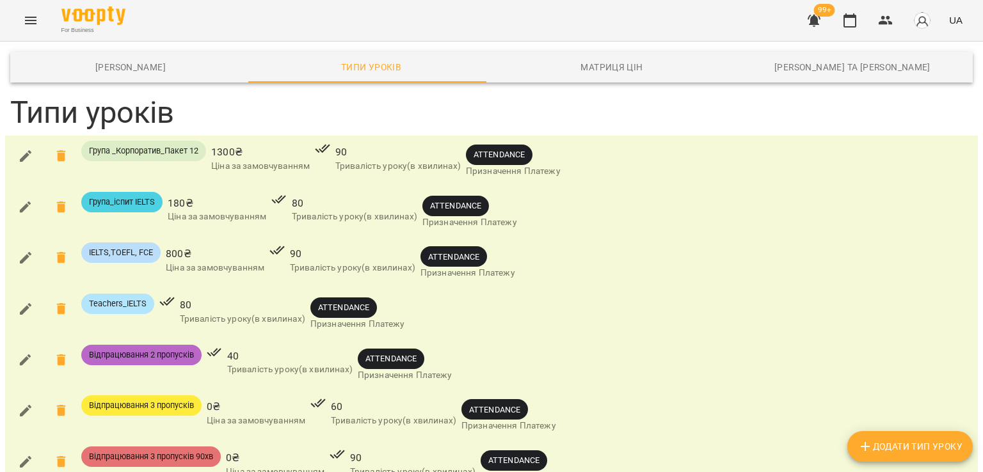
type input "**"
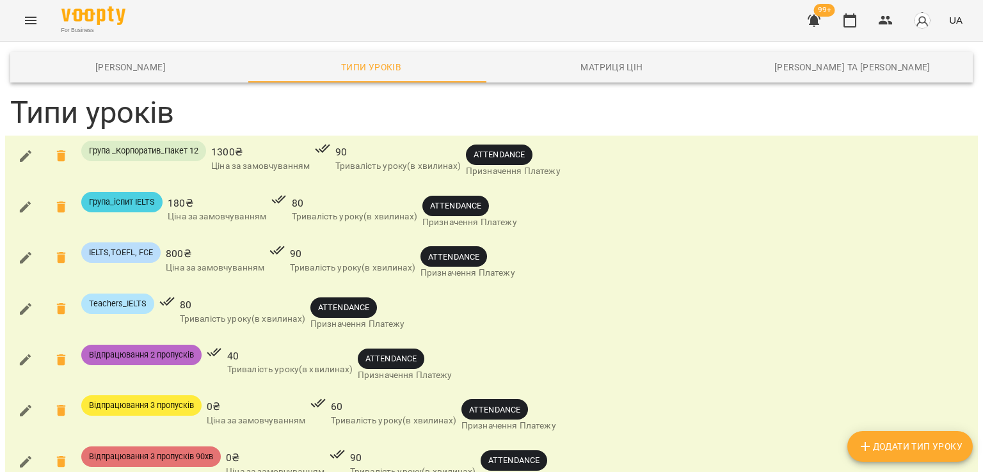
scroll to position [640, 0]
type input "**"
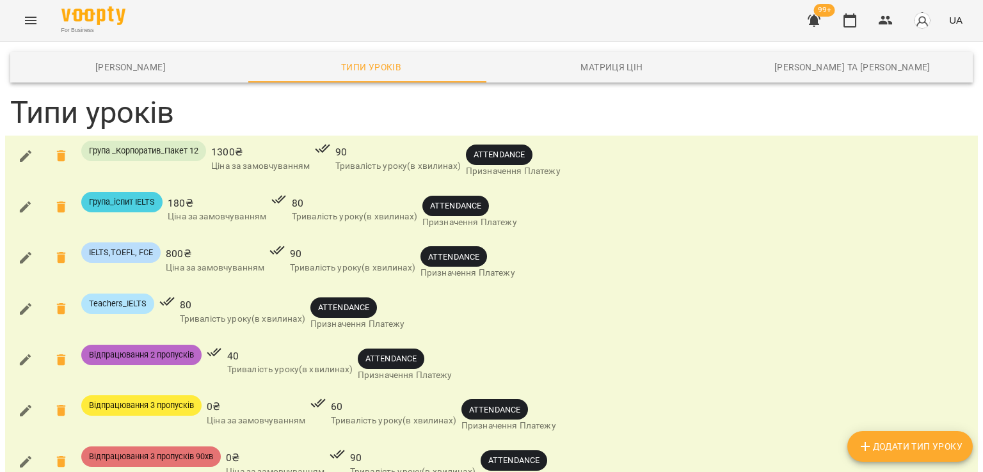
type input "*"
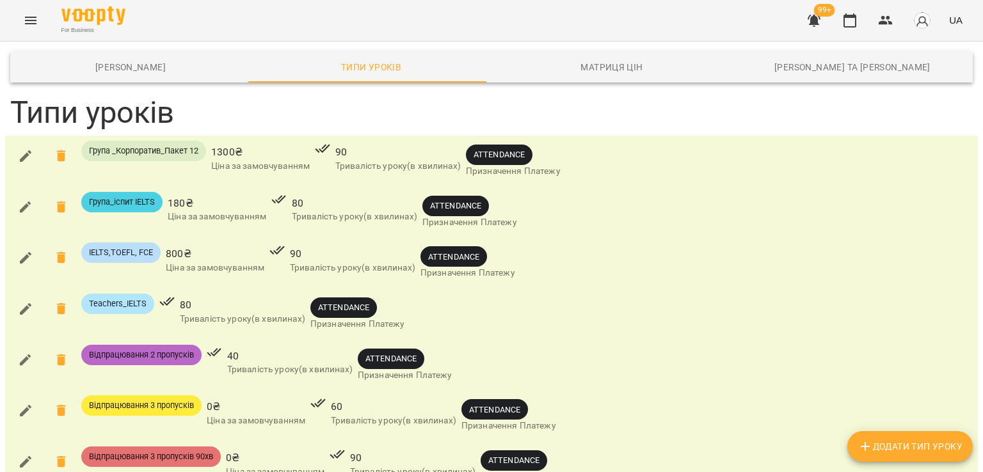
type input "**"
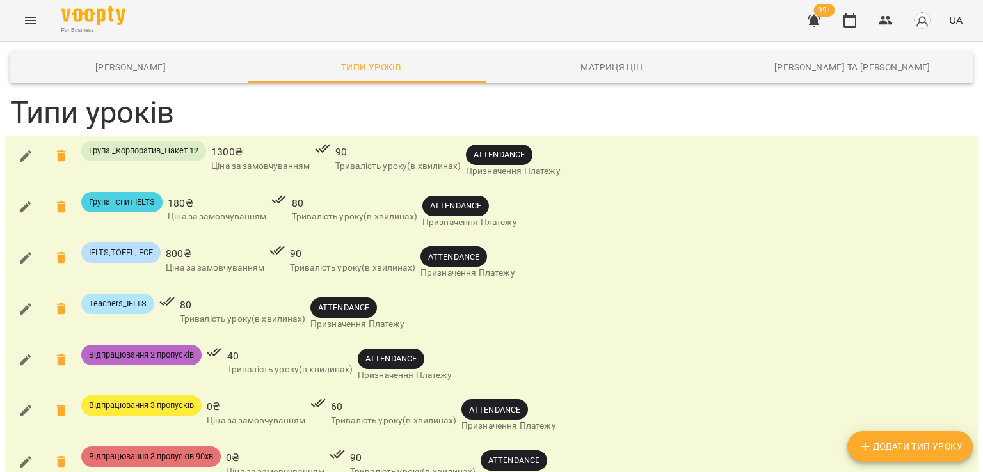
scroll to position [128, 0]
type input "**"
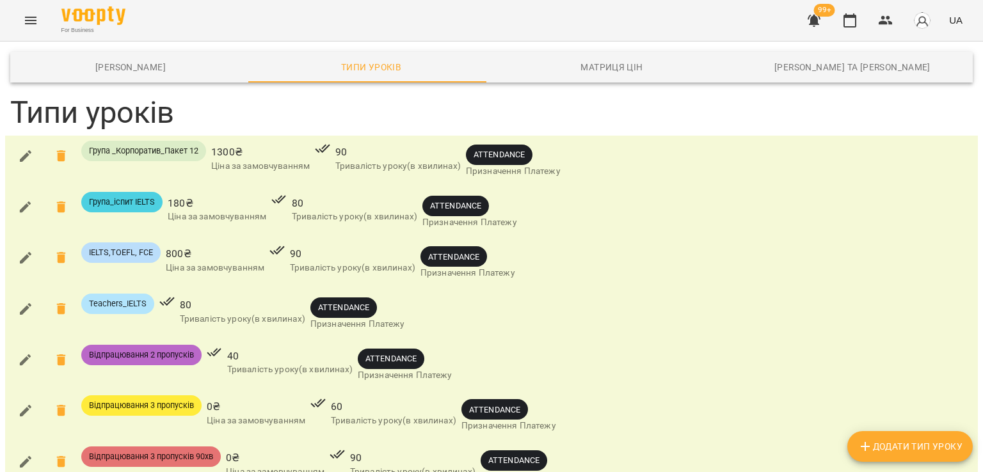
scroll to position [640, 0]
type input "**"
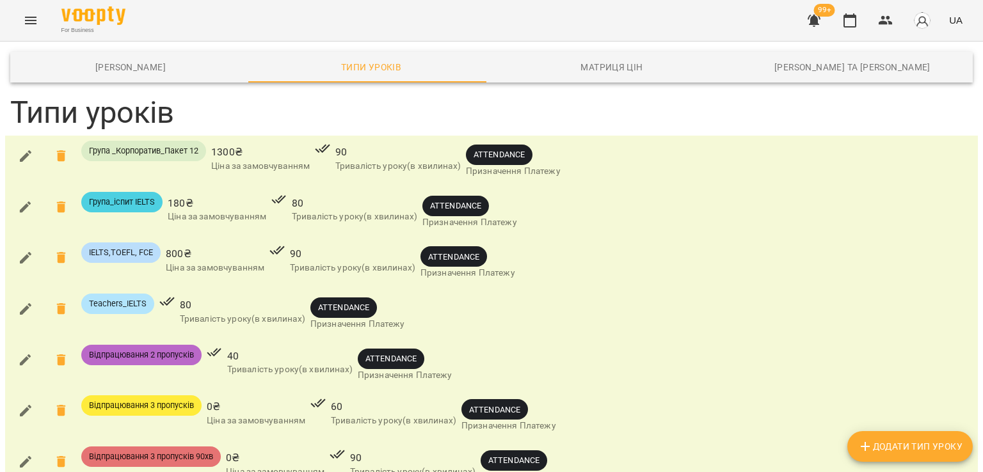
type input "**"
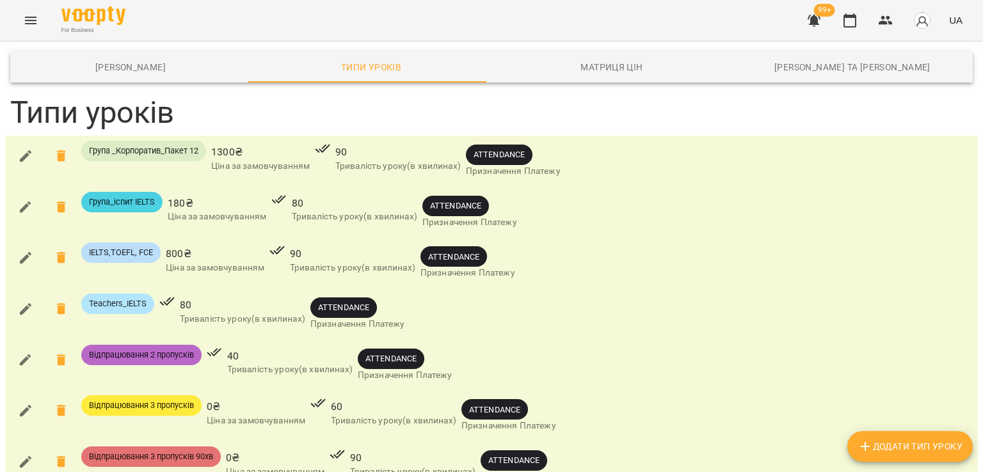
scroll to position [128, 0]
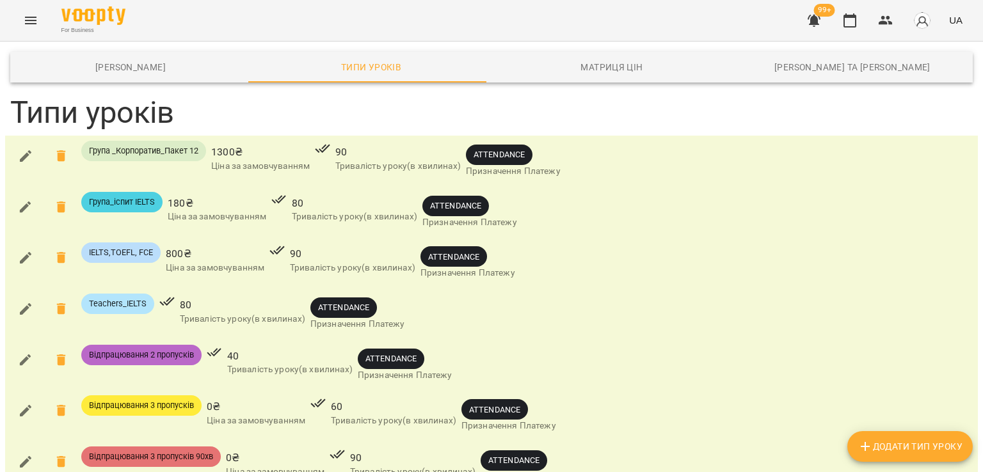
type input "**"
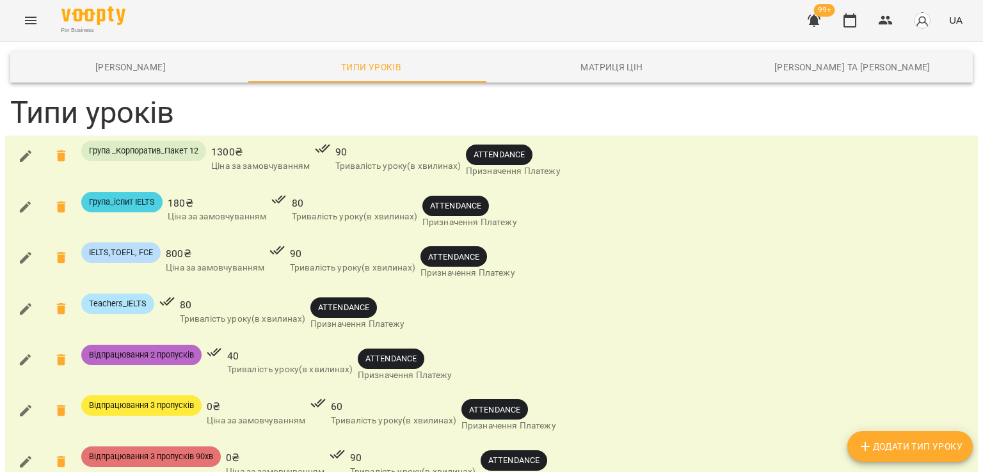
scroll to position [1024, 0]
type input "**"
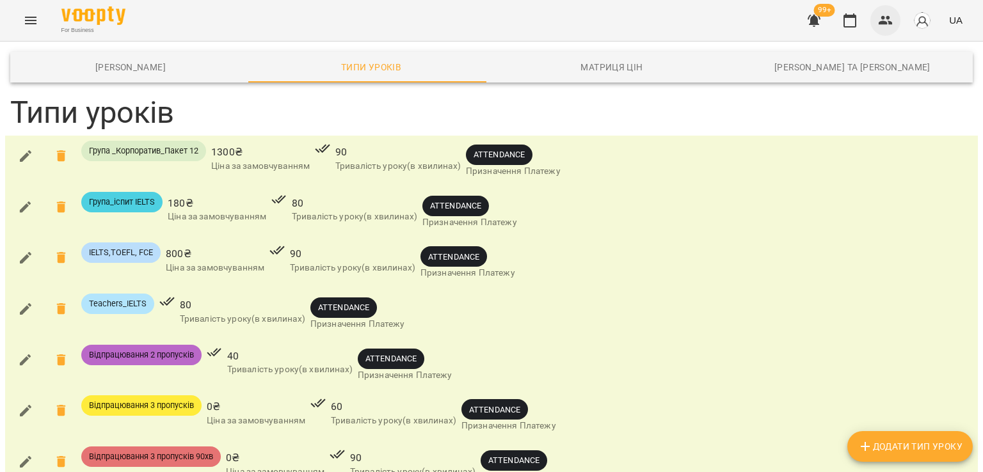
click at [888, 19] on icon "button" at bounding box center [885, 20] width 14 height 9
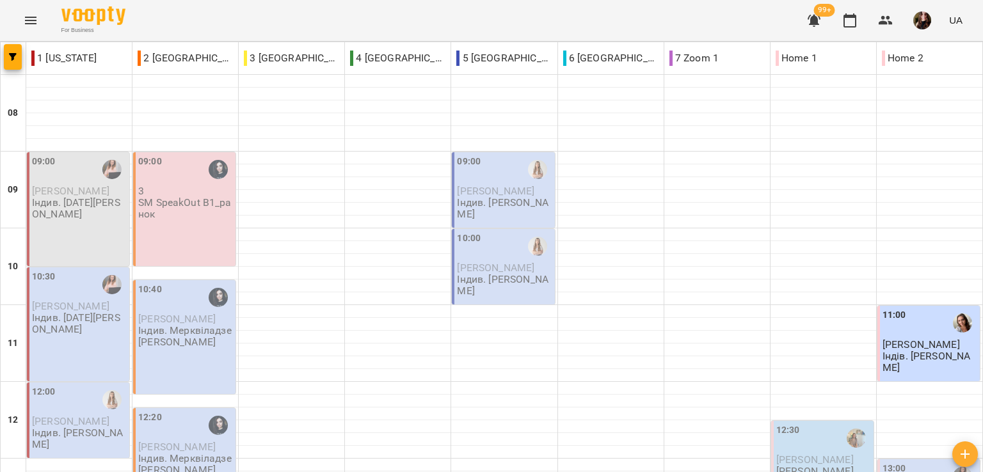
scroll to position [448, 0]
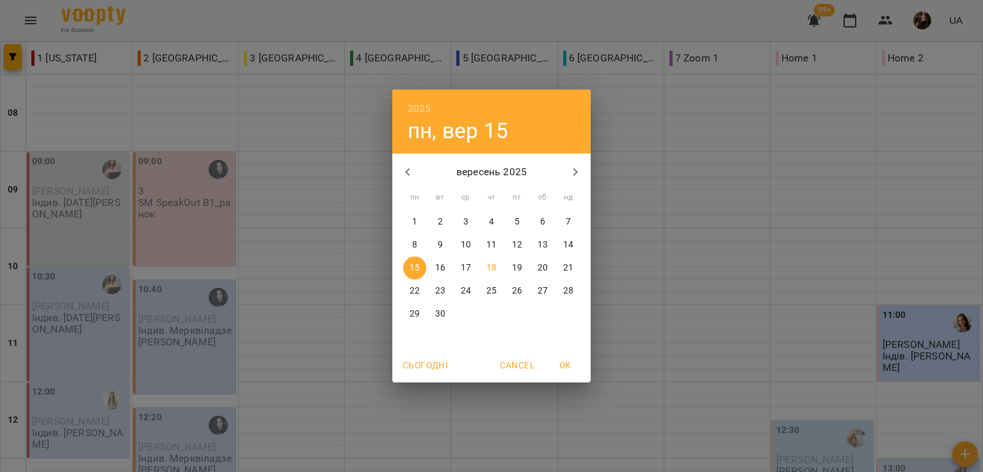
click at [448, 296] on span "23" at bounding box center [440, 291] width 23 height 13
type input "**********"
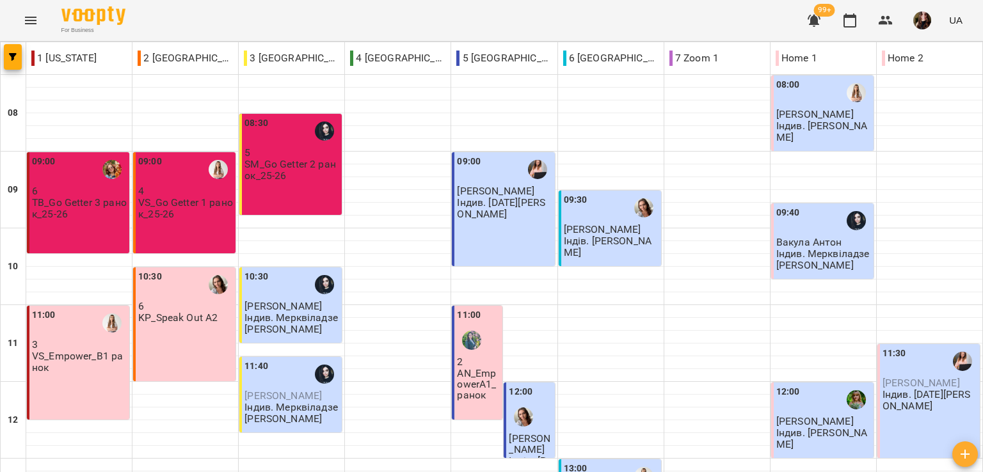
scroll to position [0, 0]
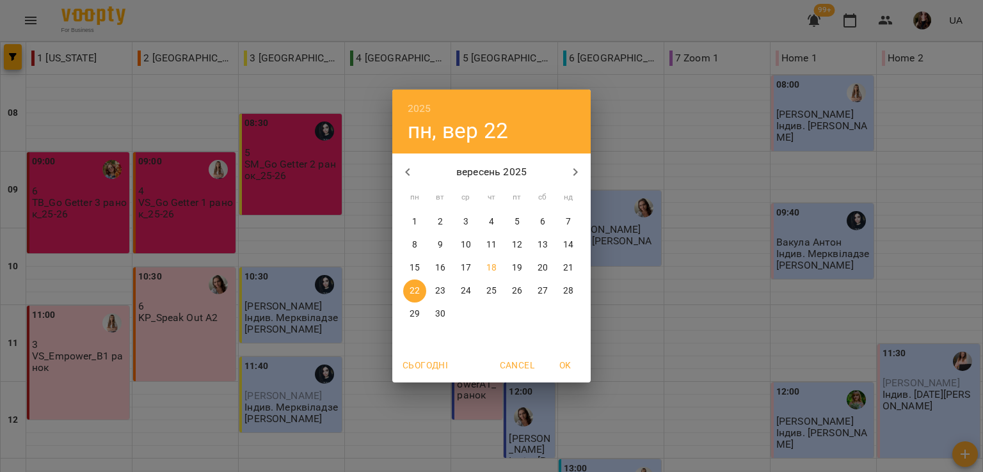
click at [489, 27] on div "2025 пн, вер 22 вересень 2025 пн вт ср чт пт сб нд 1 2 3 4 5 6 7 8 9 10 11 12 1…" at bounding box center [491, 236] width 983 height 472
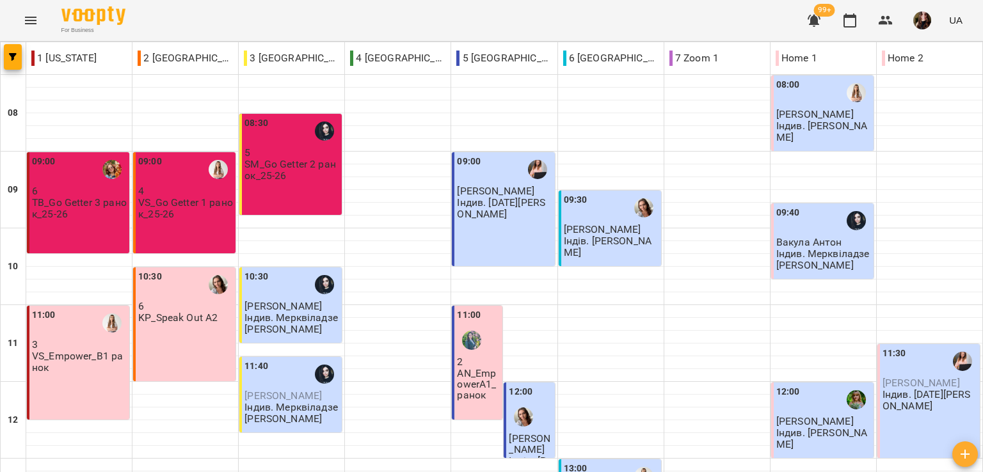
click at [207, 5] on div "For Business 99+ UA" at bounding box center [491, 20] width 983 height 41
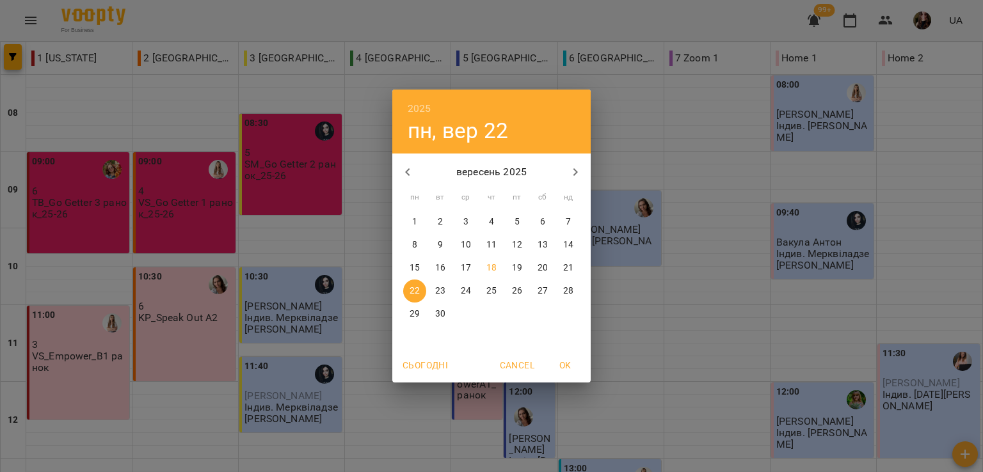
click at [496, 264] on p "18" at bounding box center [491, 268] width 10 height 13
type input "**********"
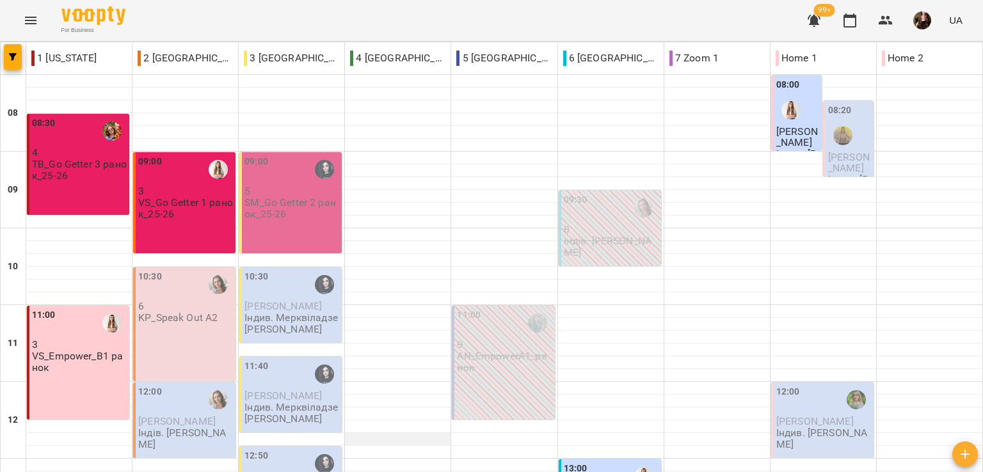
scroll to position [256, 0]
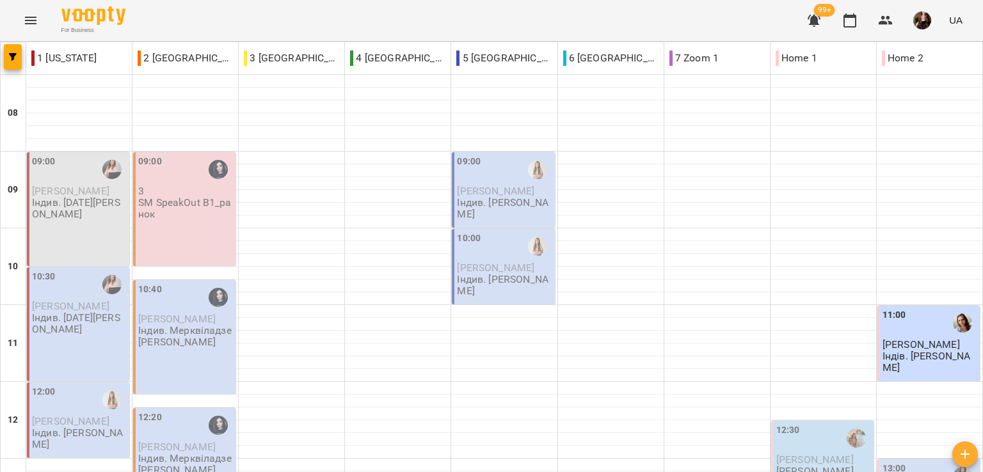
scroll to position [128, 0]
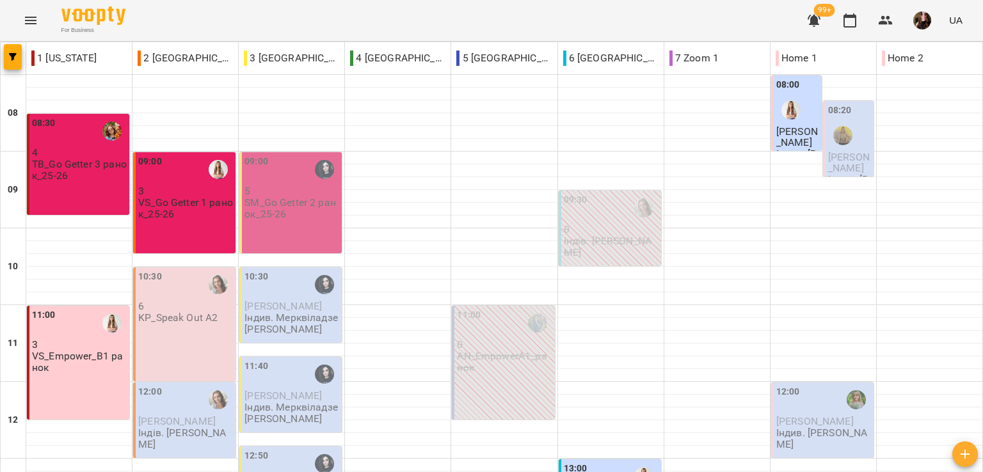
drag, startPoint x: 145, startPoint y: 13, endPoint x: 184, endPoint y: 18, distance: 38.7
click at [145, 13] on div "For Business 99+ UA" at bounding box center [491, 20] width 983 height 41
click at [441, 13] on div "For Business 99+ UA" at bounding box center [491, 20] width 983 height 41
click at [490, 19] on div "For Business 99+ UA" at bounding box center [491, 20] width 983 height 41
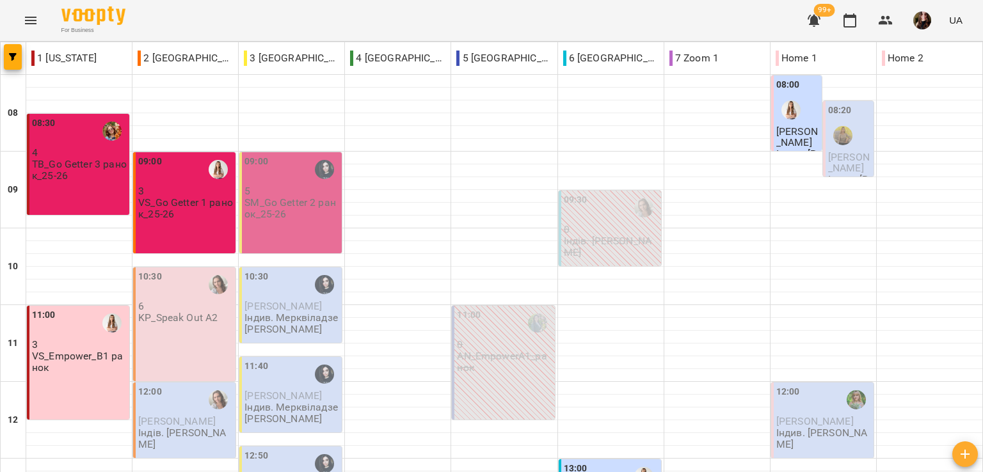
scroll to position [686, 0]
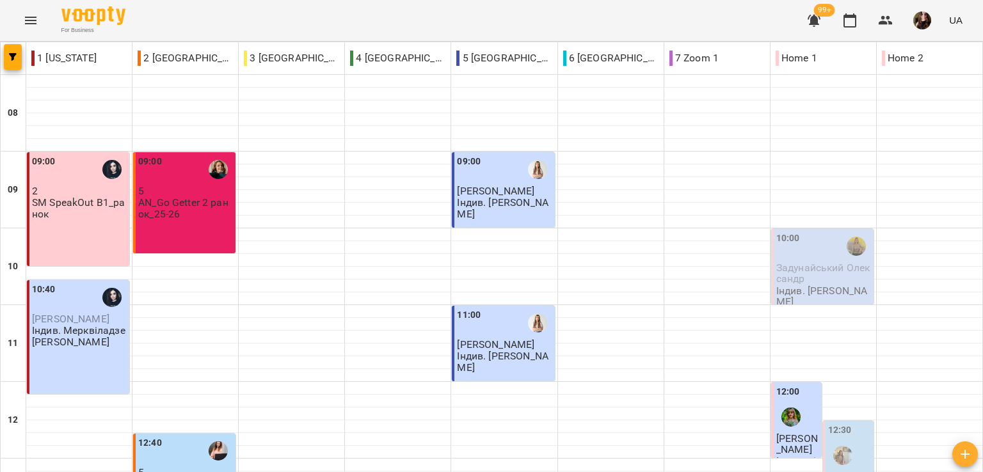
scroll to position [320, 0]
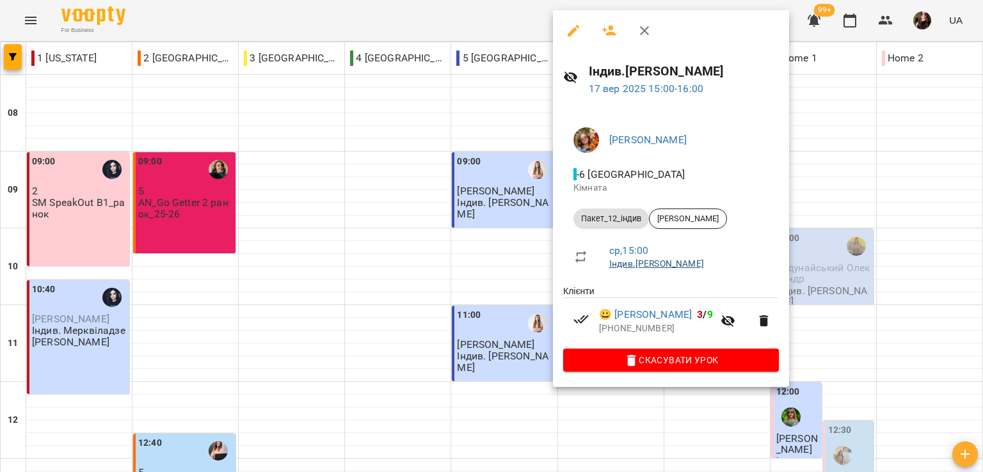
click at [629, 264] on link "Індив.Тетяна Божко Олексіївна" at bounding box center [656, 263] width 95 height 10
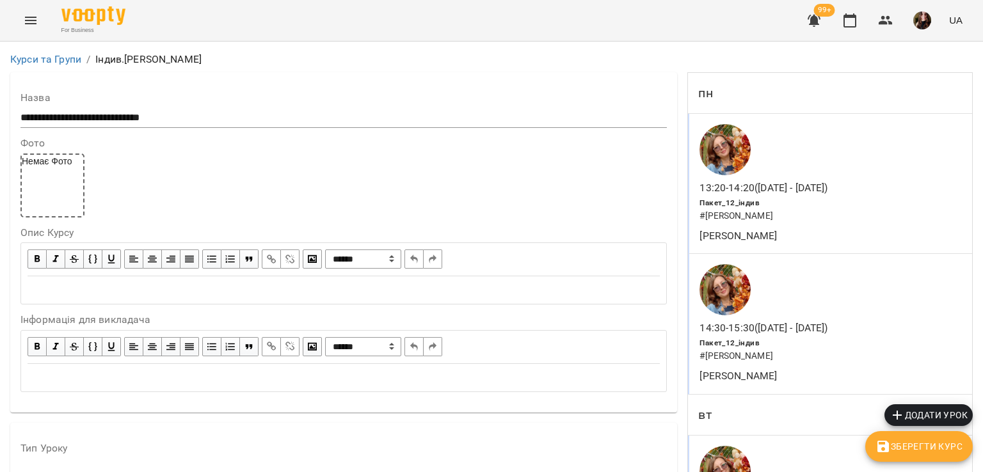
scroll to position [448, 0]
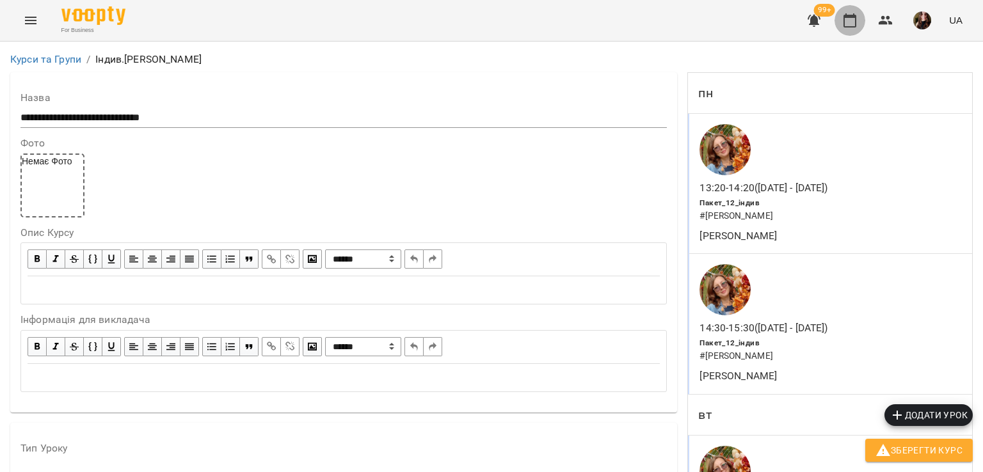
click at [842, 19] on icon "button" at bounding box center [849, 20] width 15 height 15
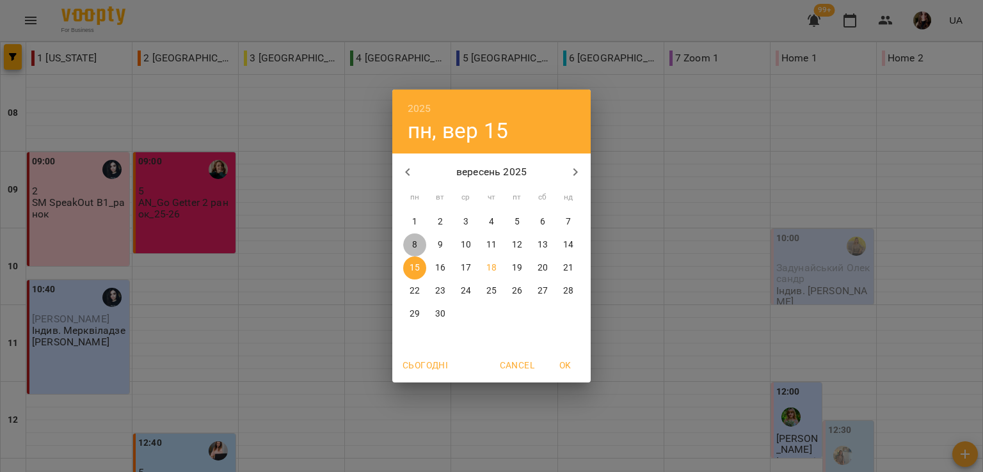
click at [418, 244] on span "8" at bounding box center [414, 245] width 23 height 13
type input "**********"
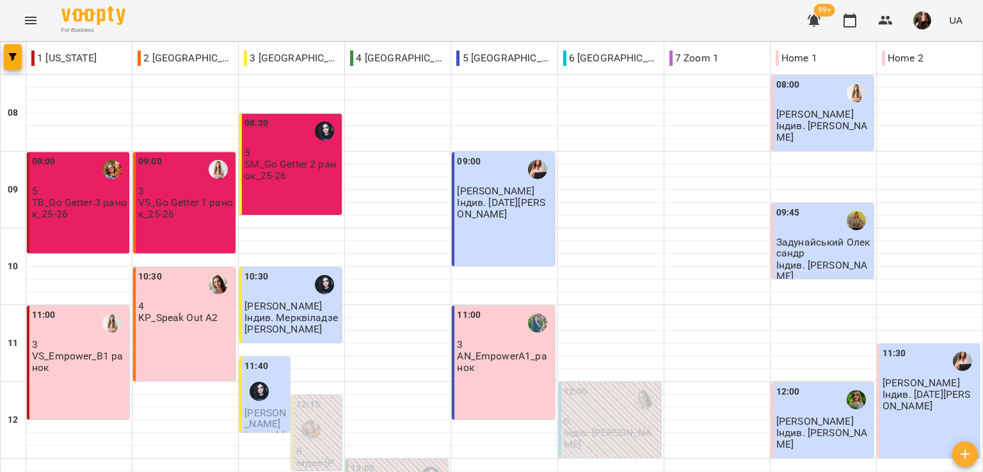
scroll to position [686, 0]
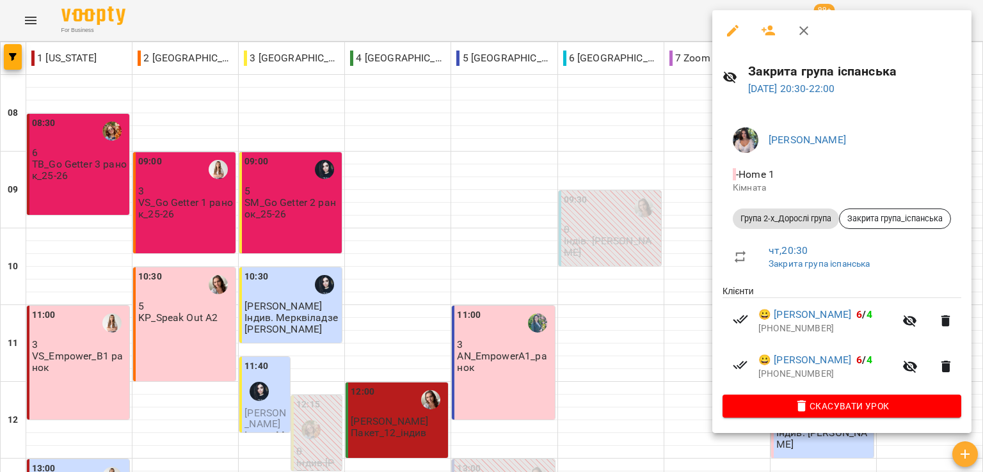
click at [485, 8] on div at bounding box center [491, 236] width 983 height 472
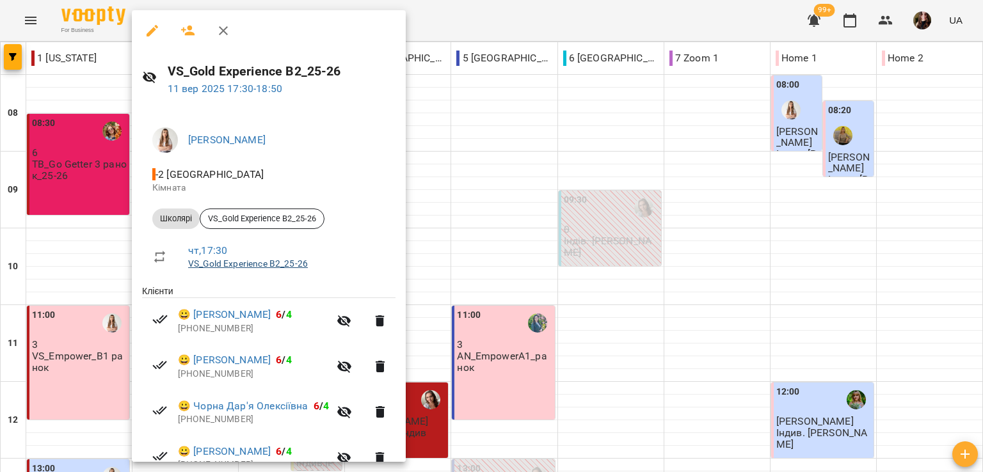
click at [219, 263] on link "VS_Gold Experience B2_25-26" at bounding box center [248, 263] width 120 height 10
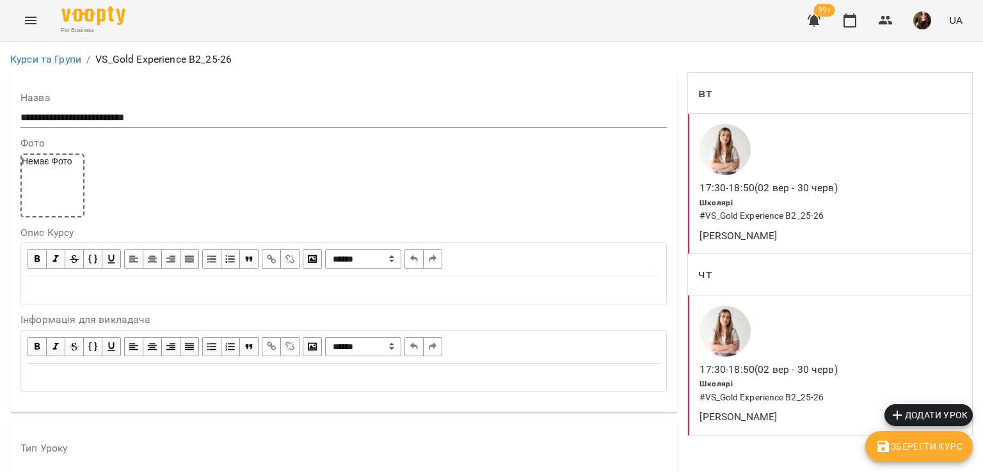
scroll to position [320, 0]
click at [852, 15] on icon "button" at bounding box center [849, 20] width 13 height 14
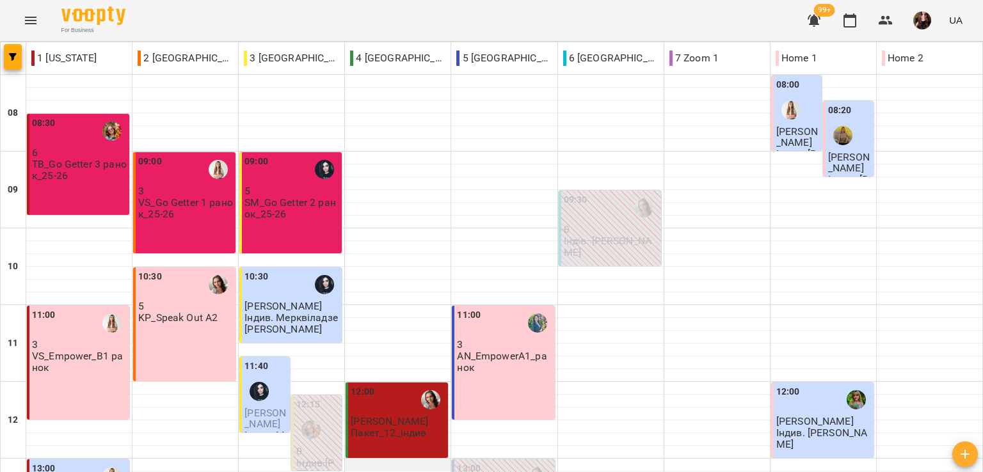
scroll to position [192, 0]
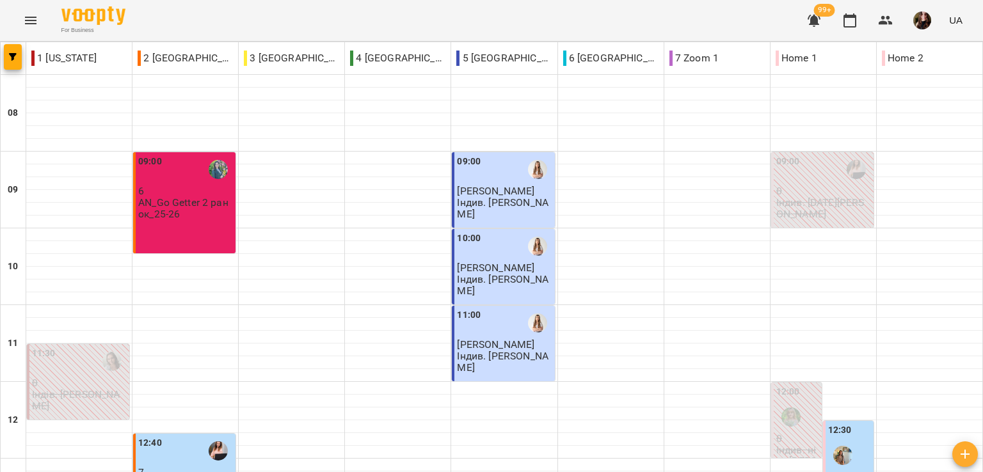
scroll to position [320, 0]
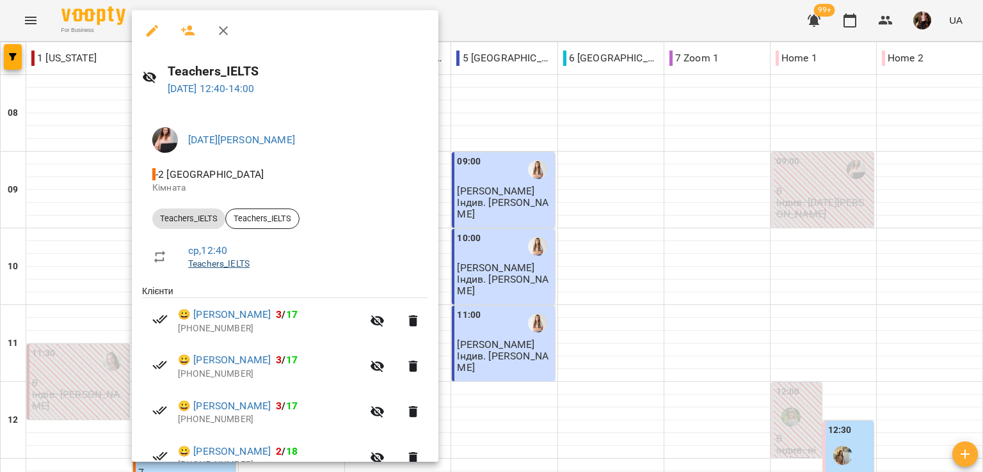
click at [216, 267] on link "Teachers_IELTS" at bounding box center [218, 263] width 61 height 10
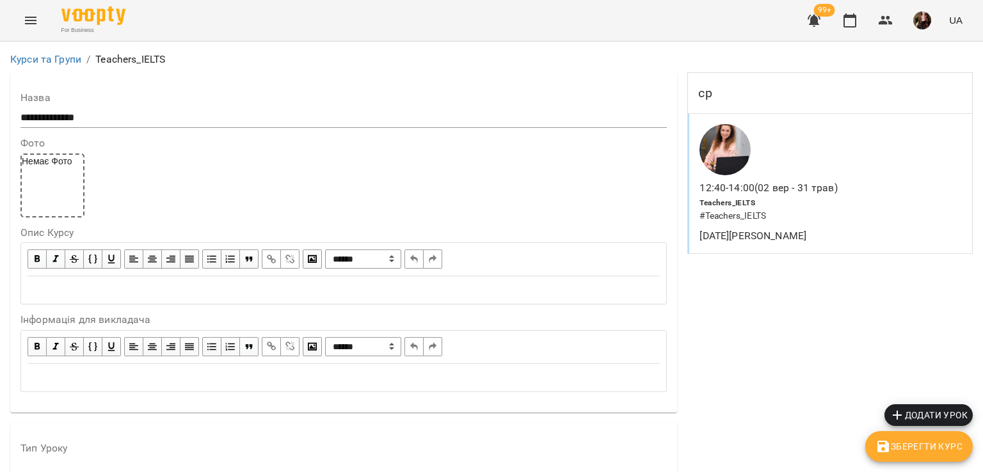
scroll to position [384, 0]
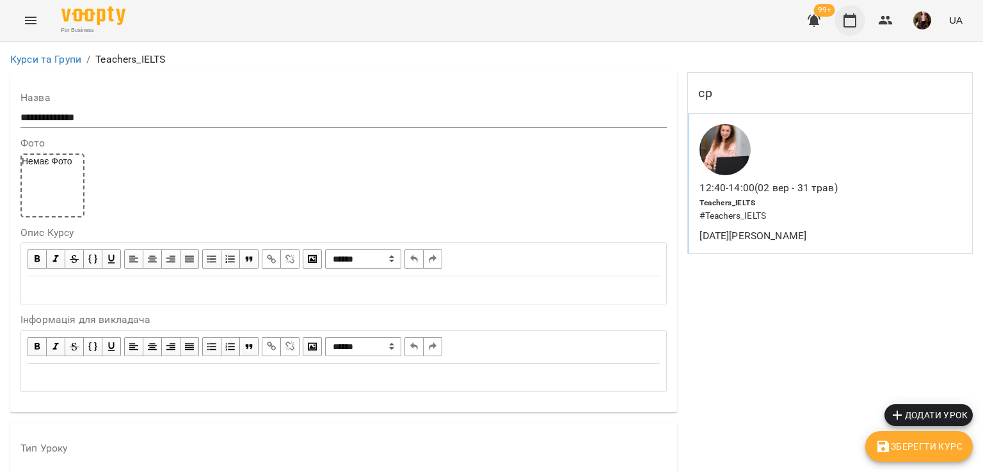
click at [848, 20] on icon "button" at bounding box center [849, 20] width 15 height 15
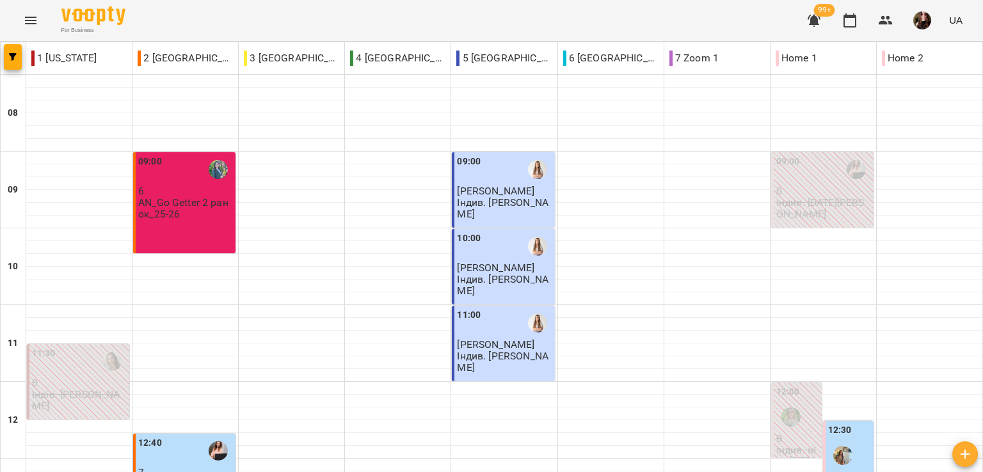
scroll to position [320, 0]
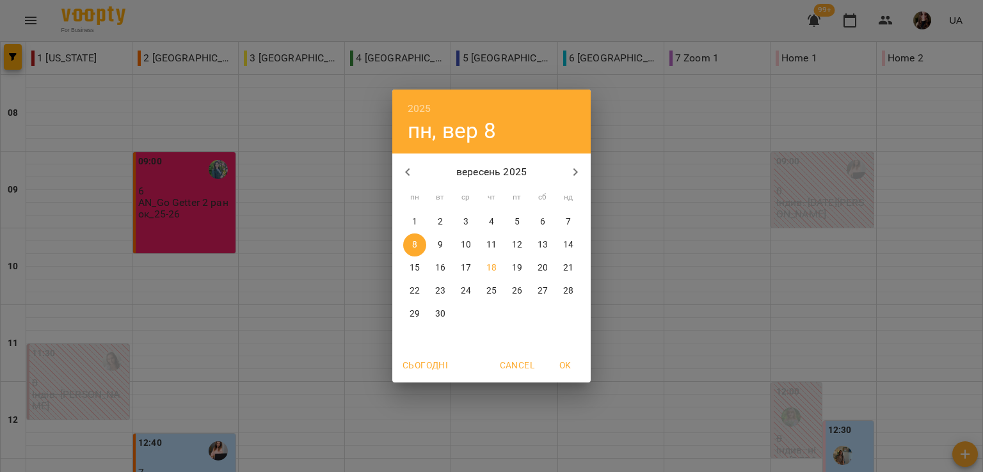
click at [466, 291] on p "24" at bounding box center [466, 291] width 10 height 13
type input "**********"
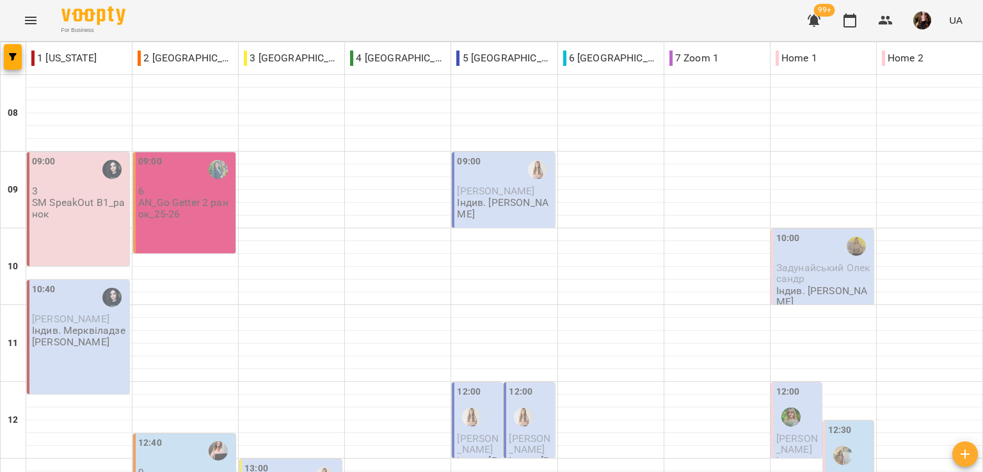
scroll to position [686, 0]
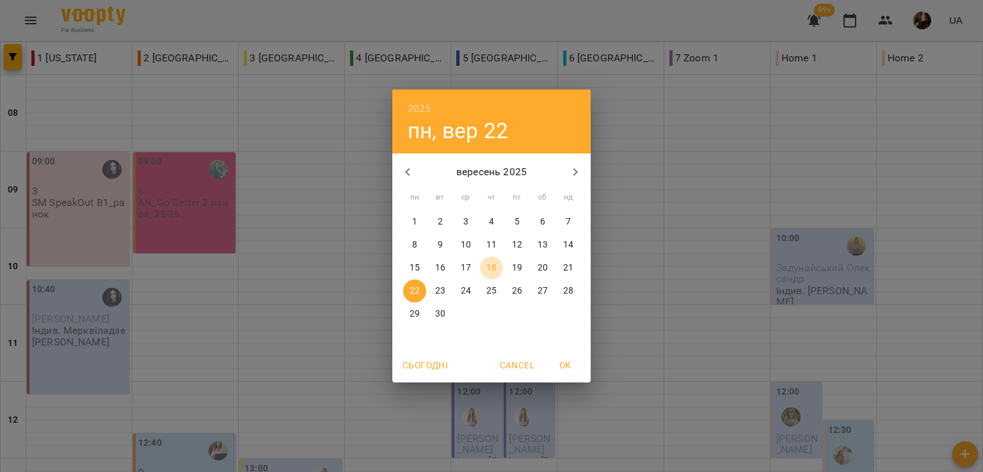
click at [491, 271] on p "18" at bounding box center [491, 268] width 10 height 13
type input "**********"
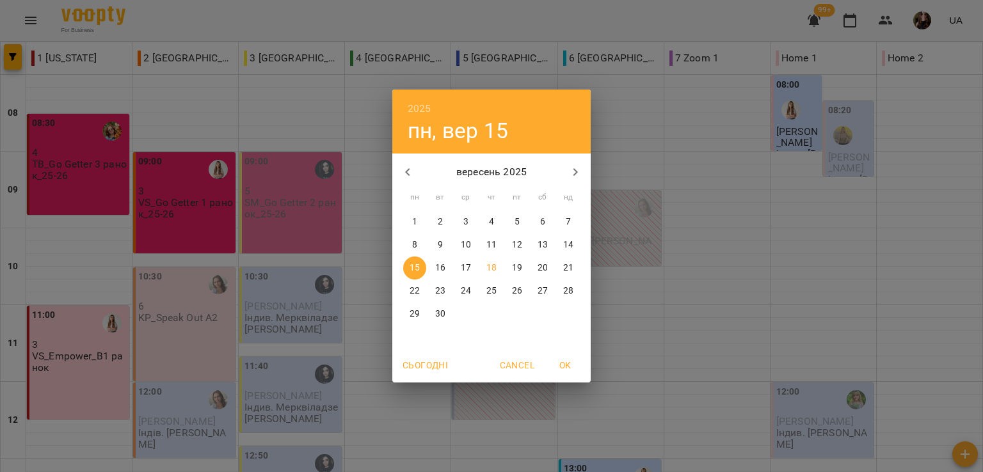
click at [411, 168] on icon "button" at bounding box center [407, 171] width 15 height 15
click at [415, 249] on p "5" at bounding box center [414, 245] width 5 height 13
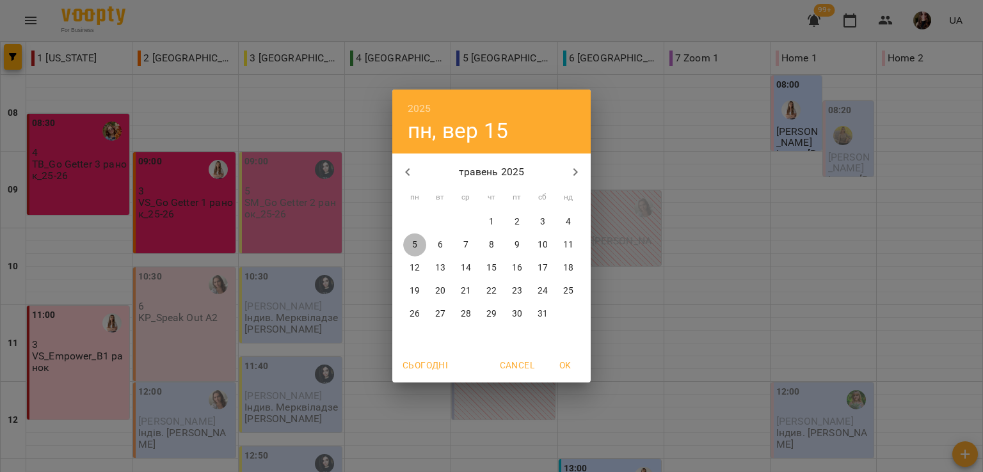
type input "**********"
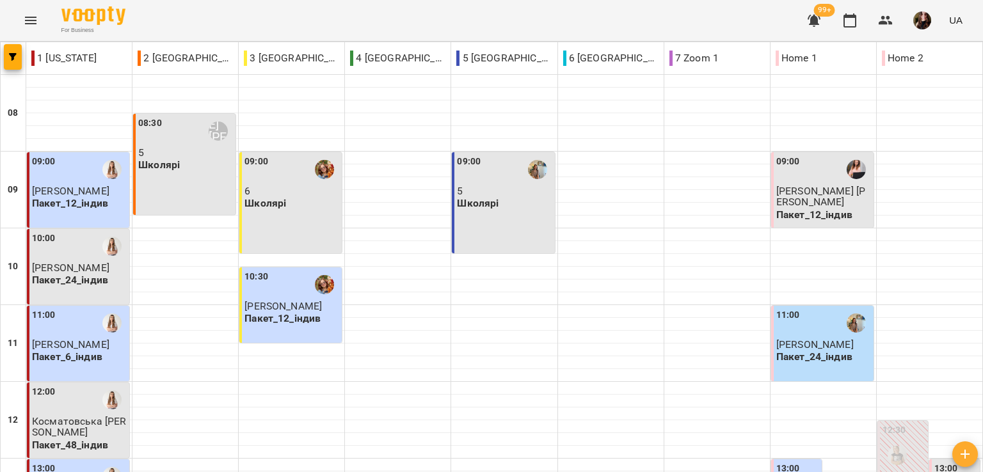
scroll to position [448, 0]
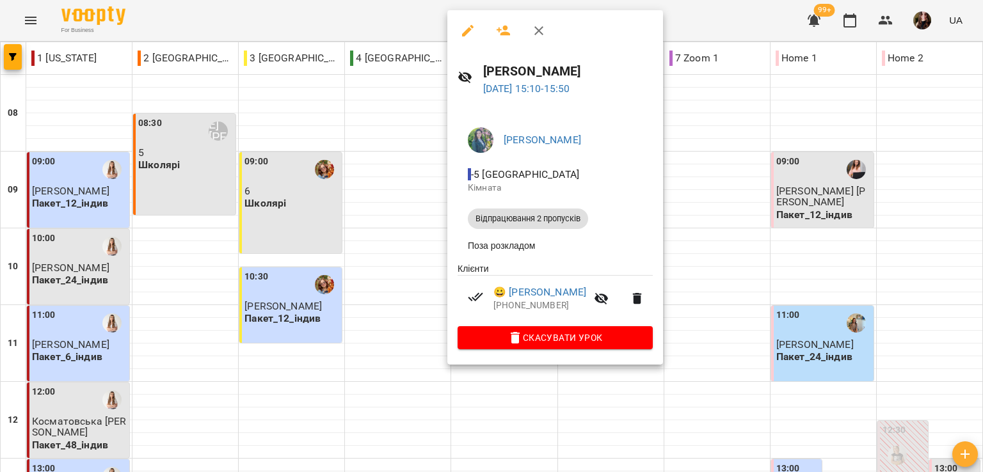
click at [370, 17] on div at bounding box center [491, 236] width 983 height 472
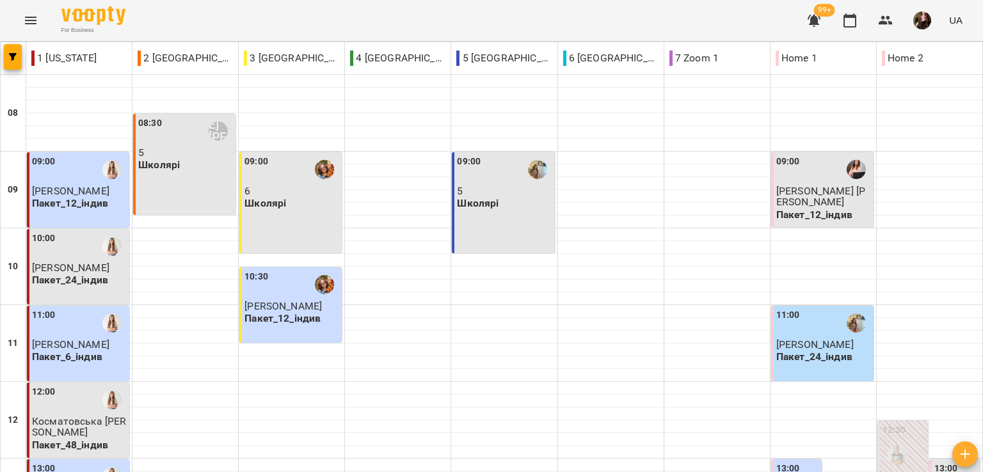
scroll to position [576, 0]
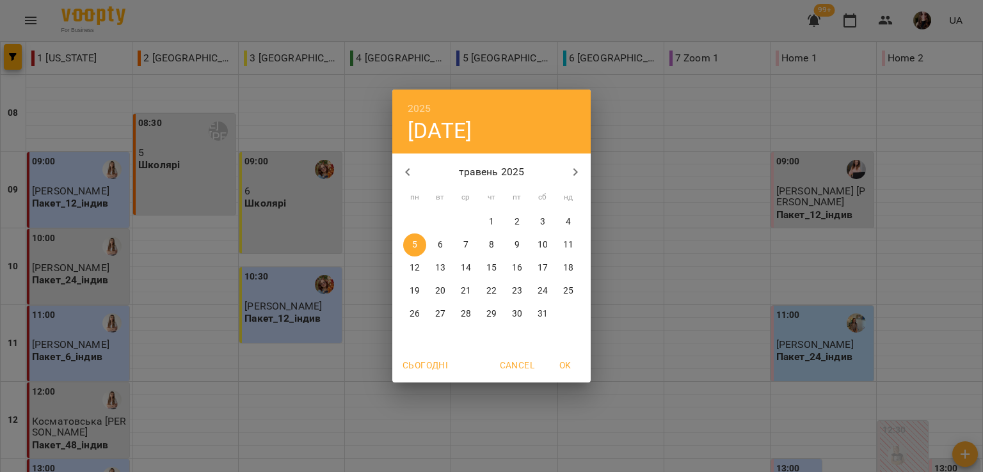
click at [576, 170] on icon "button" at bounding box center [574, 171] width 15 height 15
click at [466, 265] on p "17" at bounding box center [466, 268] width 10 height 13
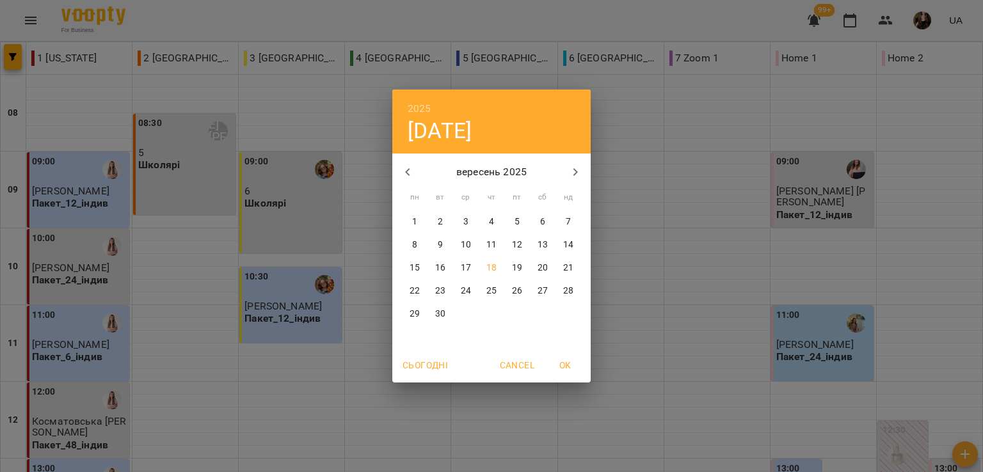
type input "**********"
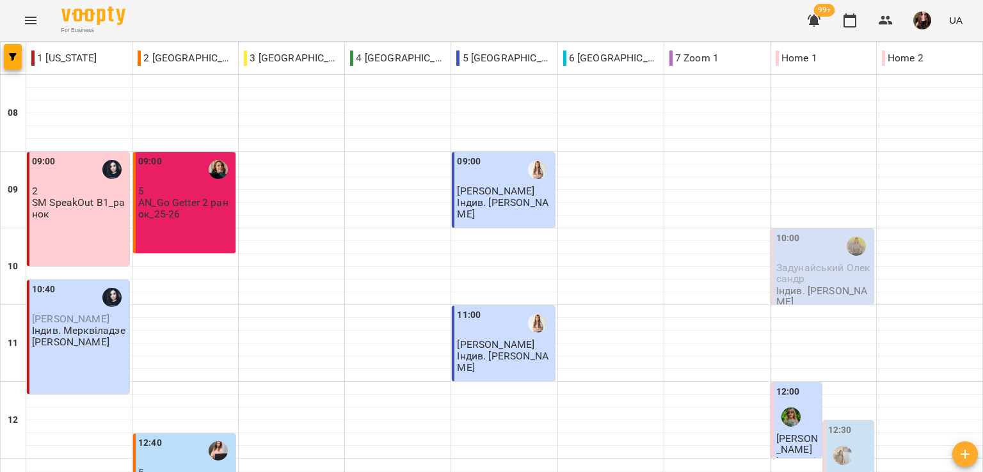
scroll to position [430, 0]
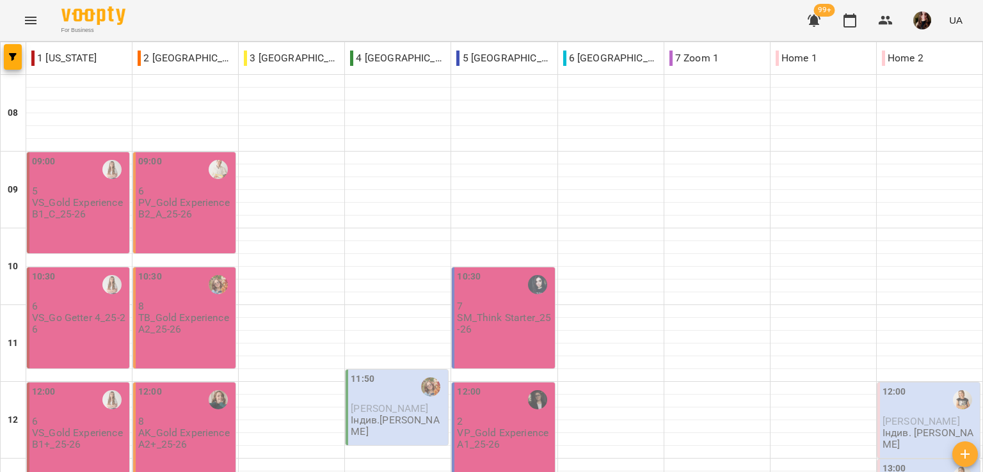
scroll to position [128, 0]
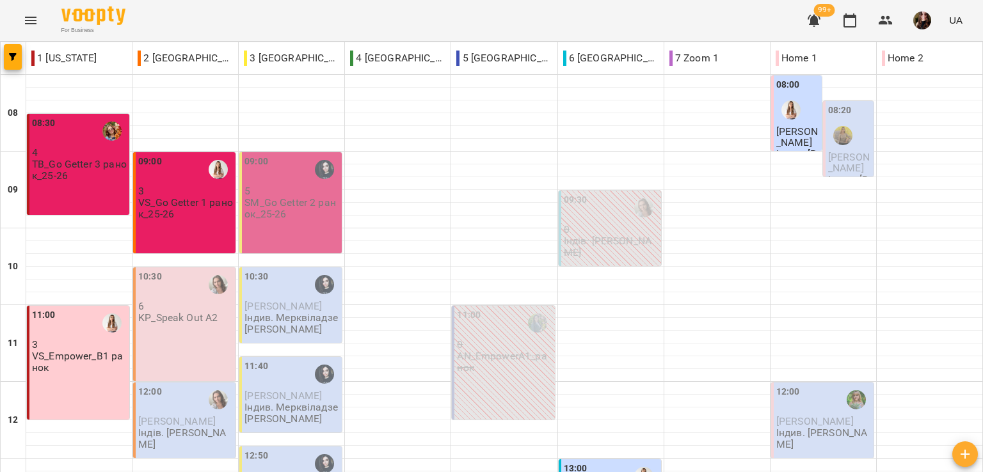
scroll to position [576, 0]
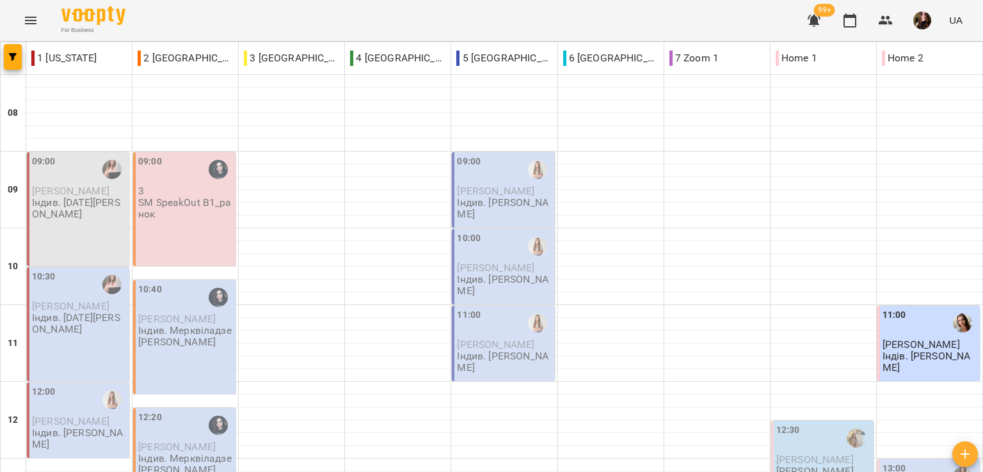
scroll to position [384, 0]
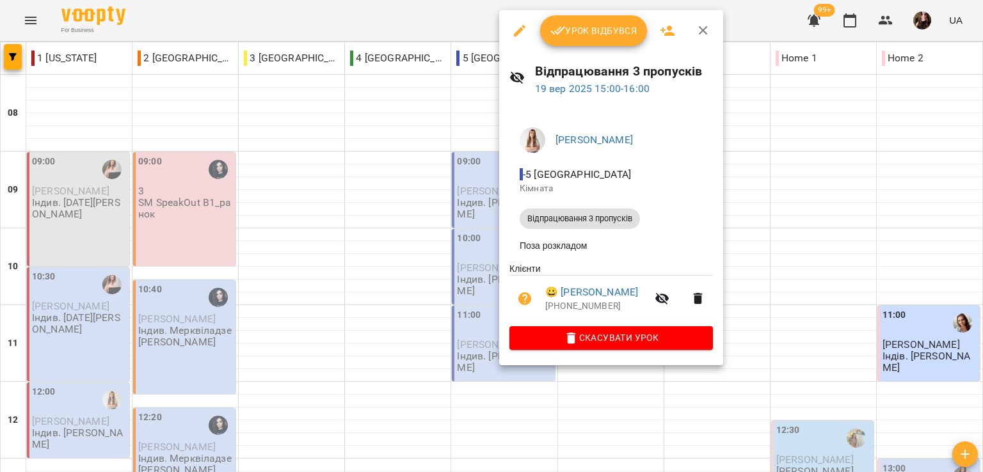
click at [415, 20] on div at bounding box center [491, 236] width 983 height 472
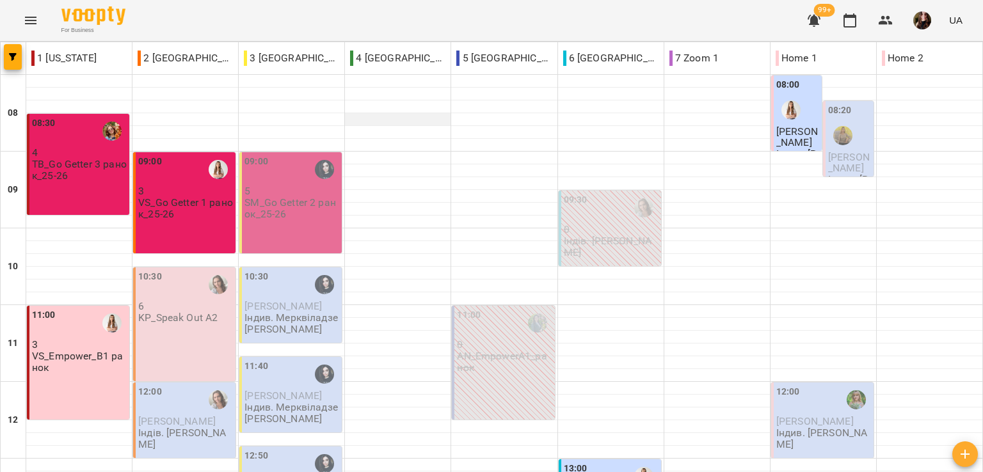
scroll to position [128, 0]
click at [362, 4] on div "For Business 99+ UA" at bounding box center [491, 20] width 983 height 41
click at [201, 22] on div "For Business 99+ UA" at bounding box center [491, 20] width 983 height 41
click at [182, 19] on div "For Business 99+ UA" at bounding box center [491, 20] width 983 height 41
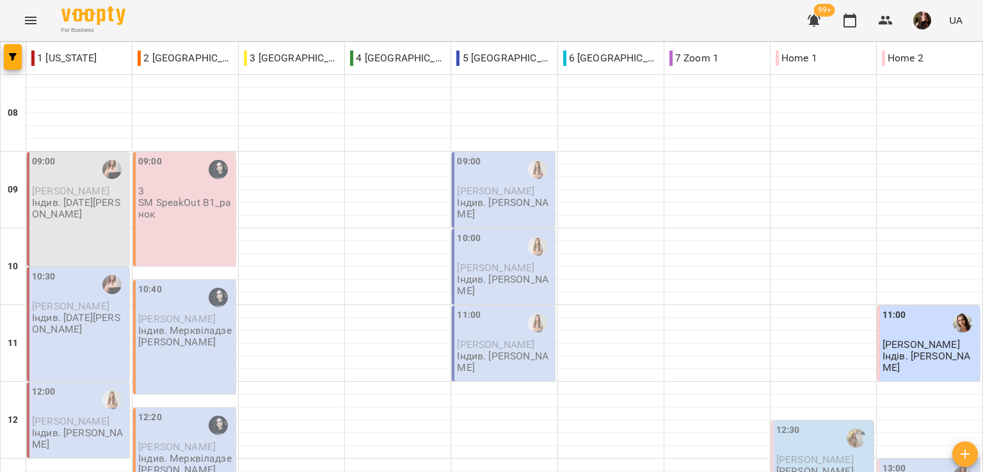
click at [171, 28] on div "For Business 99+ UA" at bounding box center [491, 20] width 983 height 41
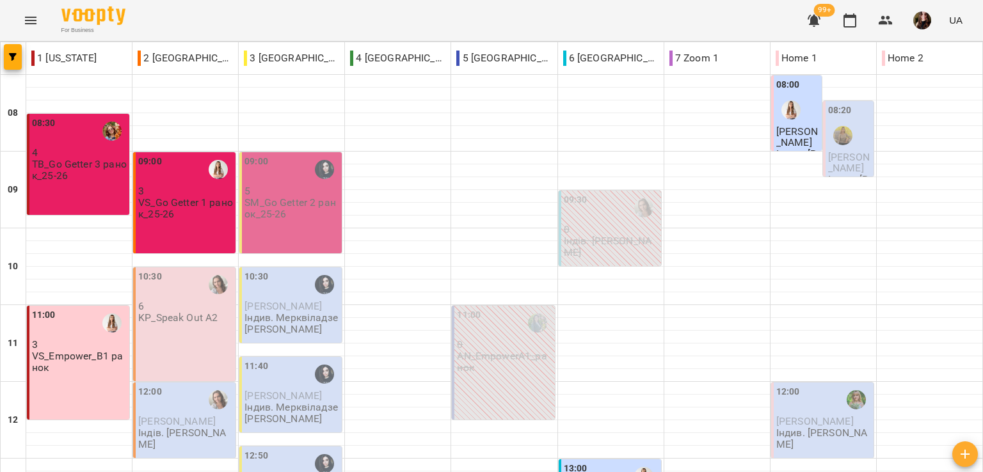
scroll to position [576, 0]
click at [179, 19] on div "For Business 99+ UA" at bounding box center [491, 20] width 983 height 41
click at [165, 25] on div "For Business 99+ UA" at bounding box center [491, 20] width 983 height 41
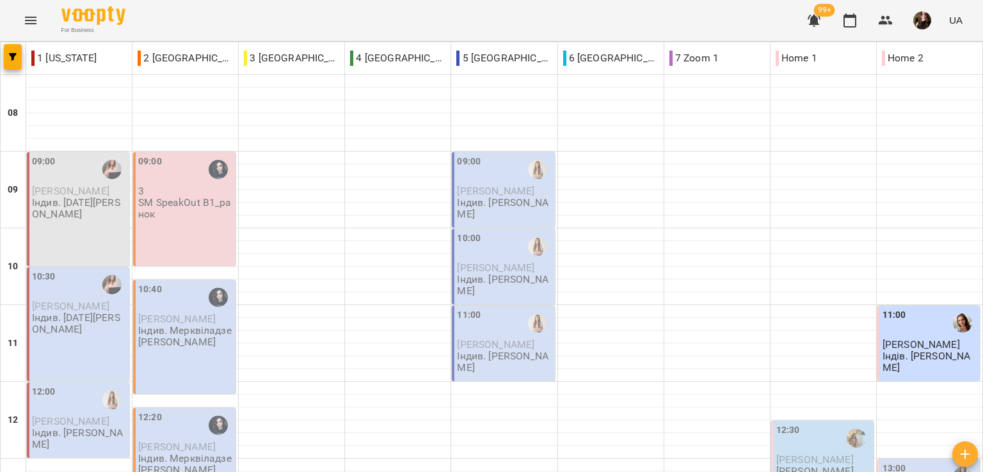
scroll to position [448, 0]
click at [163, 16] on div "For Business 99+ UA" at bounding box center [491, 20] width 983 height 41
drag, startPoint x: 429, startPoint y: 410, endPoint x: 427, endPoint y: 390, distance: 20.6
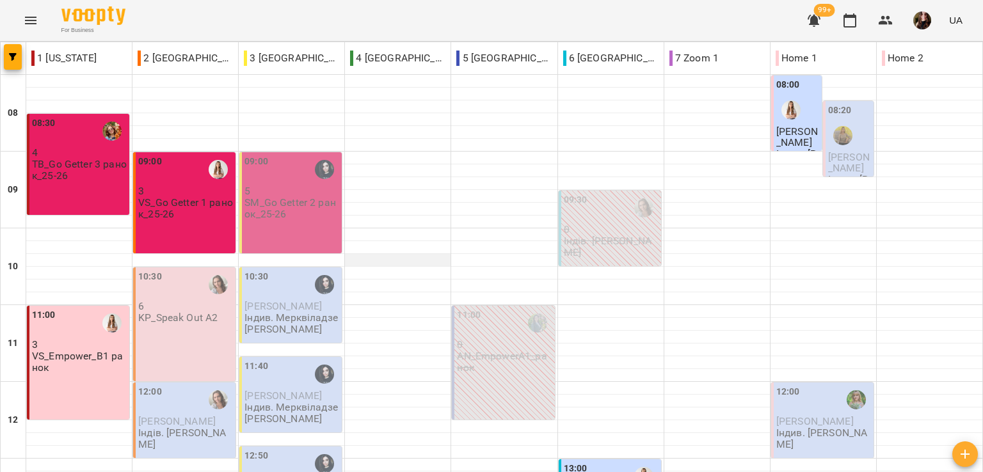
scroll to position [512, 0]
click at [416, 10] on div "For Business 99+ UA" at bounding box center [491, 20] width 983 height 41
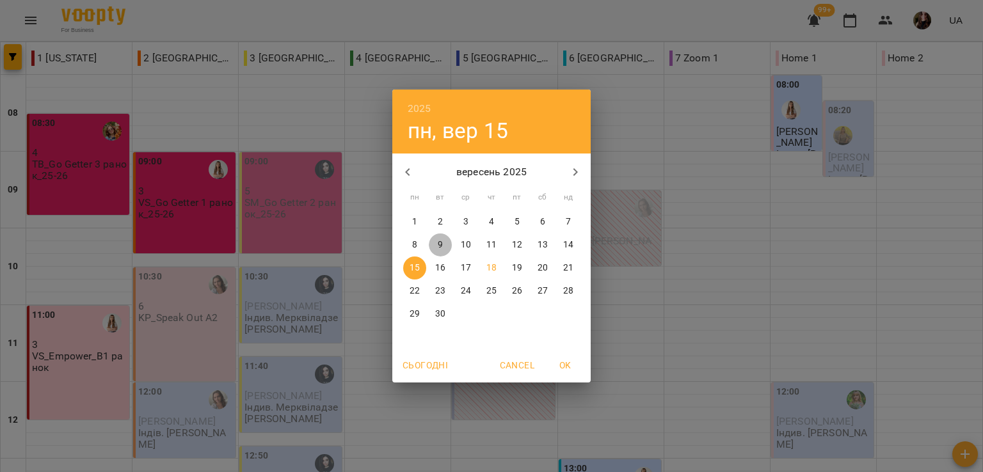
click at [434, 241] on span "9" at bounding box center [440, 245] width 23 height 13
type input "**********"
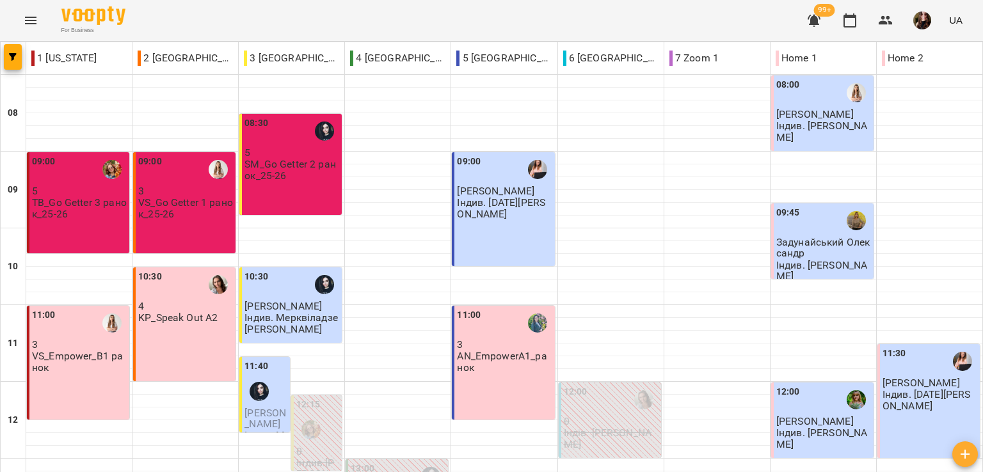
scroll to position [686, 0]
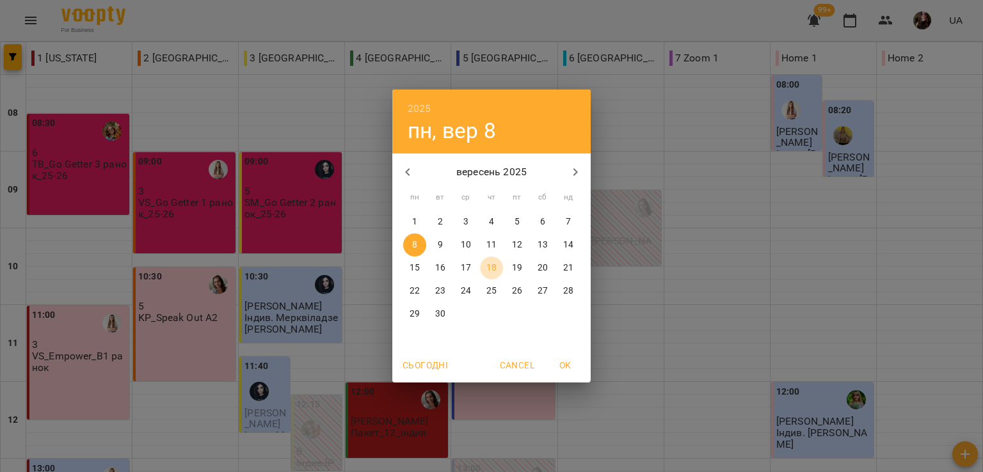
click at [495, 269] on p "18" at bounding box center [491, 268] width 10 height 13
type input "**********"
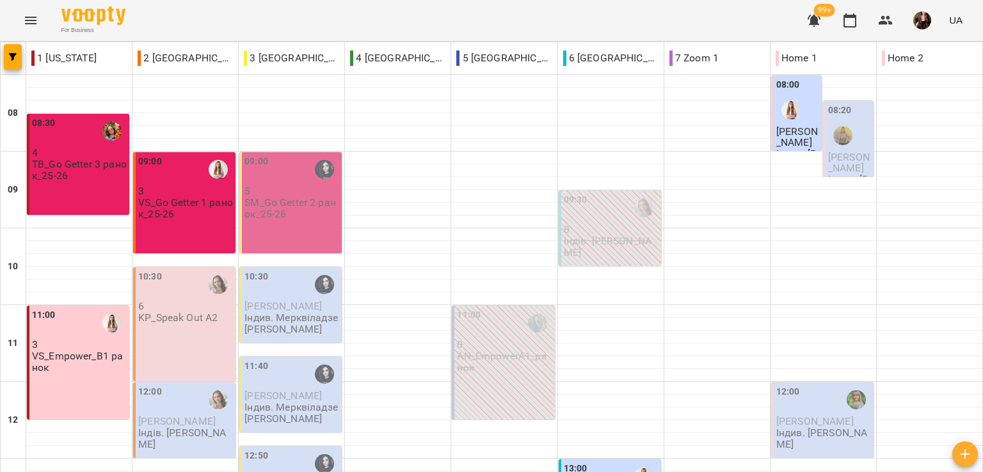
click at [186, 16] on div "For Business 99+ UA" at bounding box center [491, 20] width 983 height 41
click at [510, 11] on div "For Business 99+ UA" at bounding box center [491, 20] width 983 height 41
click at [579, 19] on div "For Business 99+ UA" at bounding box center [491, 20] width 983 height 41
click at [556, 13] on div "For Business 99+ UA" at bounding box center [491, 20] width 983 height 41
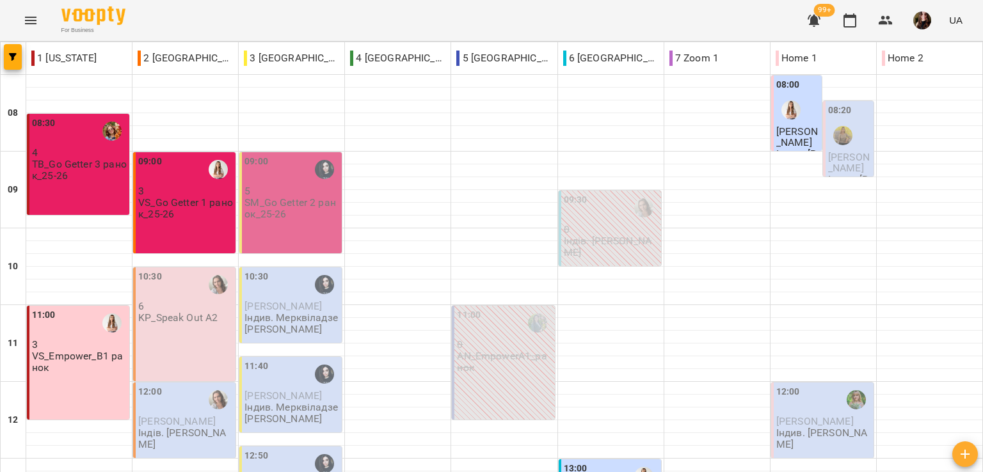
click at [371, 8] on div "For Business 99+ UA" at bounding box center [491, 20] width 983 height 41
click at [418, 20] on div "For Business 99+ UA" at bounding box center [491, 20] width 983 height 41
click at [455, 24] on div "For Business 99+ UA" at bounding box center [491, 20] width 983 height 41
click at [349, 24] on div "For Business 99+ UA" at bounding box center [491, 20] width 983 height 41
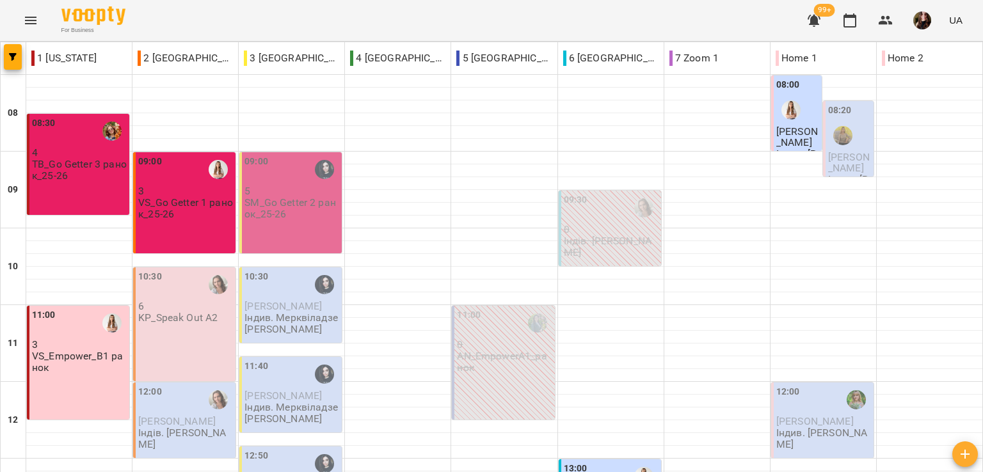
click at [693, 12] on div "For Business 99+ UA" at bounding box center [491, 20] width 983 height 41
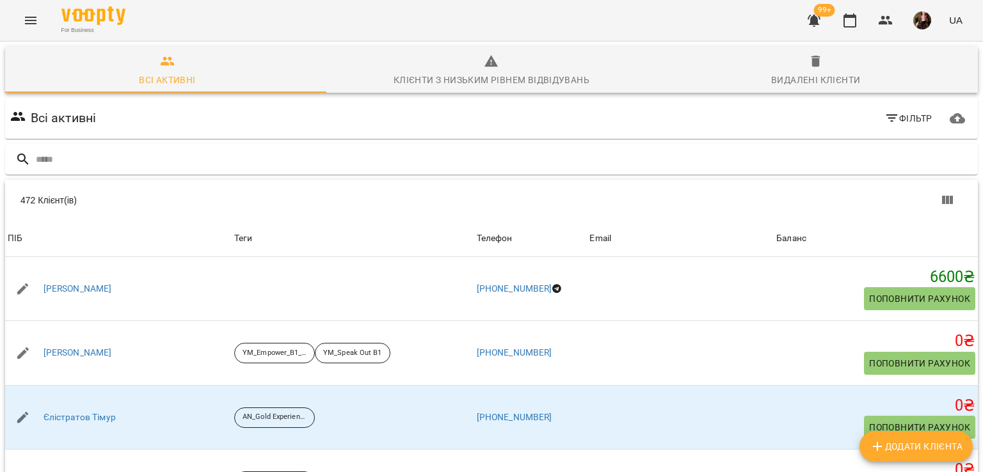
click at [38, 17] on button "Menu" at bounding box center [30, 20] width 31 height 31
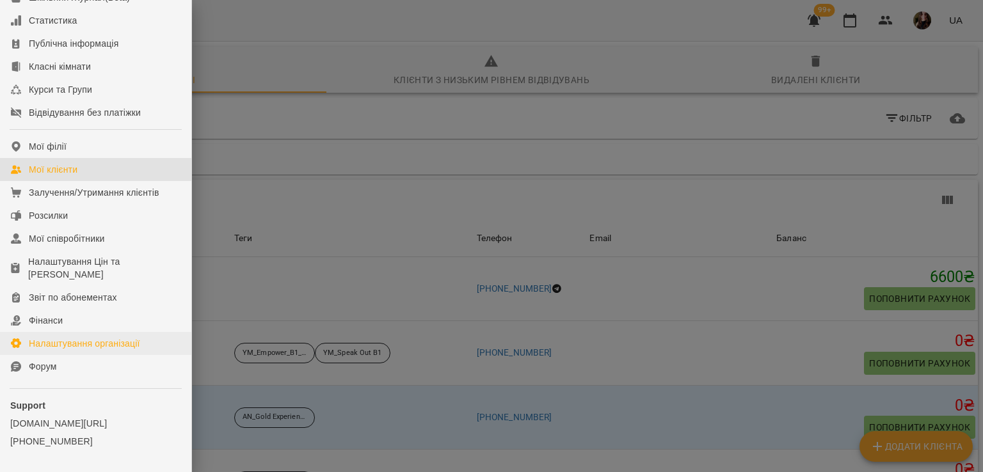
scroll to position [100, 0]
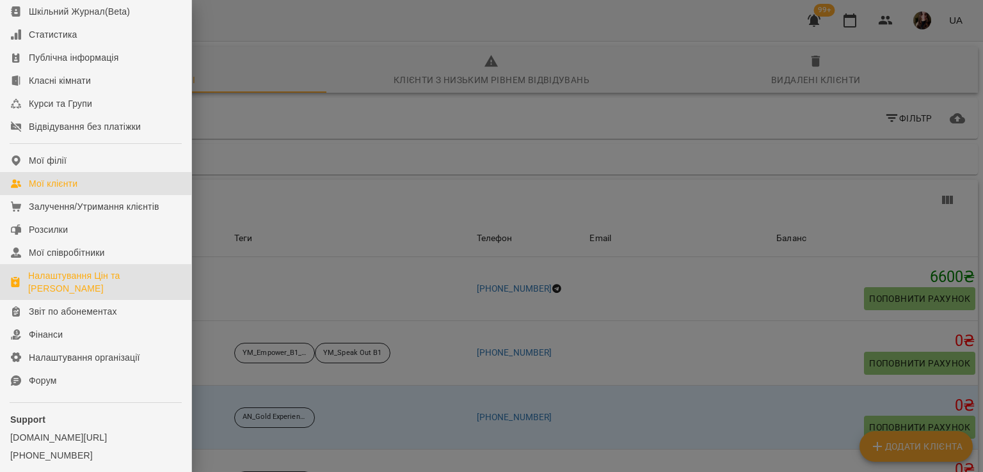
click at [62, 295] on div "Налаштування Цін та [PERSON_NAME]" at bounding box center [104, 282] width 153 height 26
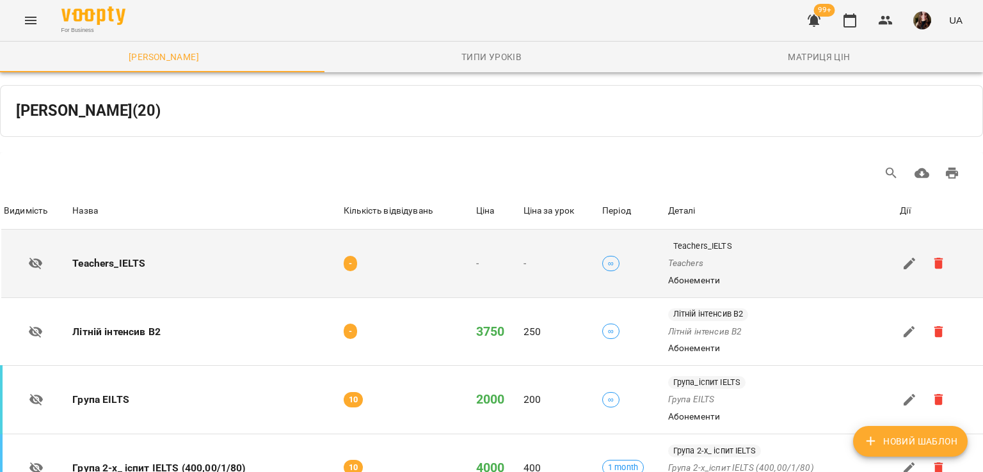
scroll to position [128, 0]
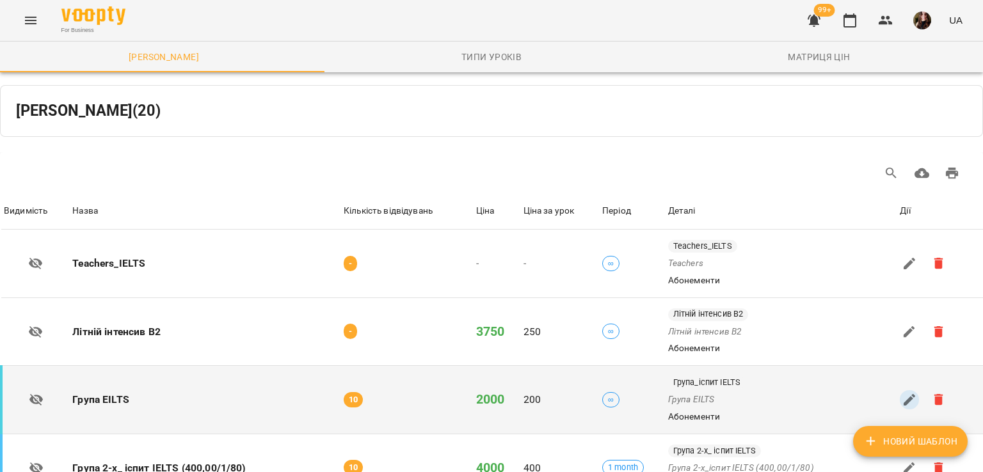
click at [903, 394] on icon "button" at bounding box center [909, 400] width 12 height 12
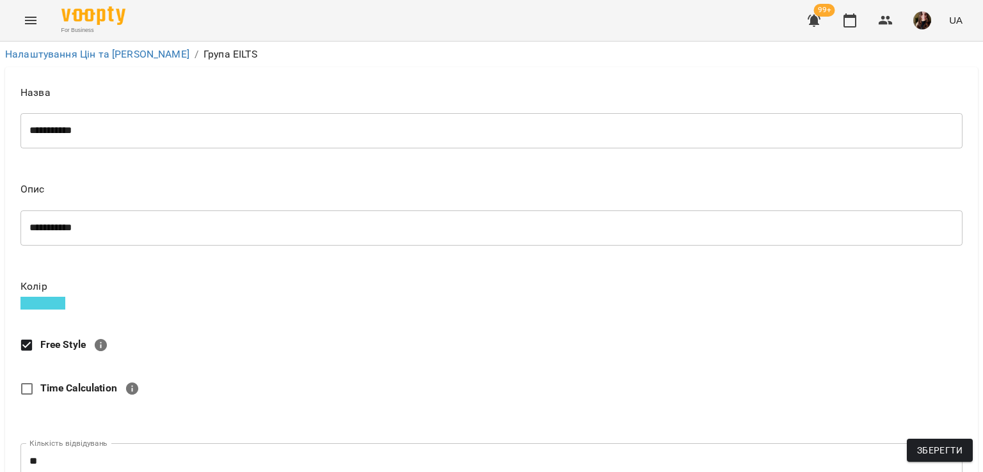
click at [46, 306] on span at bounding box center [42, 303] width 45 height 13
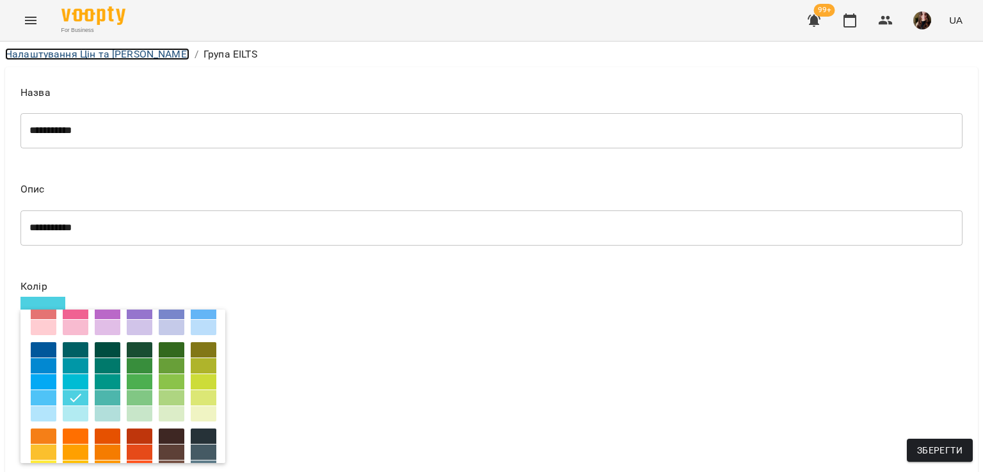
click at [120, 52] on link "Налаштування Цін та [PERSON_NAME]" at bounding box center [97, 54] width 184 height 12
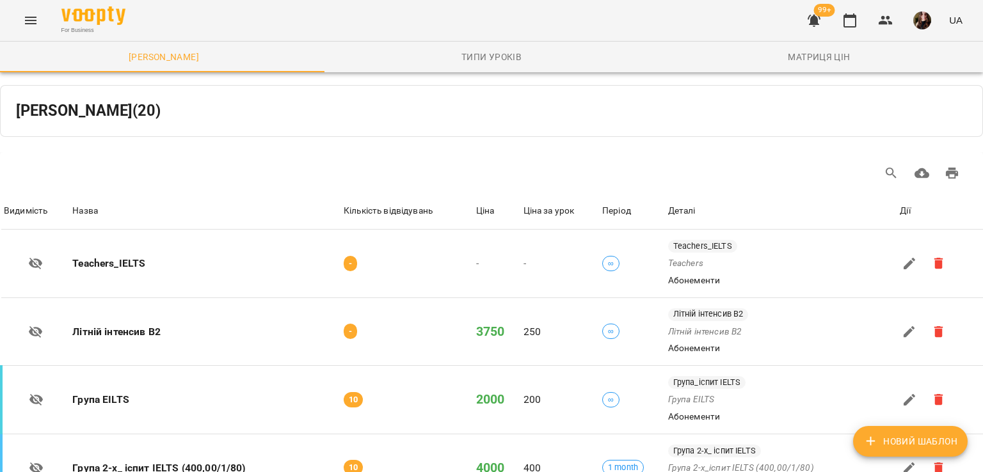
scroll to position [885, 0]
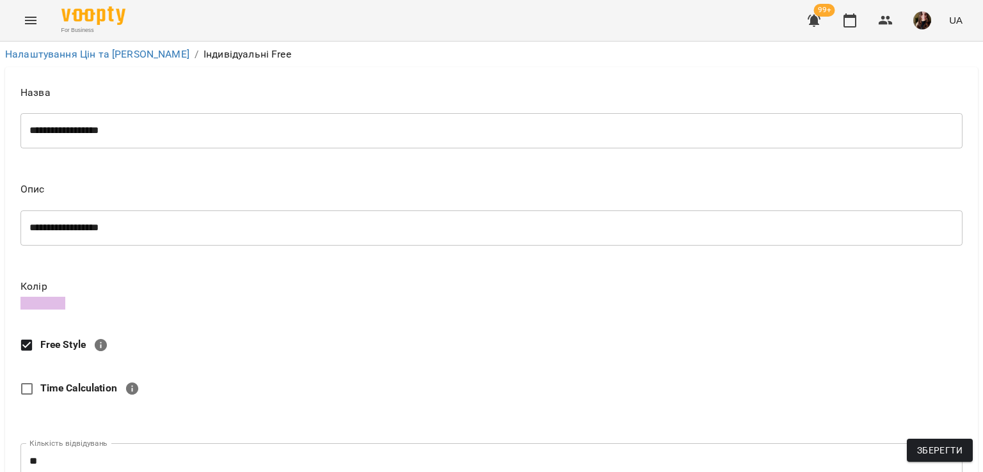
click at [56, 306] on span at bounding box center [42, 303] width 45 height 13
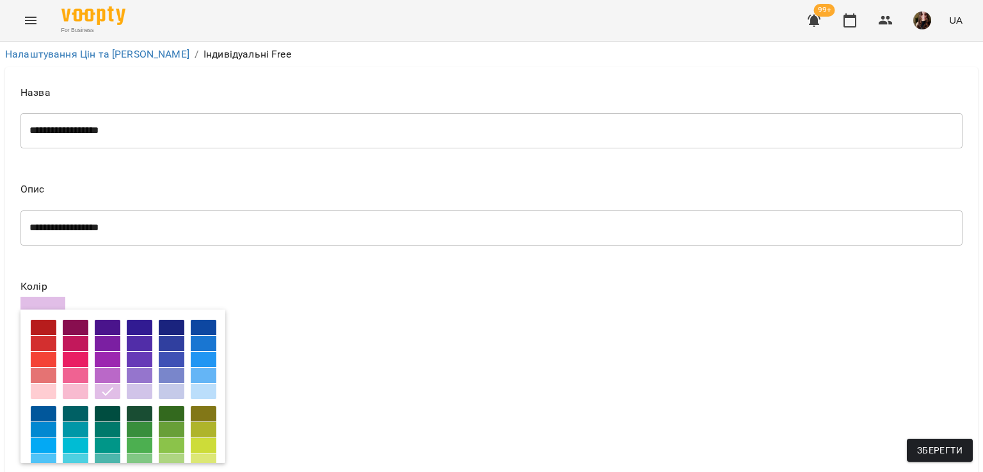
scroll to position [64, 0]
click at [178, 384] on div at bounding box center [172, 391] width 26 height 15
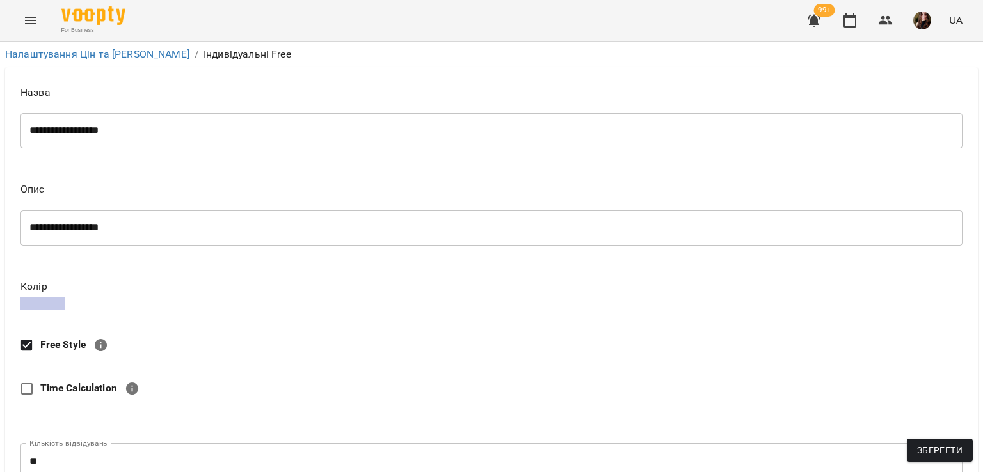
scroll to position [577, 0]
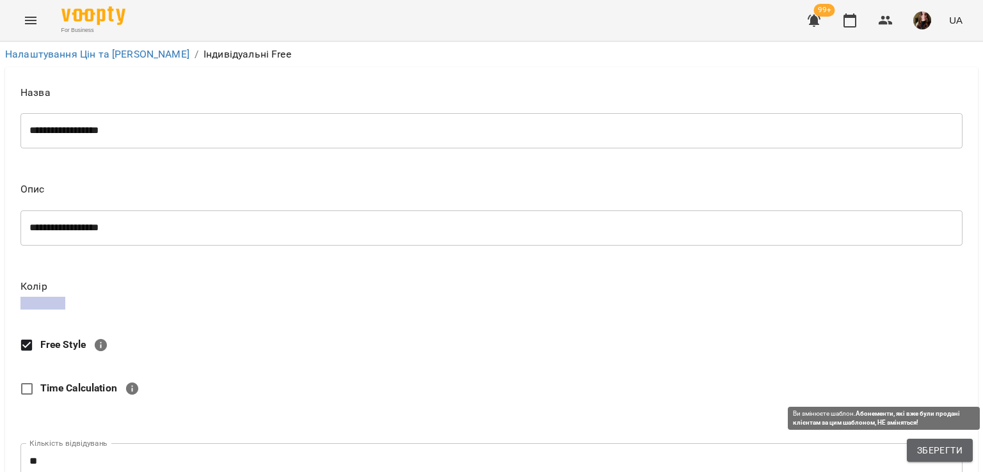
click at [942, 449] on span "Зберегти" at bounding box center [939, 450] width 45 height 15
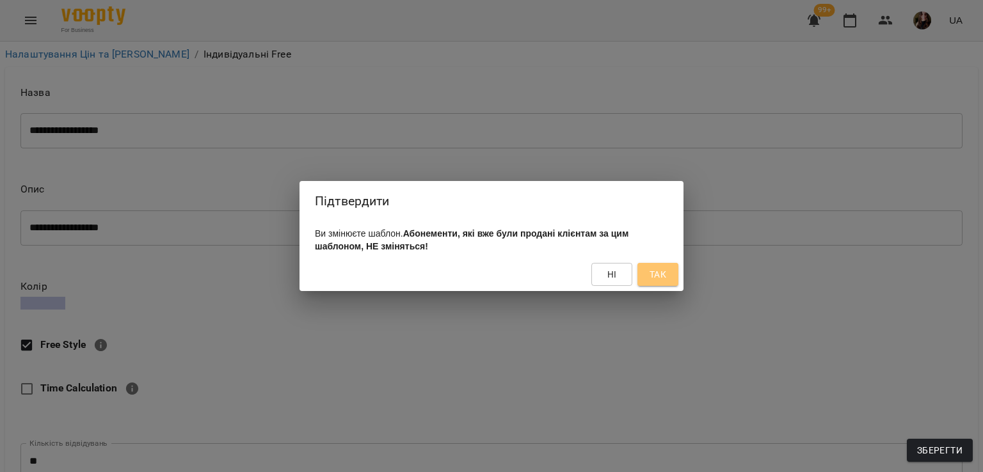
click at [654, 277] on span "Так" at bounding box center [657, 274] width 17 height 15
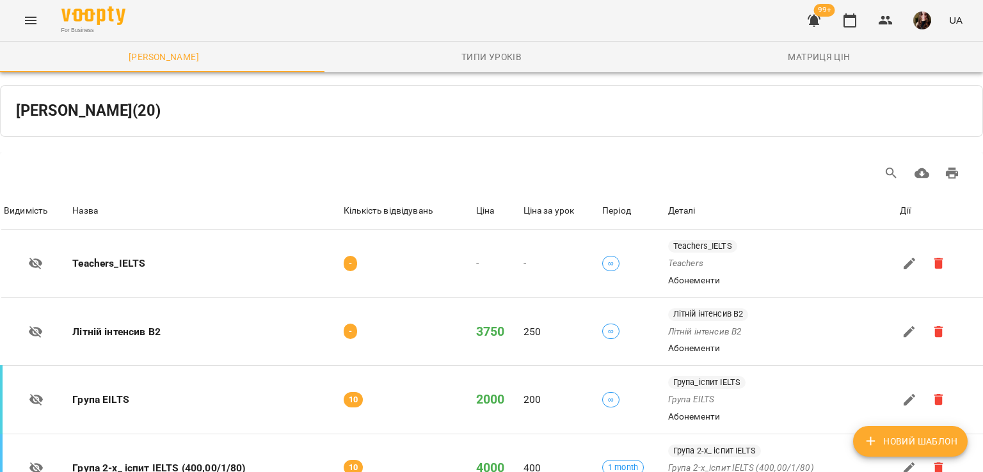
scroll to position [118, 0]
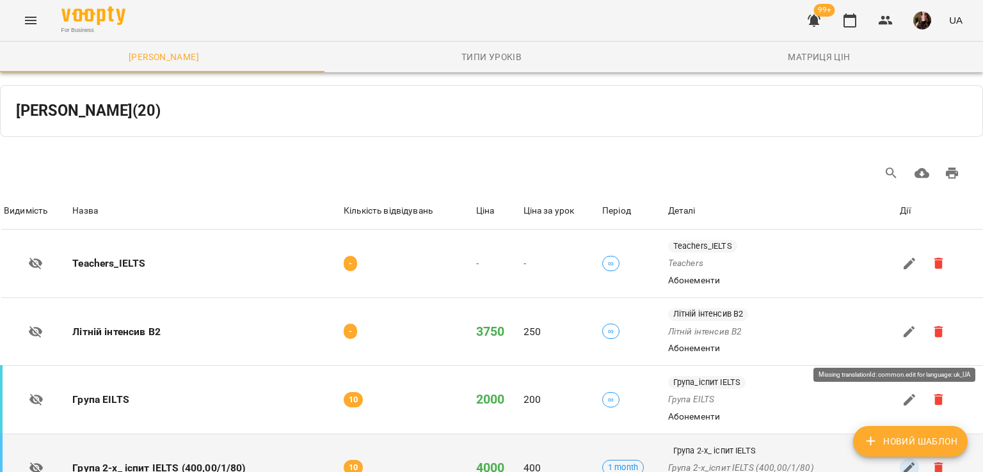
click at [901, 461] on icon "button" at bounding box center [908, 468] width 15 height 15
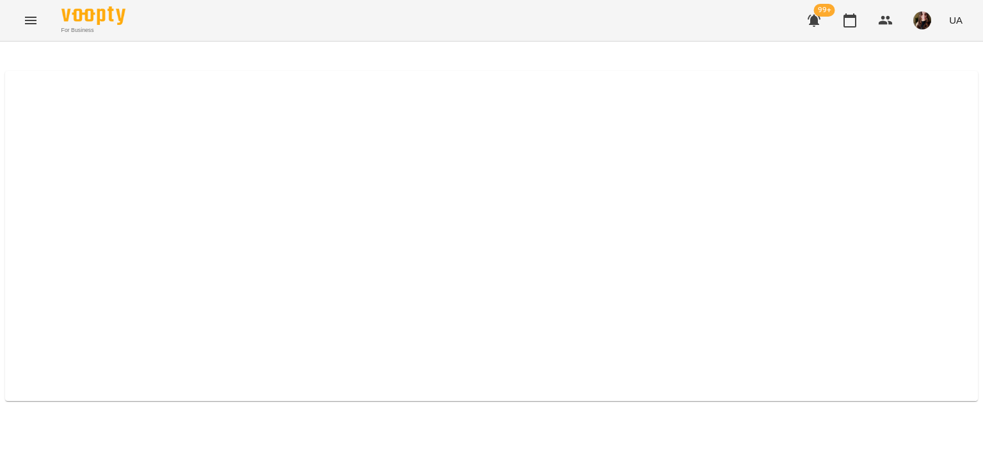
select select "*****"
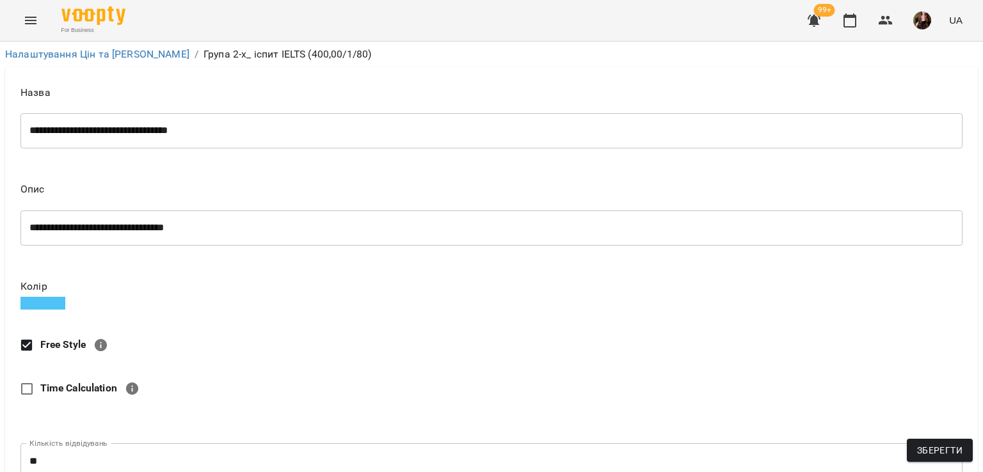
click at [55, 308] on span at bounding box center [42, 303] width 45 height 13
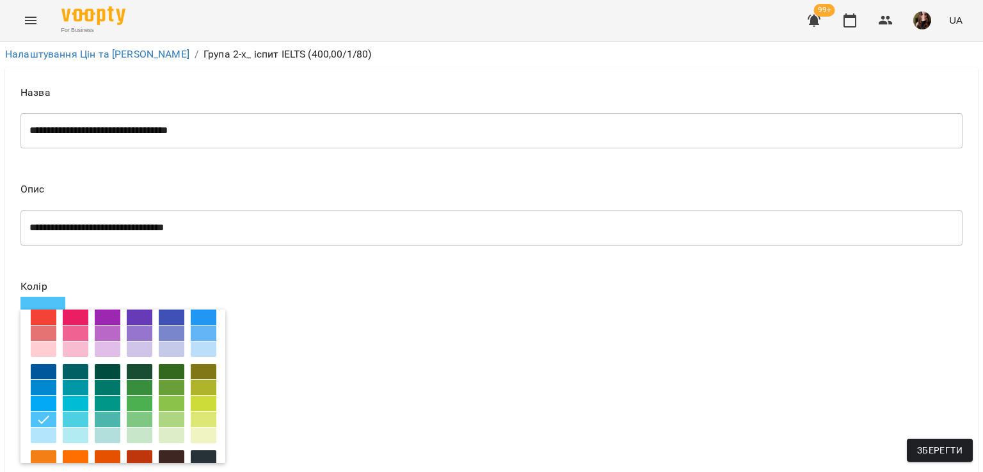
scroll to position [64, 0]
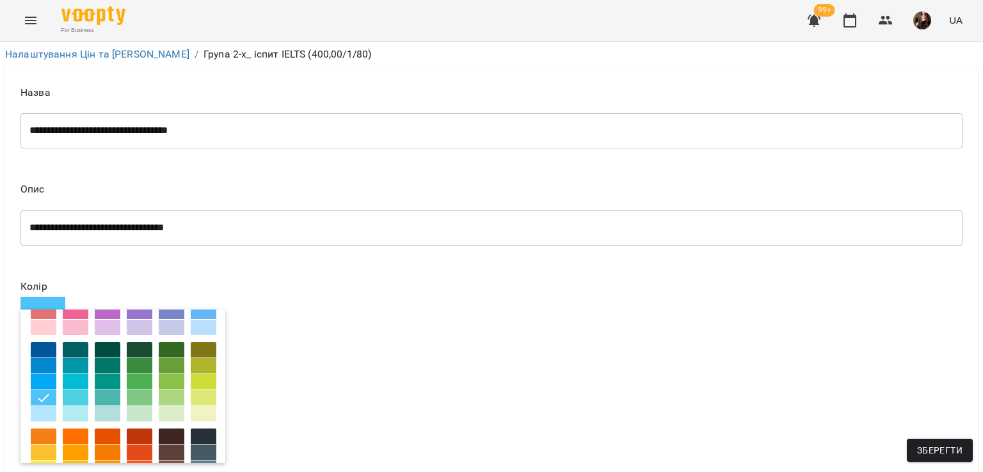
click at [363, 299] on div "Колір" at bounding box center [491, 372] width 942 height 182
click at [125, 54] on link "Налаштування Цін та Абонементів" at bounding box center [97, 54] width 184 height 12
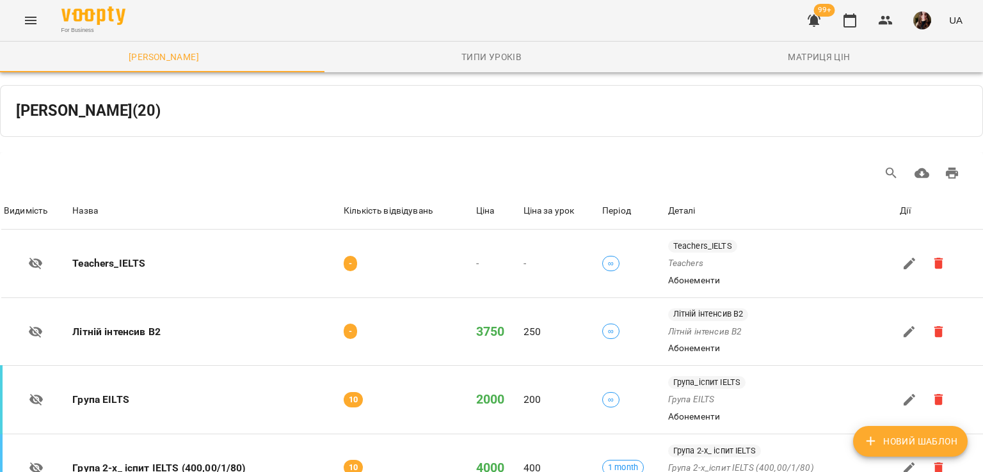
scroll to position [768, 0]
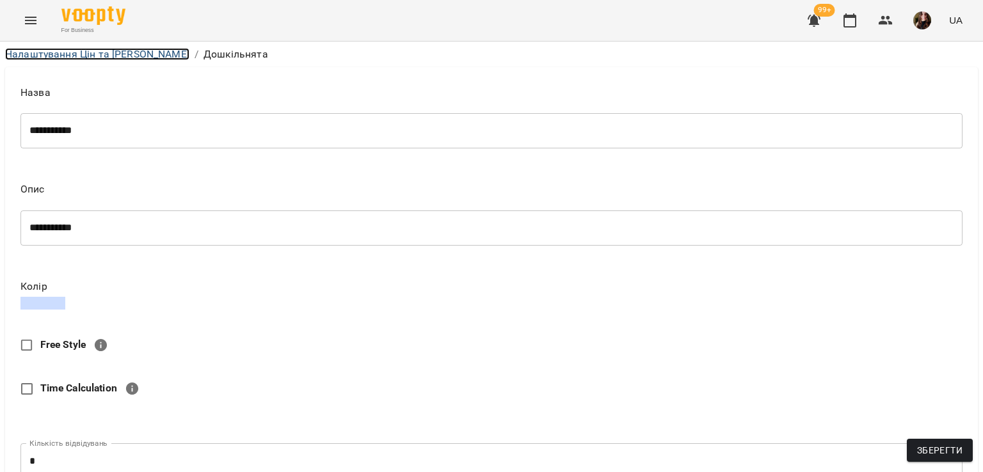
click at [109, 48] on link "Налаштування Цін та Абонементів" at bounding box center [97, 54] width 184 height 12
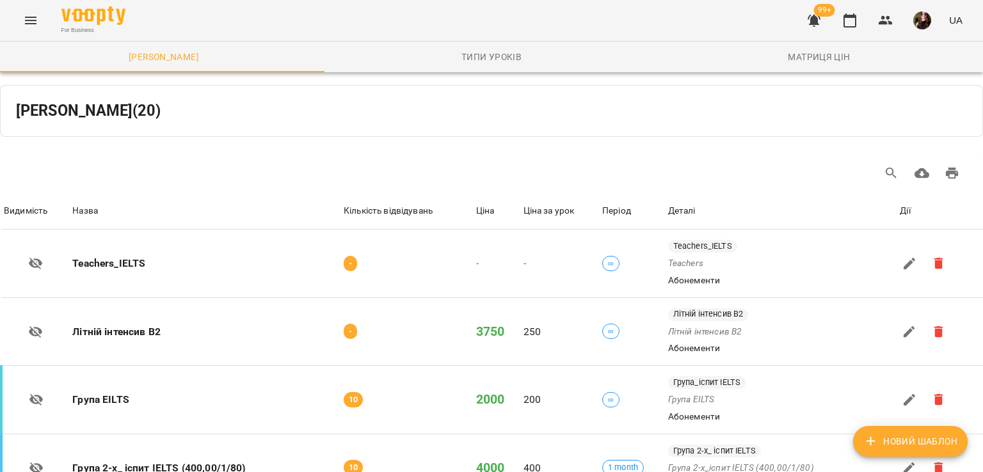
scroll to position [512, 0]
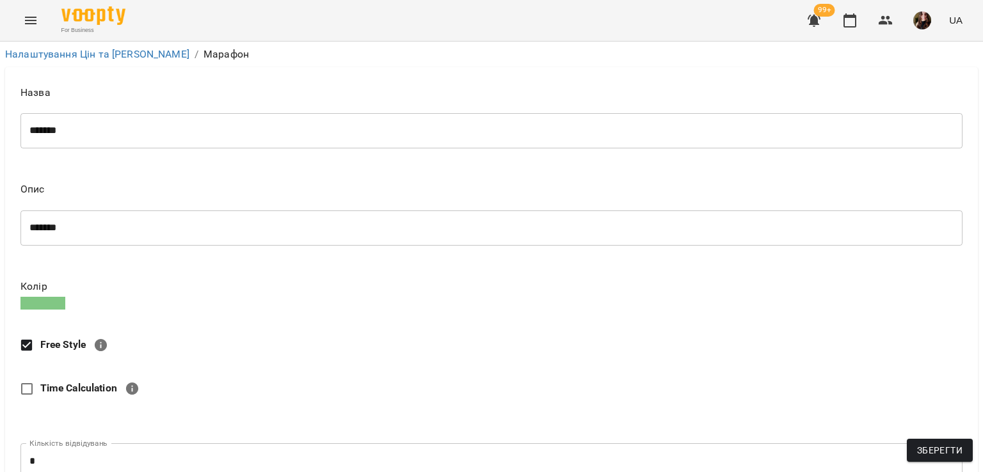
scroll to position [128, 0]
click at [43, 297] on span at bounding box center [42, 303] width 45 height 13
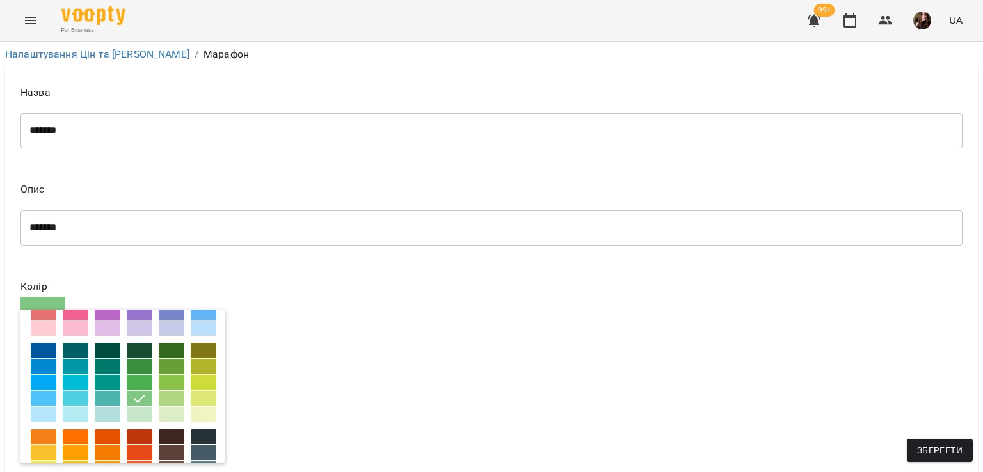
scroll to position [64, 0]
click at [375, 281] on div "Колір" at bounding box center [491, 372] width 942 height 182
click at [109, 54] on link "Налаштування Цін та Абонементів" at bounding box center [97, 54] width 184 height 12
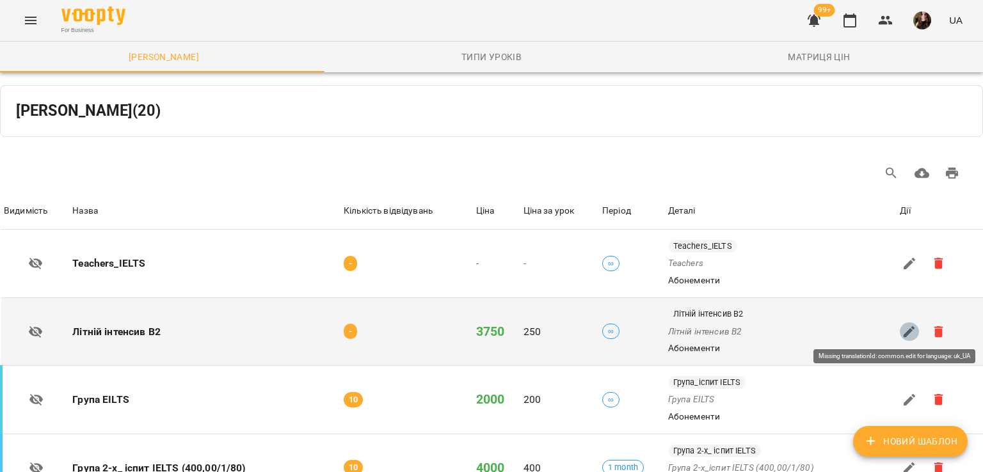
click at [903, 331] on icon "button" at bounding box center [909, 332] width 12 height 12
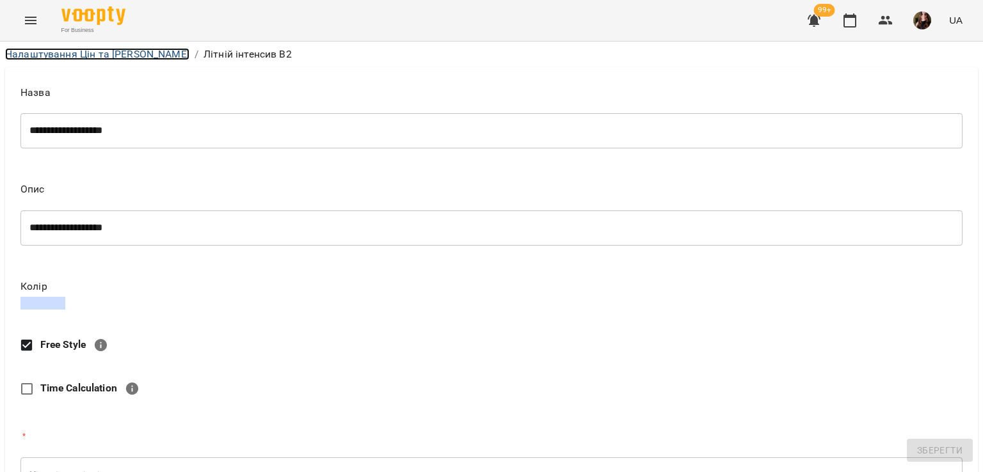
click at [136, 54] on link "Налаштування Цін та Абонементів" at bounding box center [97, 54] width 184 height 12
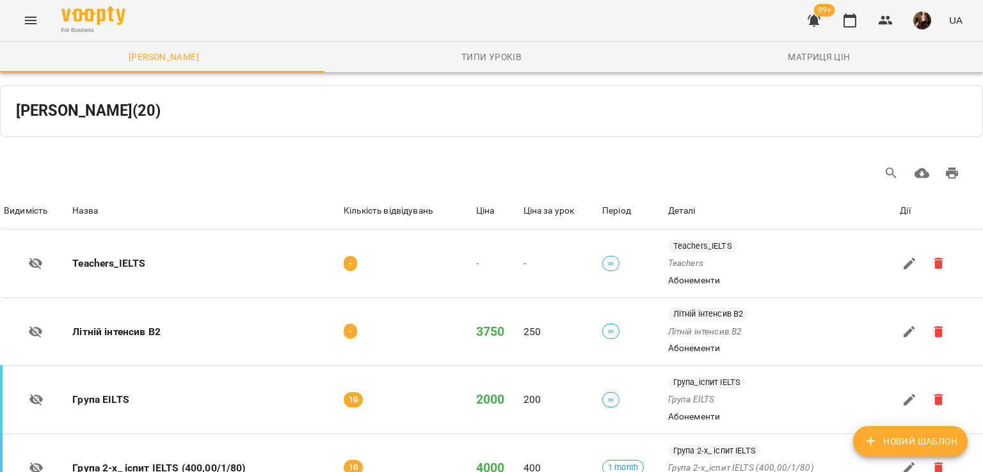
scroll to position [1024, 0]
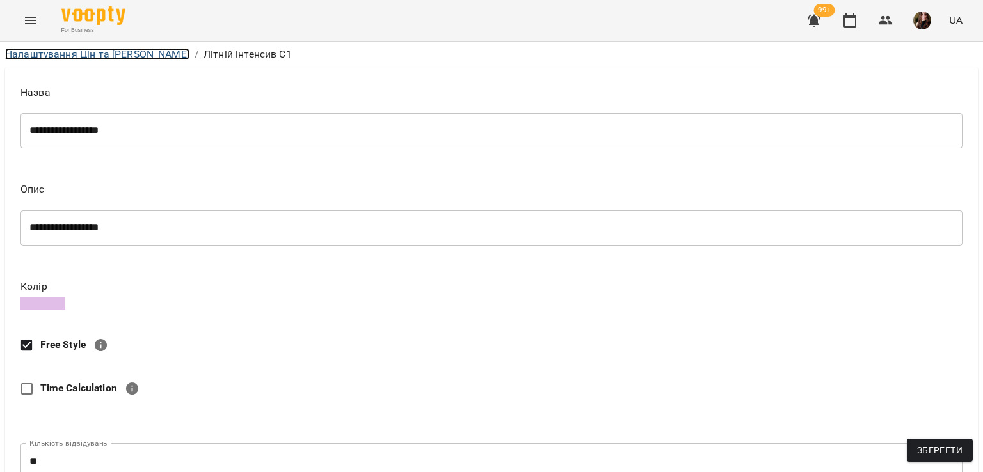
click at [87, 54] on link "Налаштування Цін та Абонементів" at bounding box center [97, 54] width 184 height 12
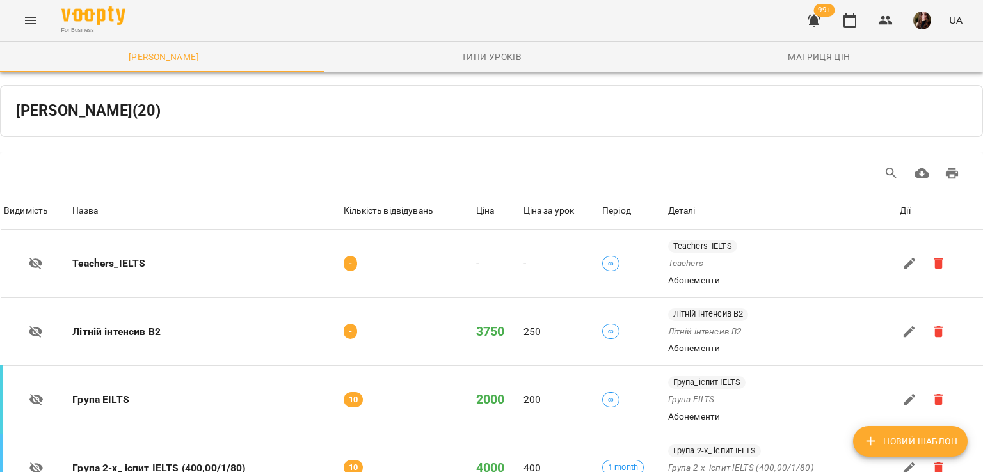
scroll to position [949, 0]
click at [887, 23] on icon "button" at bounding box center [885, 20] width 14 height 9
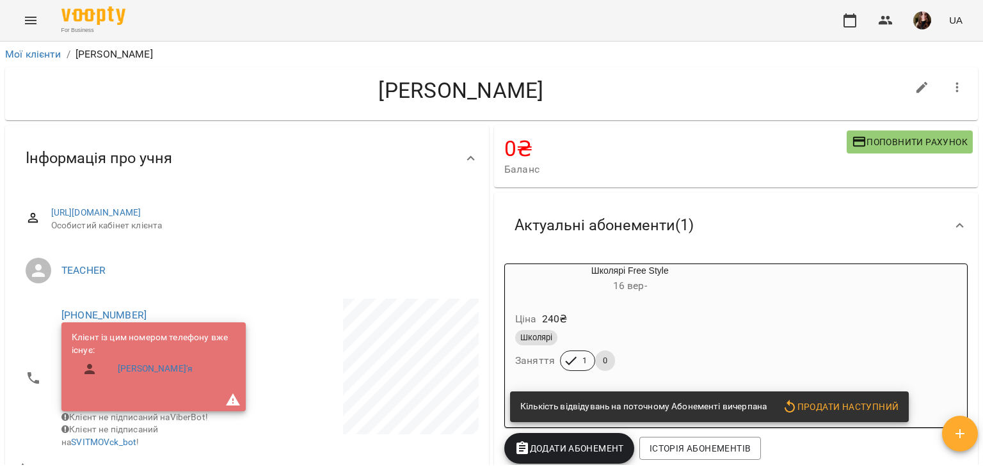
click at [679, 344] on div "Школярі" at bounding box center [630, 337] width 230 height 15
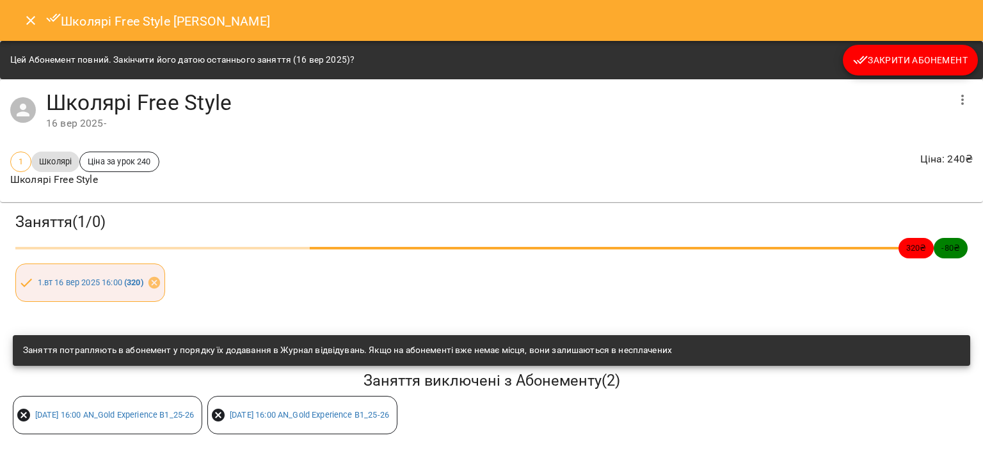
click at [965, 103] on icon "button" at bounding box center [961, 99] width 15 height 15
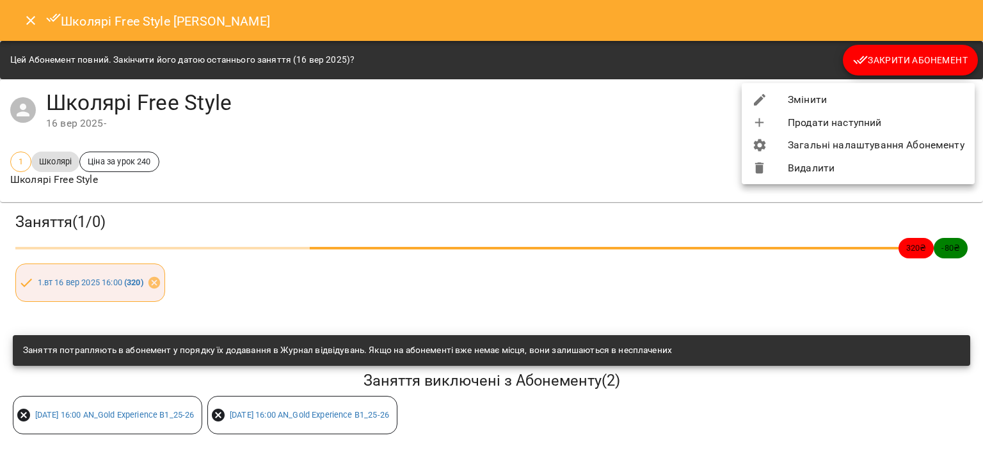
click at [803, 168] on li "Видалити" at bounding box center [857, 168] width 233 height 23
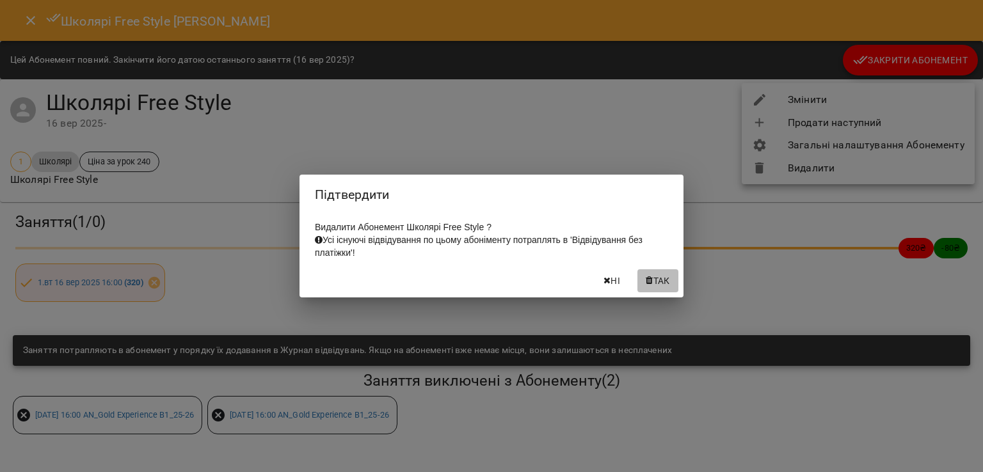
click at [658, 287] on span "Так" at bounding box center [661, 280] width 17 height 15
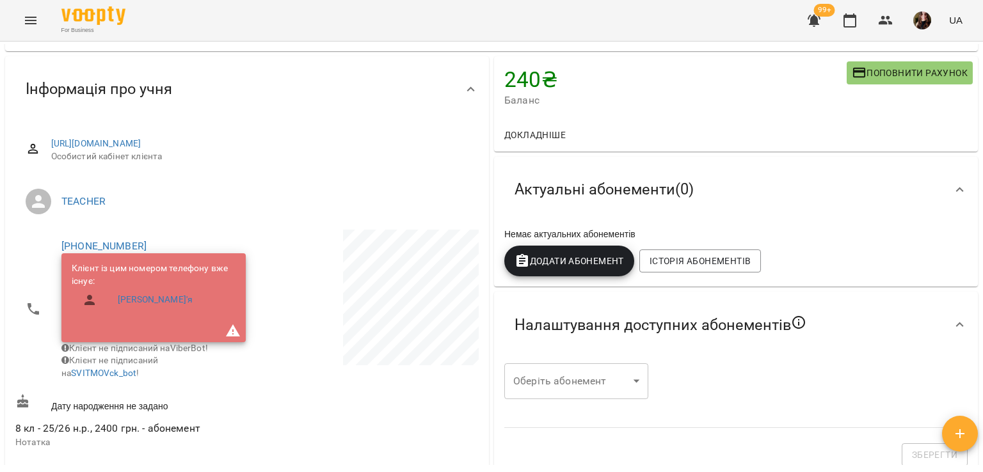
scroll to position [64, 0]
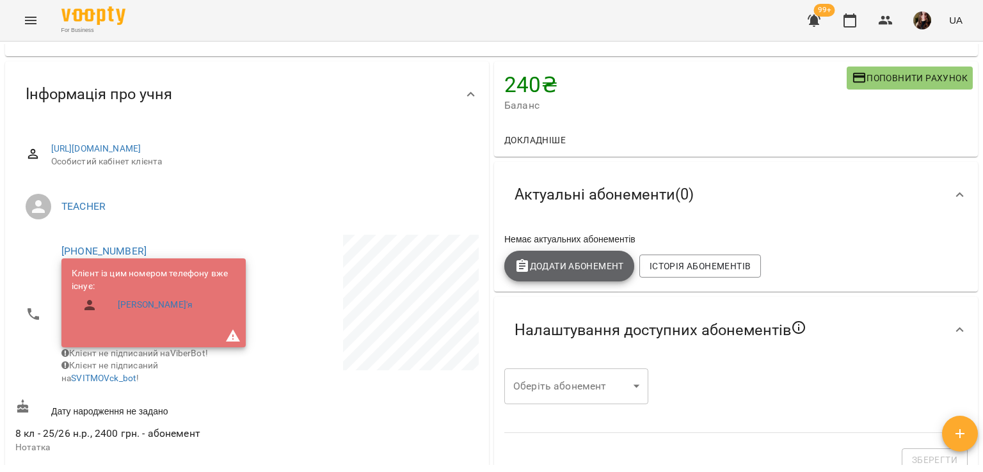
click at [558, 264] on span "Додати Абонемент" at bounding box center [568, 265] width 109 height 15
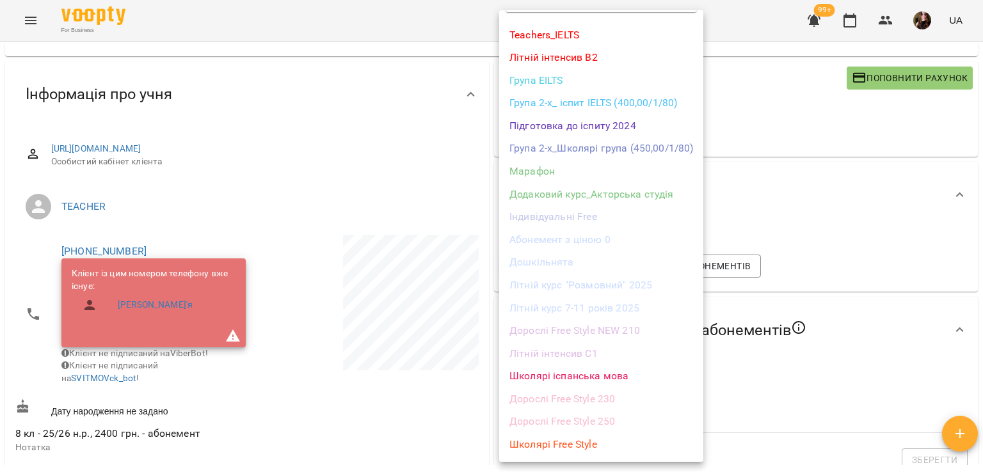
scroll to position [63, 0]
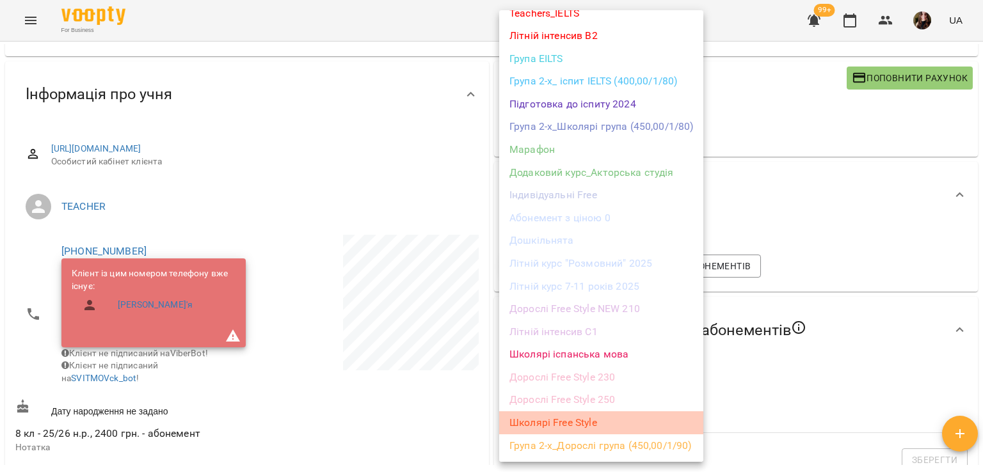
click at [558, 420] on li "Школярі Free Style" at bounding box center [601, 422] width 204 height 23
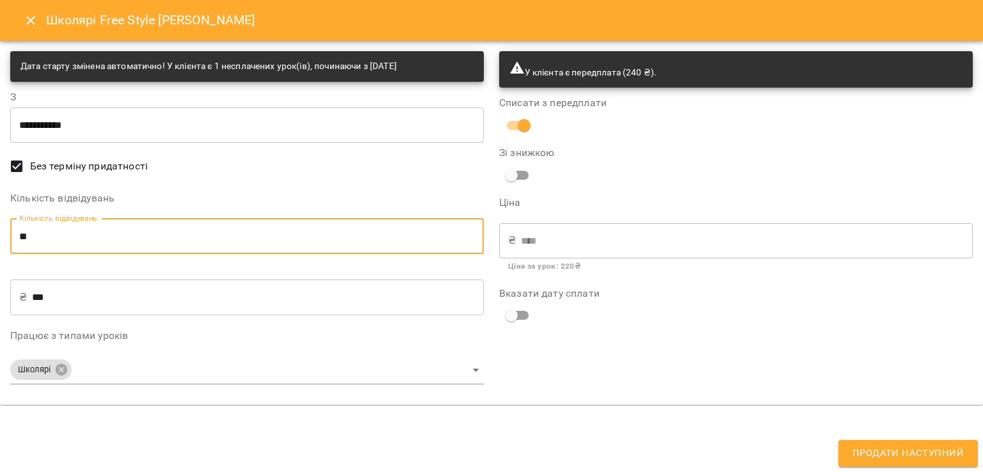
click at [38, 237] on input "**" at bounding box center [246, 236] width 473 height 36
type input "*"
type input "***"
type input "*"
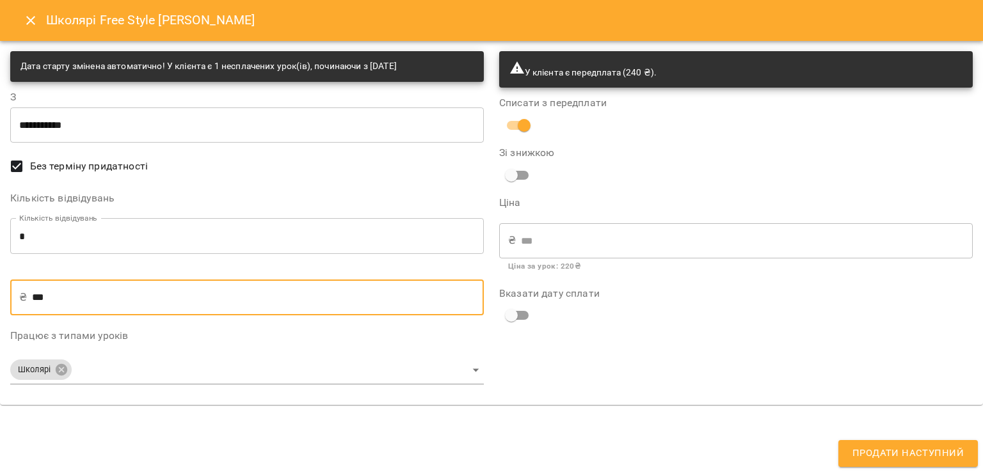
click at [40, 300] on input "***" at bounding box center [258, 298] width 452 height 36
type input "**"
type input "***"
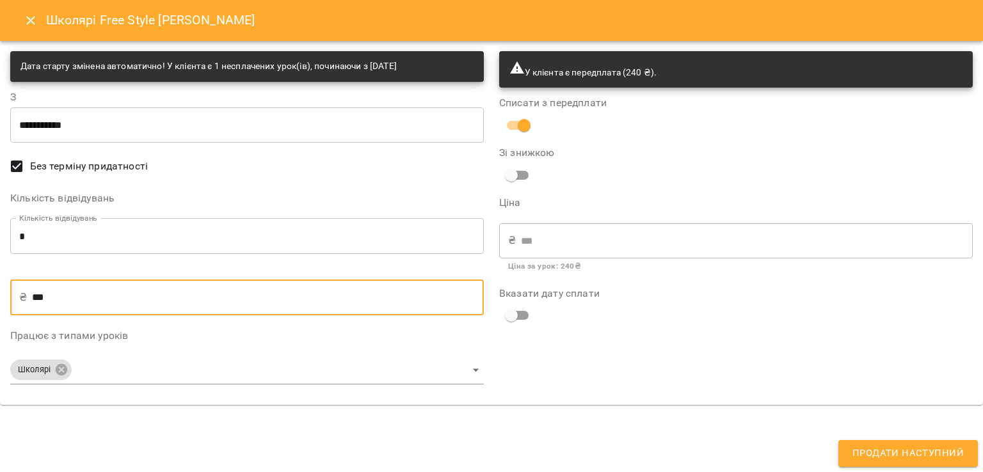
type input "***"
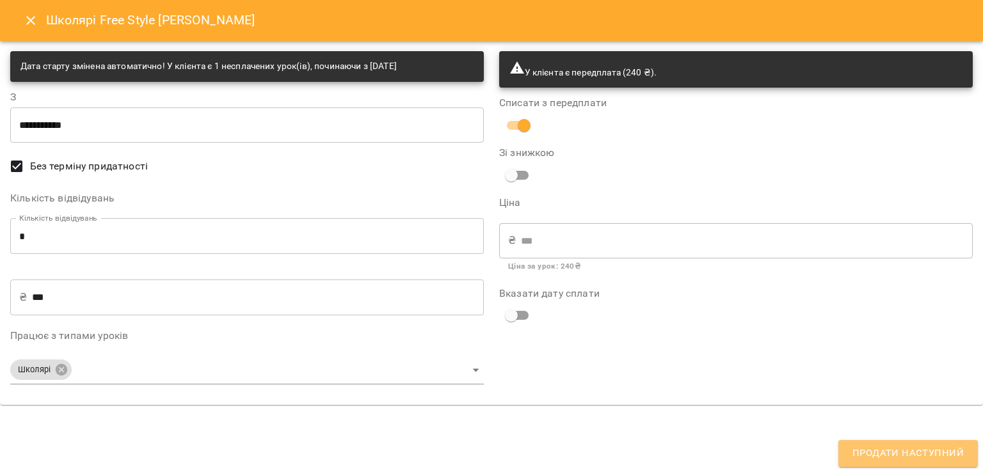
click at [954, 450] on span "Продати наступний" at bounding box center [907, 453] width 111 height 17
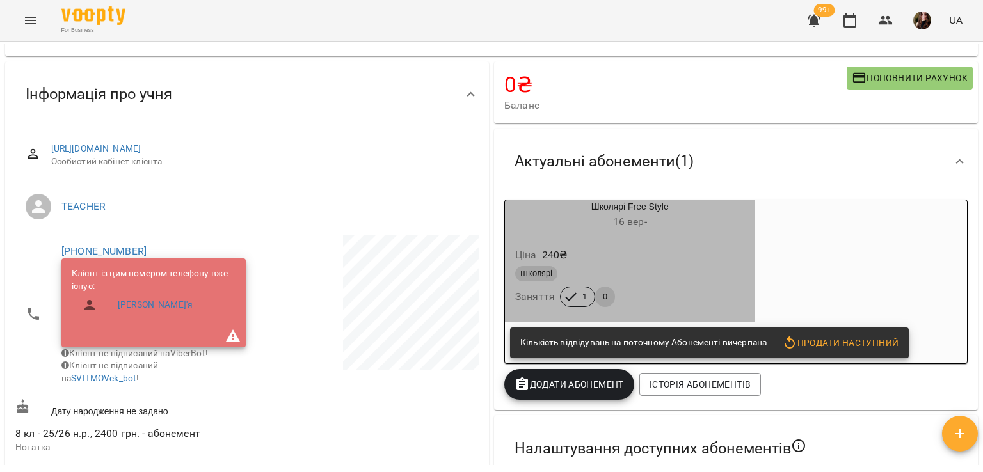
click at [701, 272] on div "Школярі" at bounding box center [630, 273] width 230 height 15
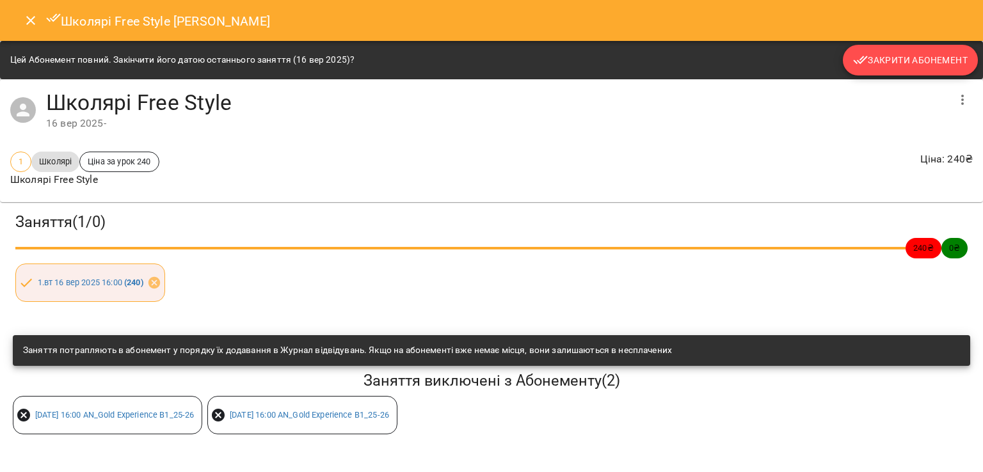
click at [890, 61] on span "Закрити Абонемент" at bounding box center [910, 59] width 115 height 15
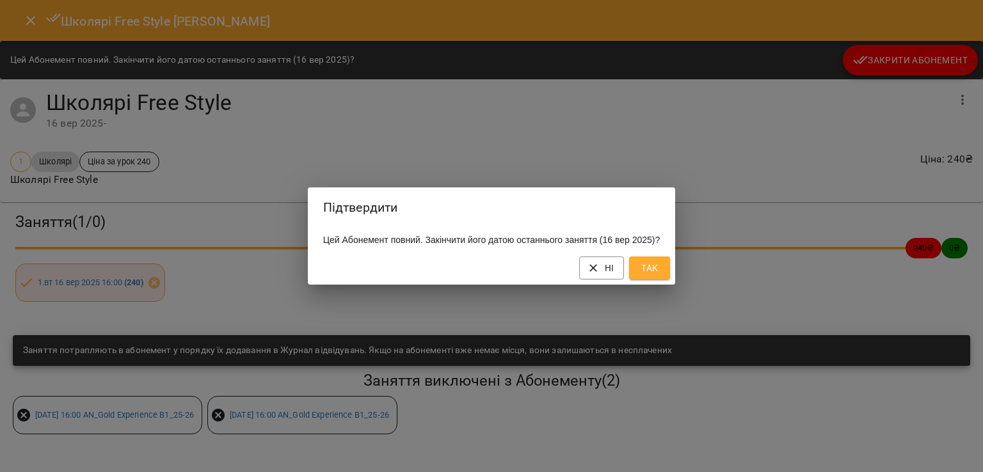
click at [660, 272] on span "Так" at bounding box center [649, 267] width 20 height 15
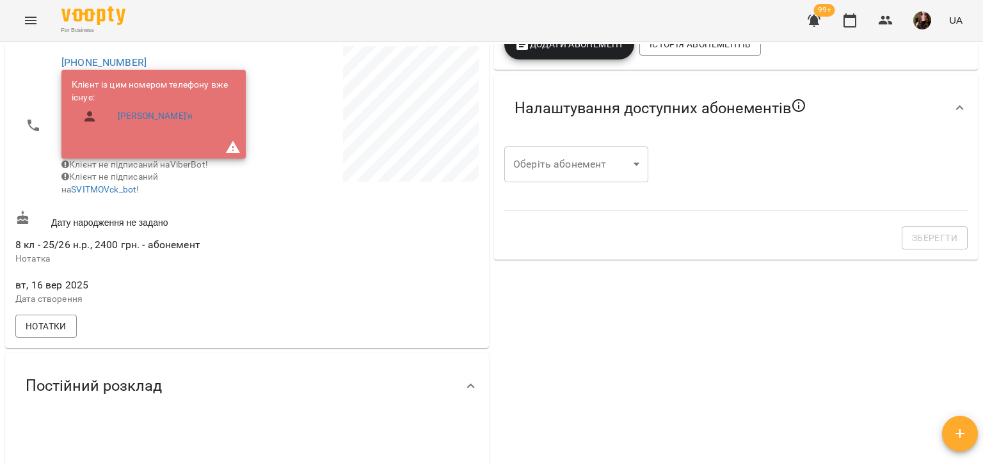
scroll to position [320, 0]
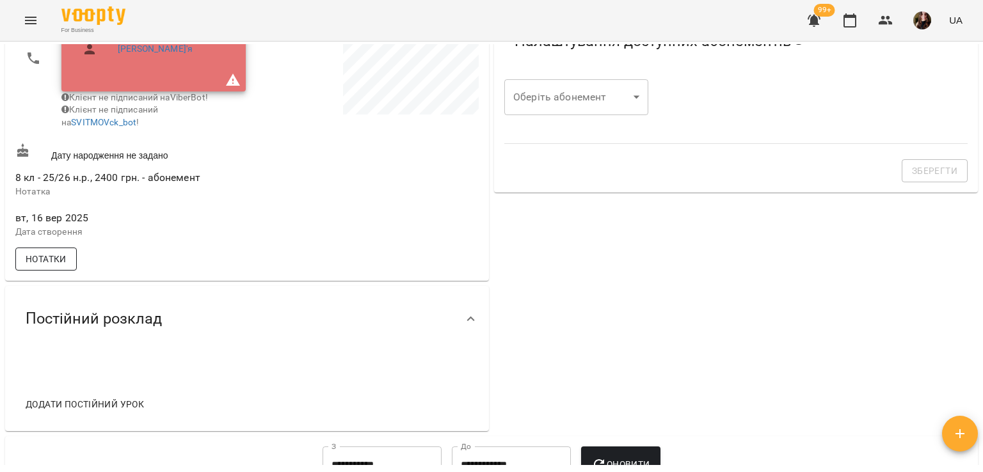
click at [69, 270] on button "Нотатки" at bounding box center [45, 259] width 61 height 23
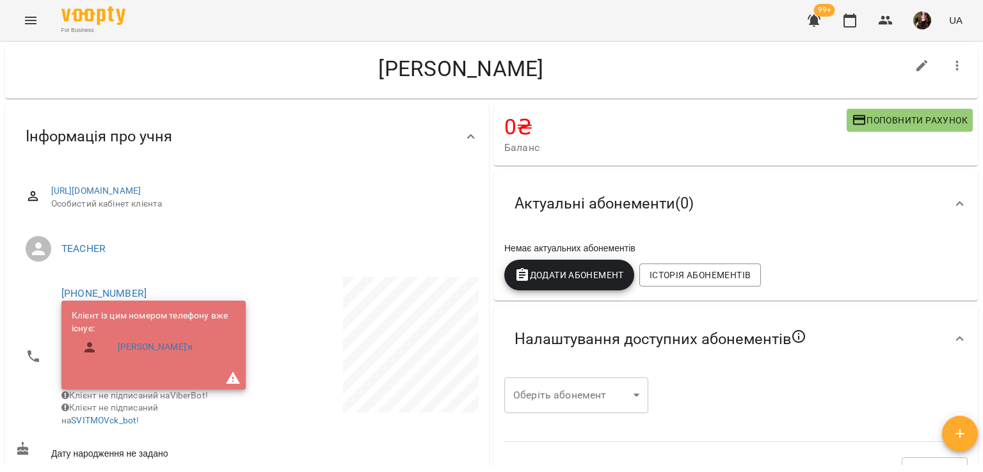
scroll to position [0, 0]
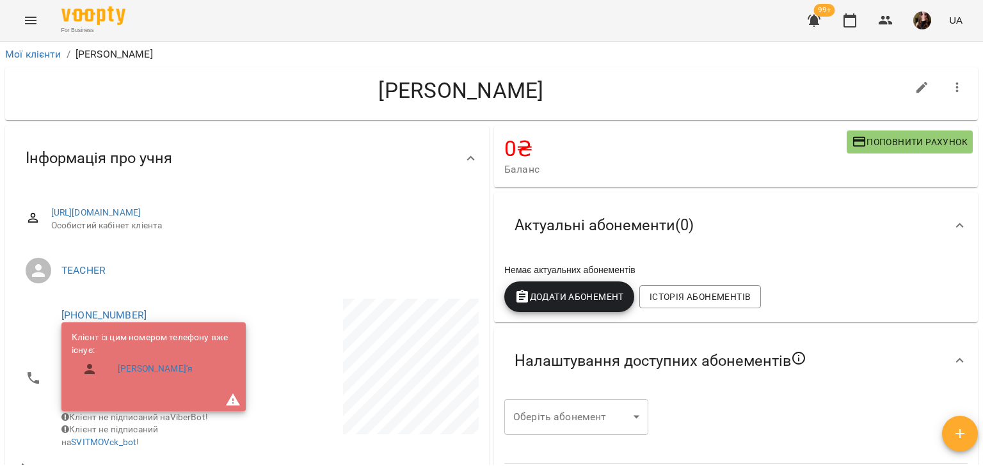
click at [952, 85] on icon "button" at bounding box center [956, 87] width 15 height 15
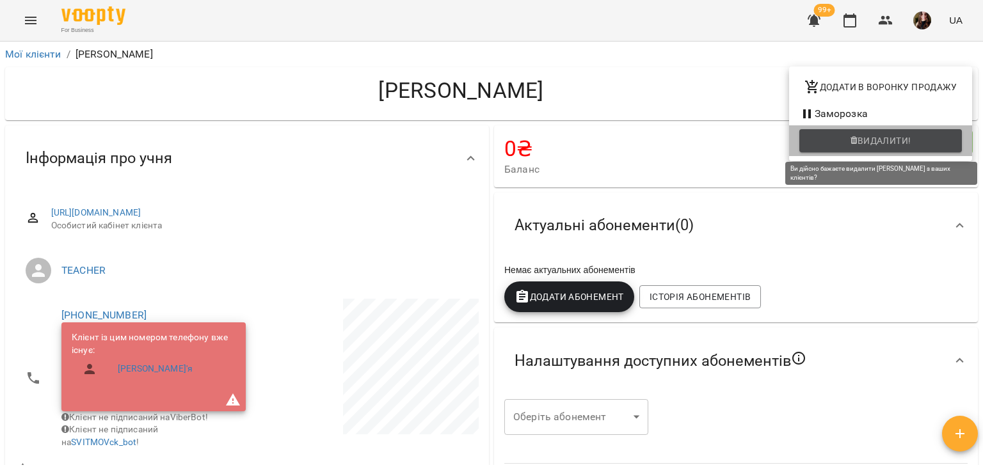
click at [844, 138] on span "Видалити!" at bounding box center [880, 140] width 142 height 15
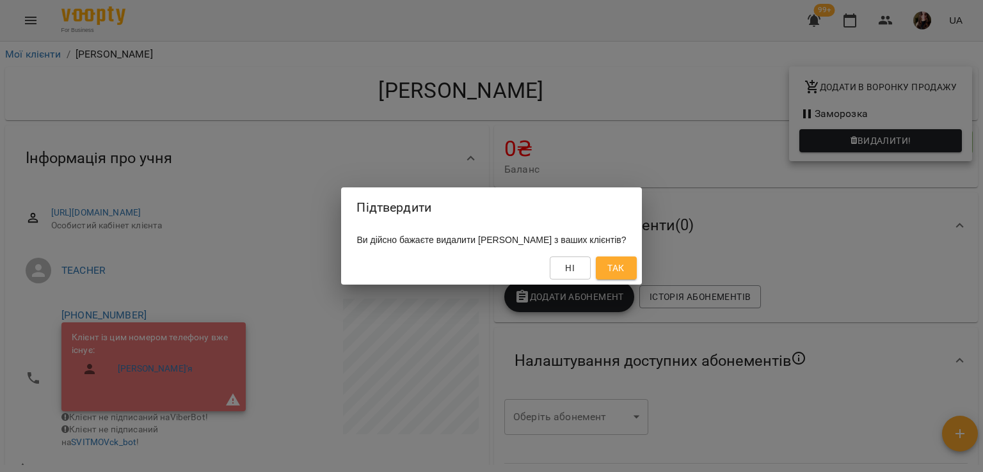
click at [625, 265] on span "Так" at bounding box center [616, 267] width 20 height 15
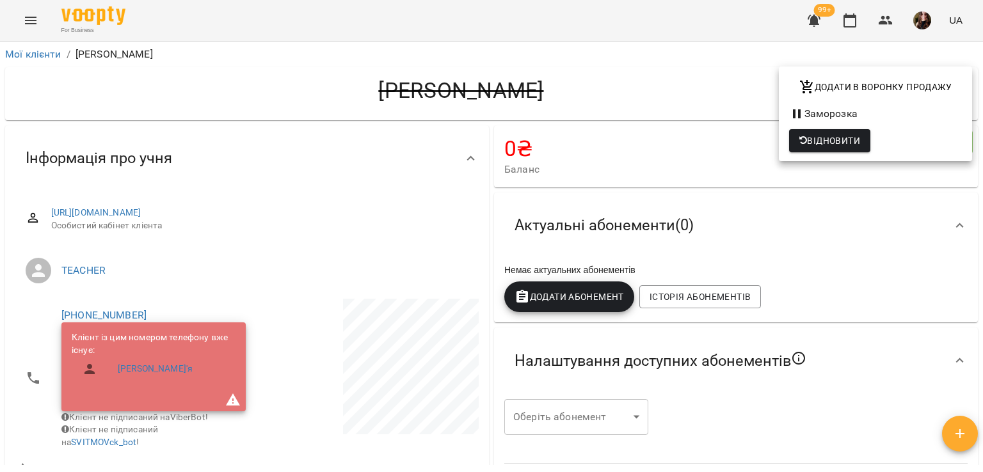
click at [310, 98] on div at bounding box center [491, 236] width 983 height 472
